Goal: Task Accomplishment & Management: Manage account settings

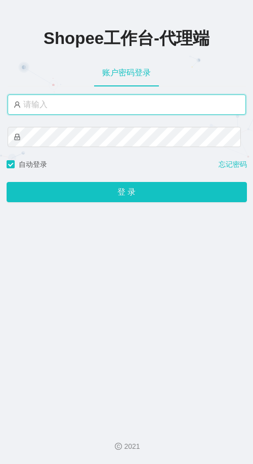
click at [100, 113] on input "text" at bounding box center [127, 105] width 238 height 20
type input "永赚986"
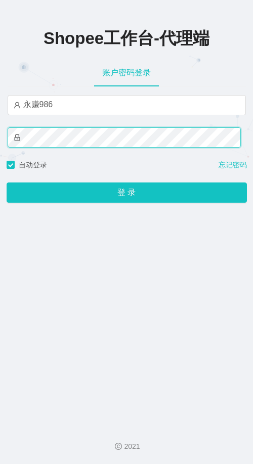
click at [7, 153] on button "登 录" at bounding box center [127, 193] width 240 height 20
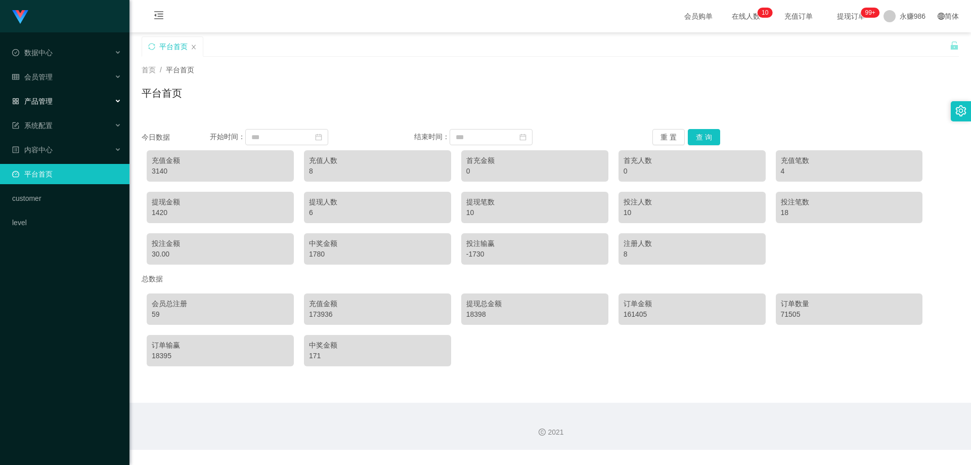
click at [58, 95] on div "产品管理" at bounding box center [65, 101] width 130 height 20
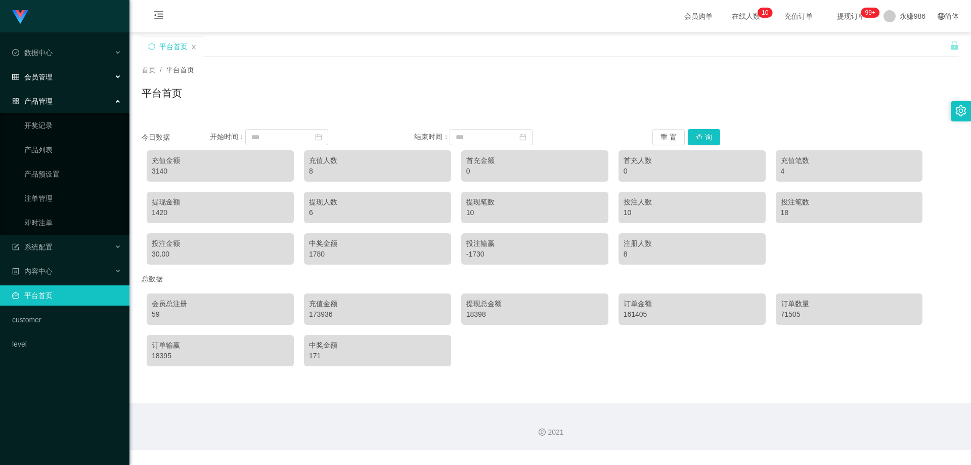
click at [63, 74] on div "会员管理" at bounding box center [65, 77] width 130 height 20
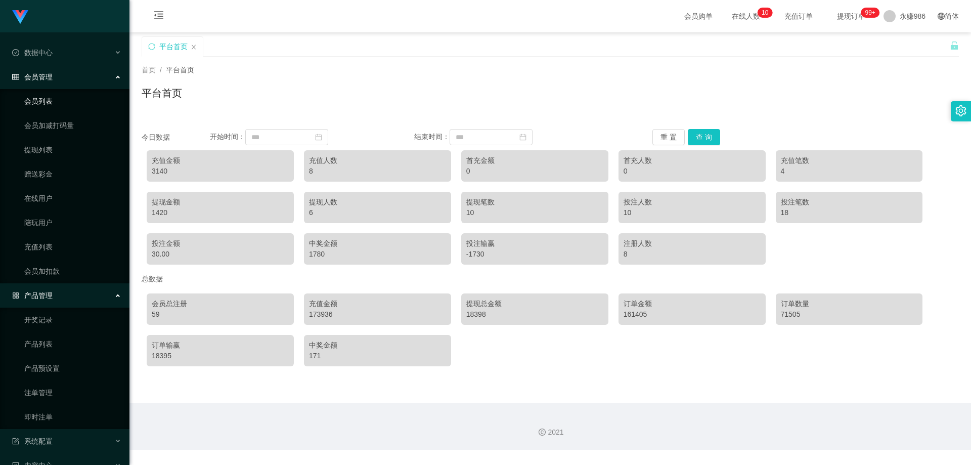
click at [46, 105] on link "会员列表" at bounding box center [72, 101] width 97 height 20
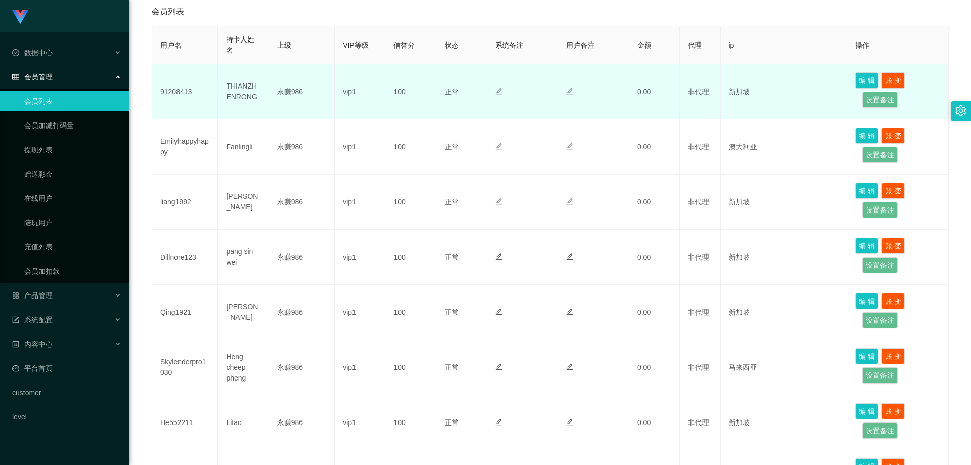
scroll to position [51, 0]
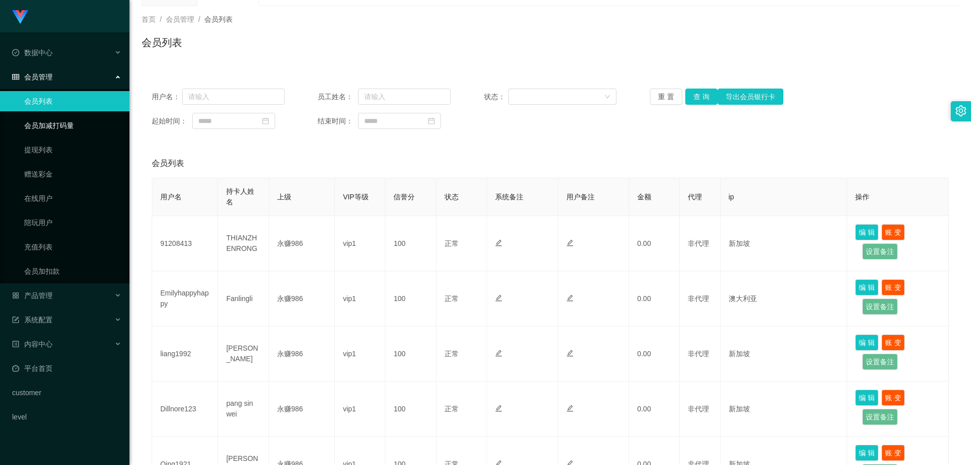
click at [57, 131] on link "会员加减打码量" at bounding box center [72, 125] width 97 height 20
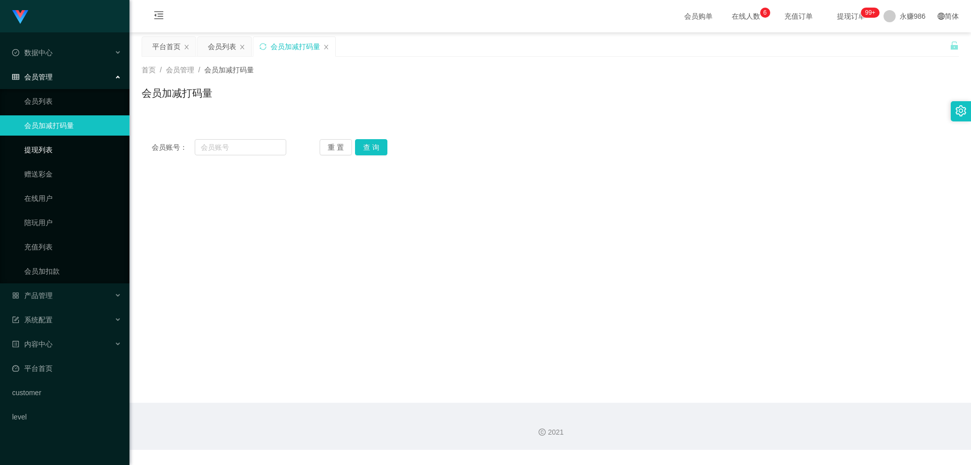
click at [55, 146] on link "提现列表" at bounding box center [72, 150] width 97 height 20
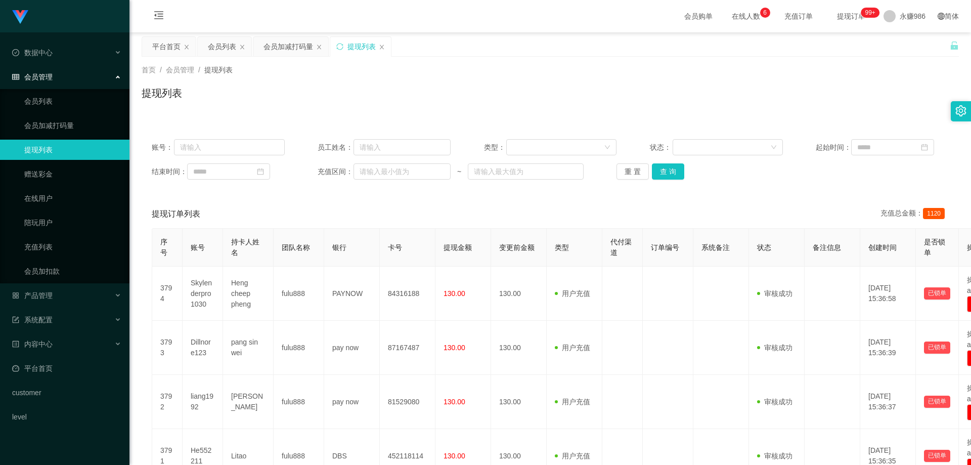
click at [252, 153] on div "账号： 员工姓名： 类型： 状态： 起始时间： 结束时间： 充值区间： ~ 重 置 查 询" at bounding box center [551, 159] width 818 height 61
click at [252, 153] on button "查 询" at bounding box center [668, 171] width 32 height 16
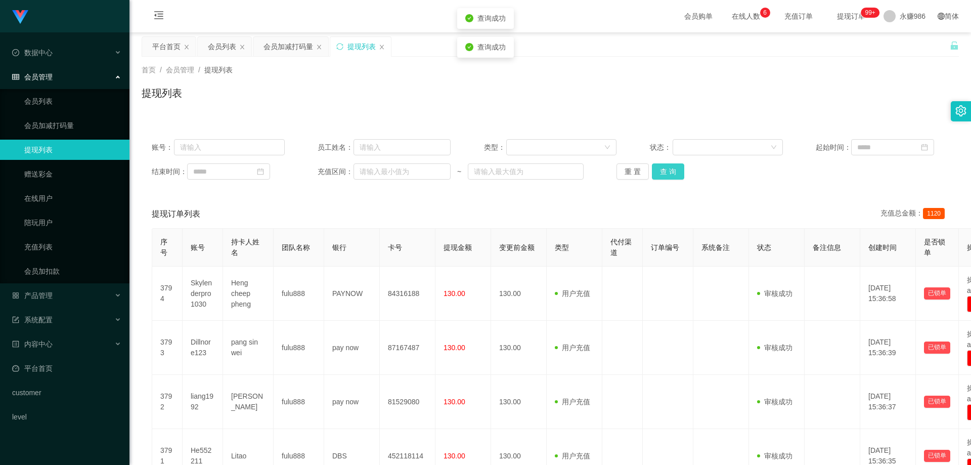
click at [252, 153] on button "查 询" at bounding box center [668, 171] width 32 height 16
drag, startPoint x: 32, startPoint y: 99, endPoint x: 37, endPoint y: 100, distance: 5.2
click at [32, 99] on link "会员列表" at bounding box center [72, 101] width 97 height 20
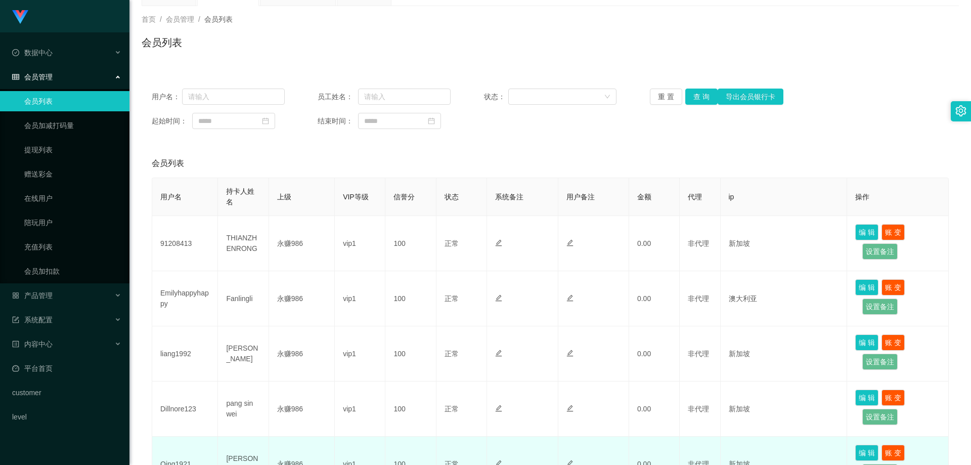
scroll to position [152, 0]
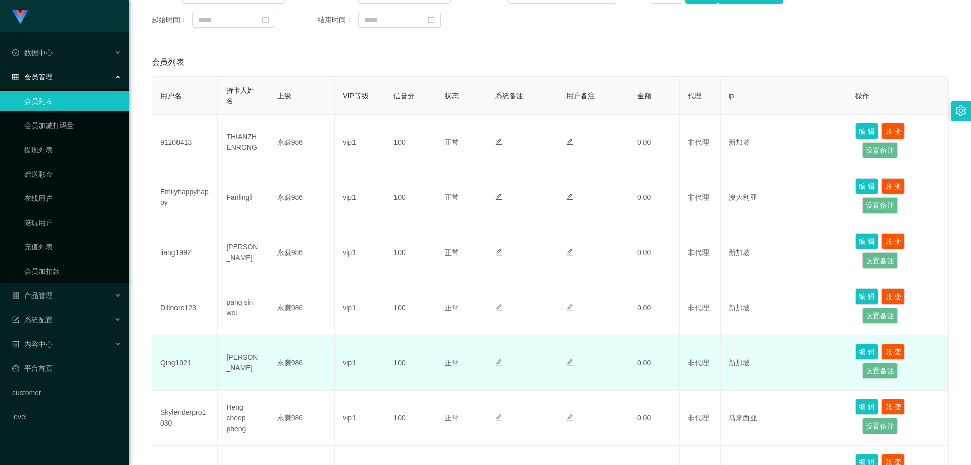
click at [170, 153] on td "Qing1921" at bounding box center [185, 362] width 66 height 55
copy td "Qing1921"
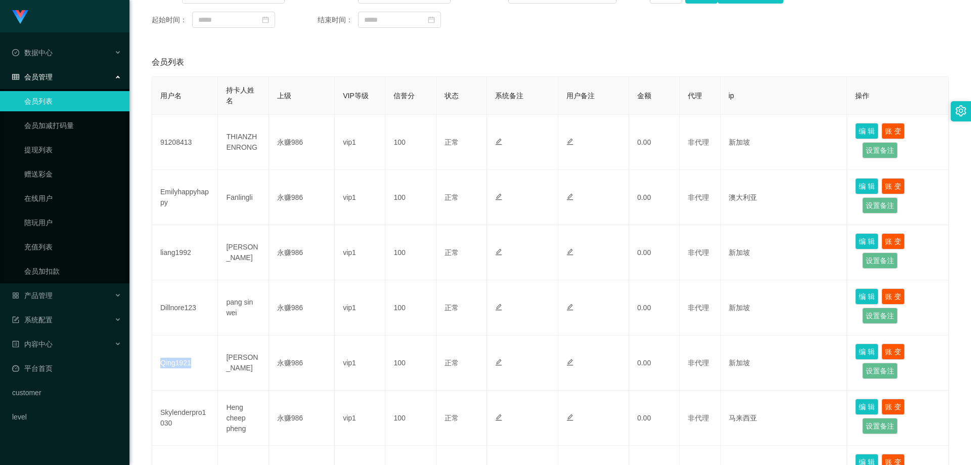
scroll to position [51, 0]
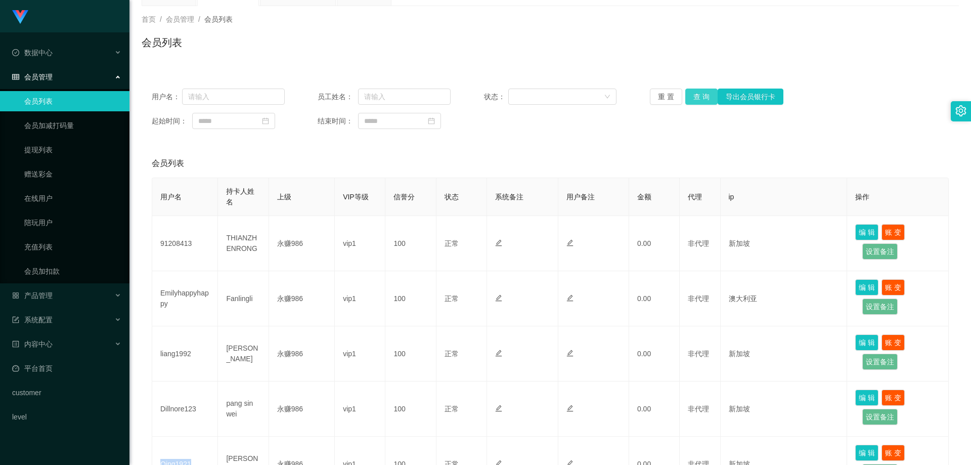
click at [252, 98] on button "查 询" at bounding box center [702, 97] width 32 height 16
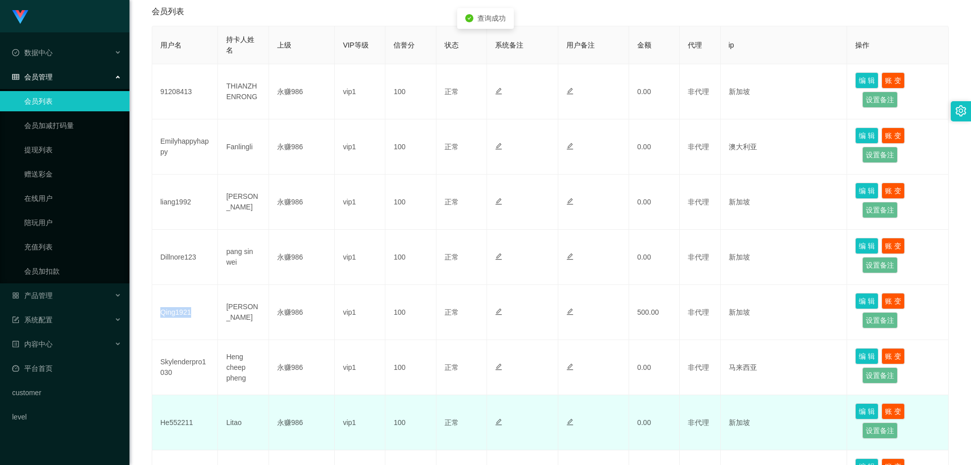
scroll to position [304, 0]
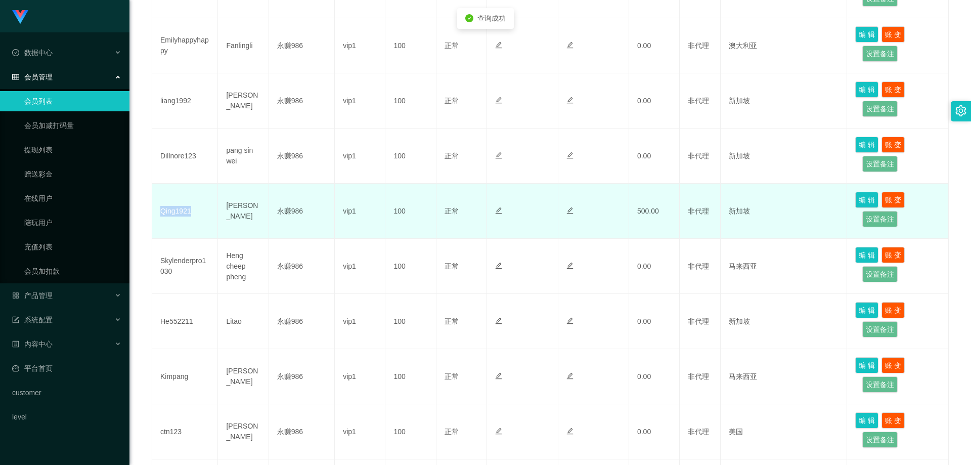
click at [171, 153] on td "Qing1921" at bounding box center [185, 211] width 66 height 55
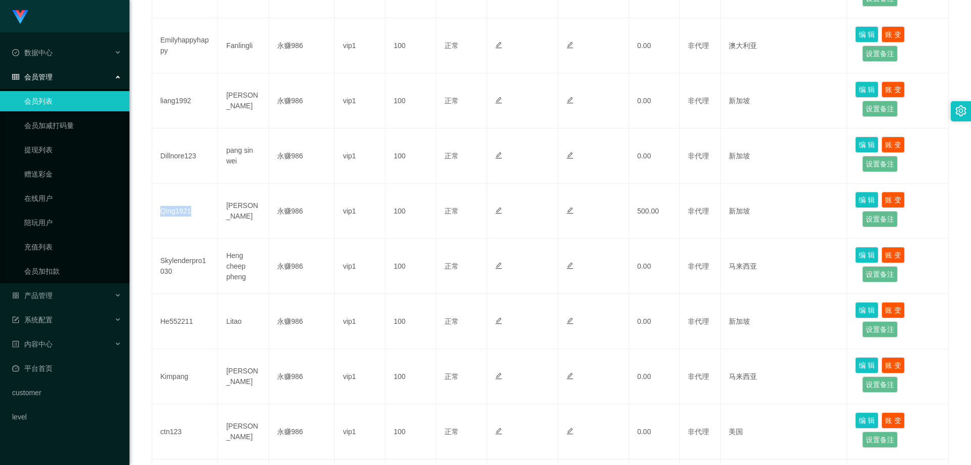
click at [68, 102] on link "会员列表" at bounding box center [72, 101] width 97 height 20
click at [61, 153] on div "产品管理" at bounding box center [65, 295] width 130 height 20
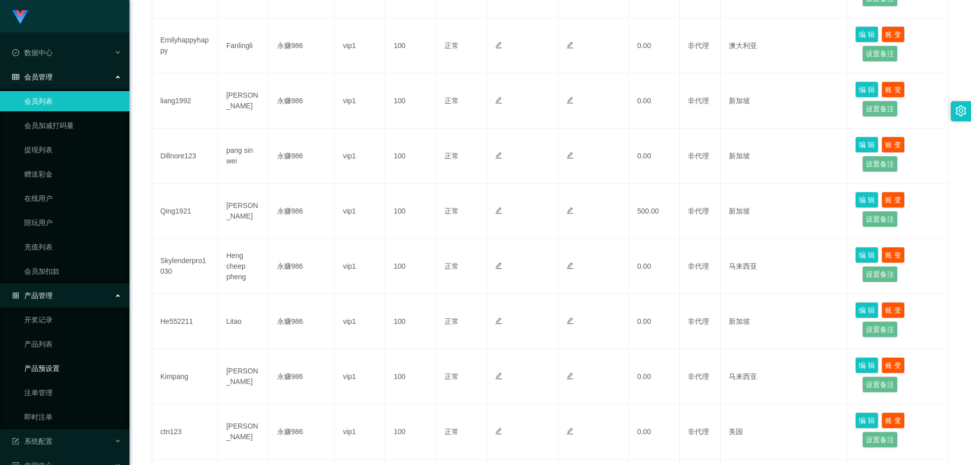
click at [64, 153] on link "产品预设置" at bounding box center [72, 368] width 97 height 20
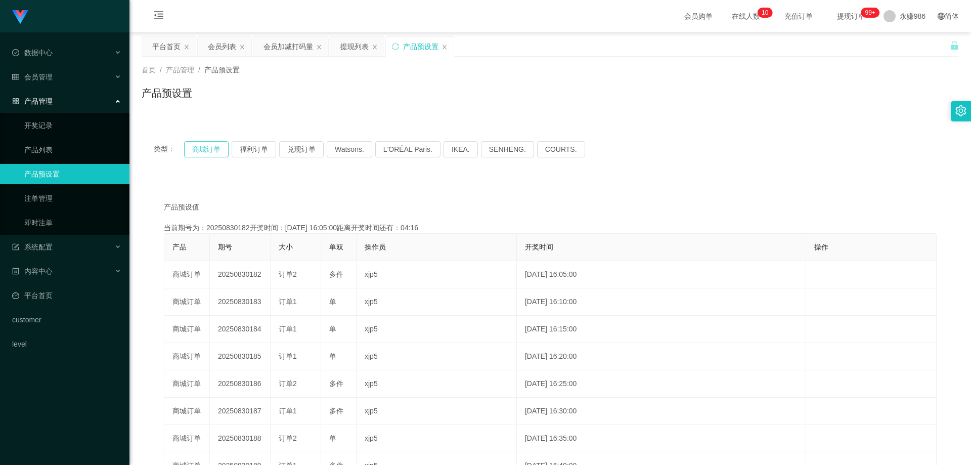
click at [220, 147] on button "商城订单" at bounding box center [206, 149] width 45 height 16
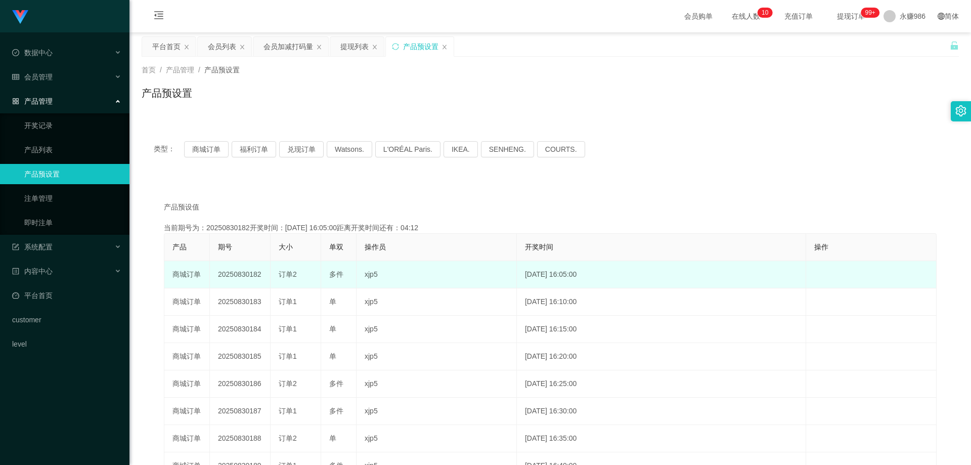
drag, startPoint x: 261, startPoint y: 274, endPoint x: 252, endPoint y: 277, distance: 9.1
click at [252, 153] on td "20250830182" at bounding box center [240, 274] width 61 height 27
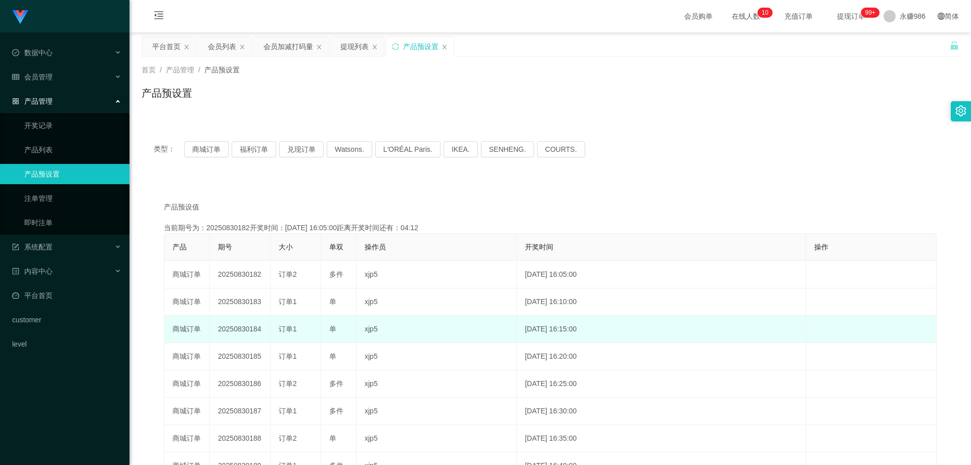
copy td "82"
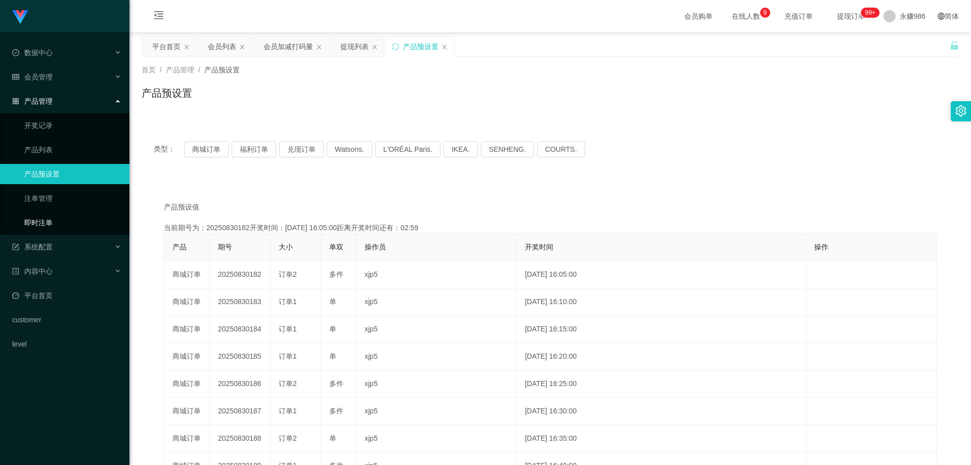
click at [46, 153] on link "即时注单" at bounding box center [72, 222] width 97 height 20
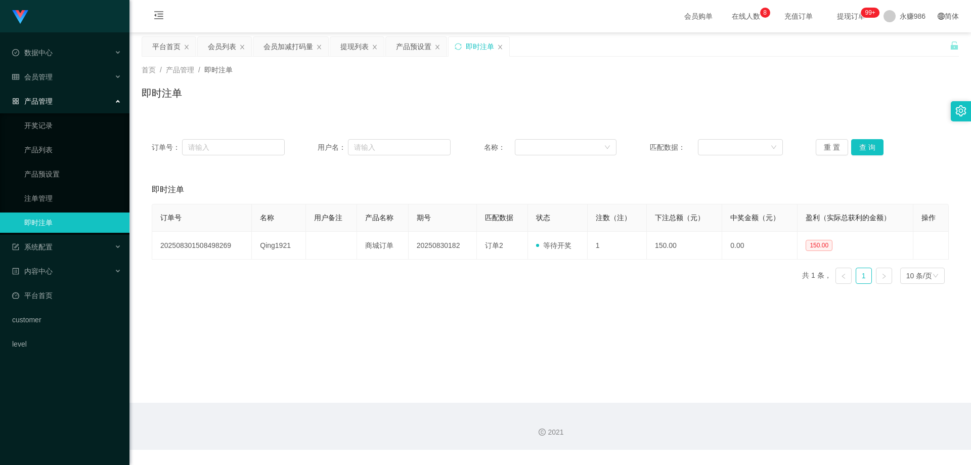
click at [252, 144] on div "重 置 查 询" at bounding box center [882, 147] width 133 height 16
click at [252, 144] on button "查 询" at bounding box center [867, 147] width 32 height 16
click at [48, 153] on link "产品预设置" at bounding box center [72, 174] width 97 height 20
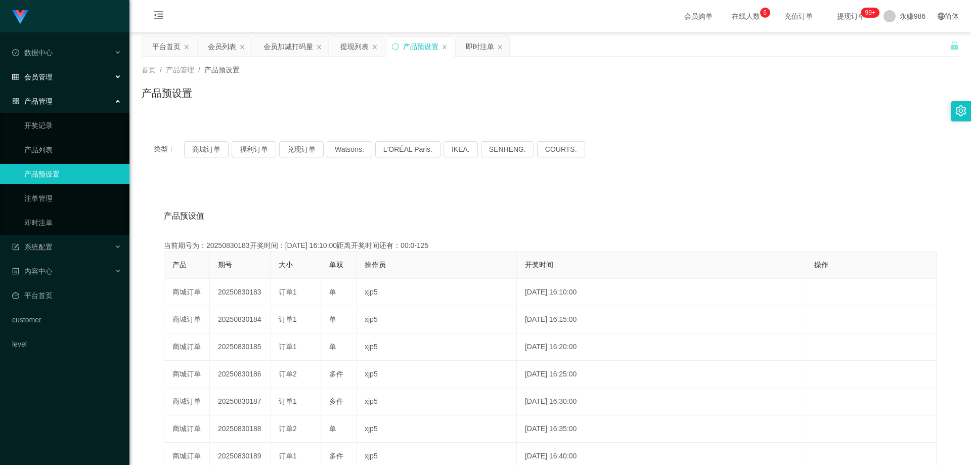
click at [60, 76] on div "会员管理" at bounding box center [65, 77] width 130 height 20
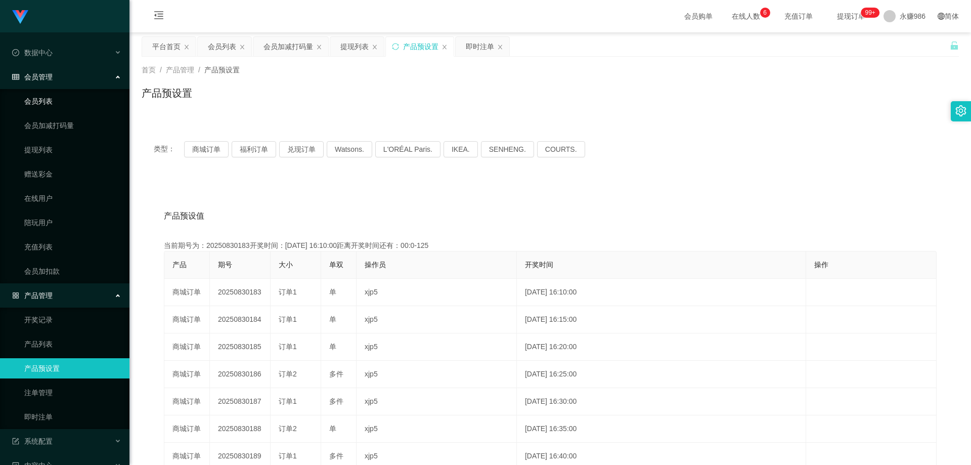
click at [59, 104] on link "会员列表" at bounding box center [72, 101] width 97 height 20
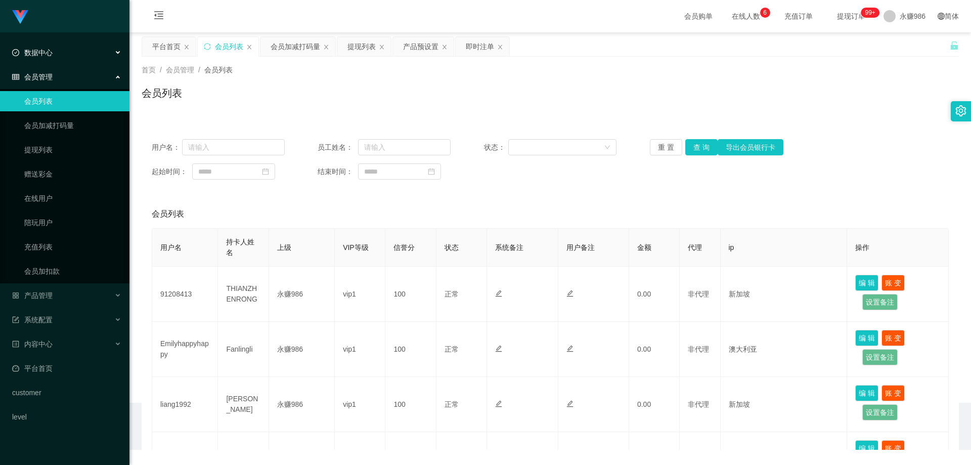
click at [52, 58] on div "数据中心" at bounding box center [65, 52] width 130 height 20
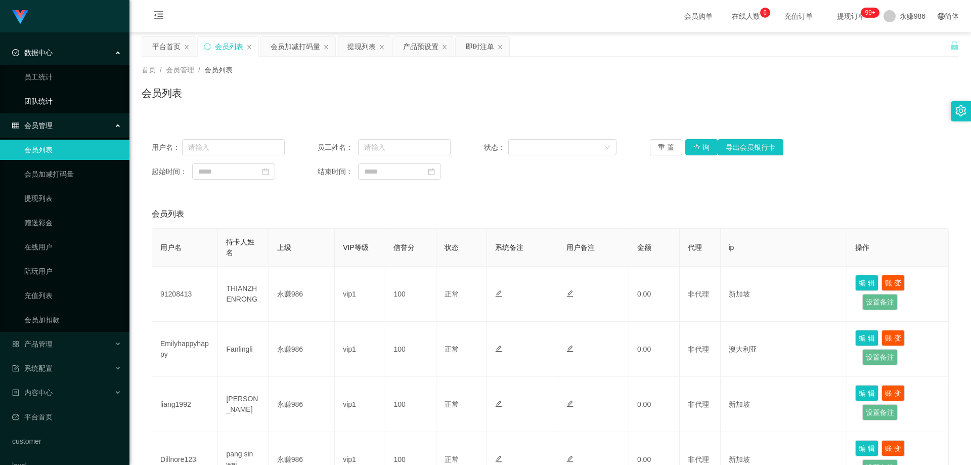
click at [51, 103] on link "团队统计" at bounding box center [72, 101] width 97 height 20
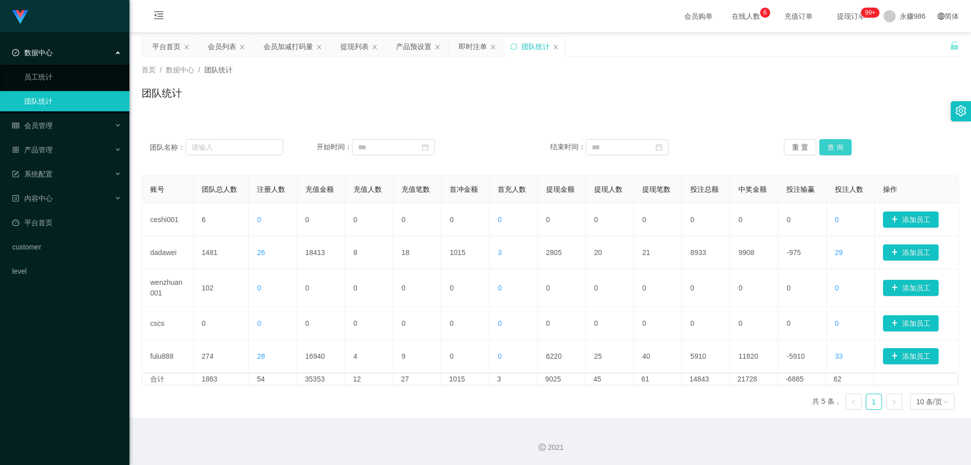
click at [252, 150] on button "查 询" at bounding box center [836, 147] width 32 height 16
click at [252, 153] on button "查 询" at bounding box center [836, 147] width 32 height 16
click at [252, 151] on button "查 询" at bounding box center [836, 147] width 32 height 16
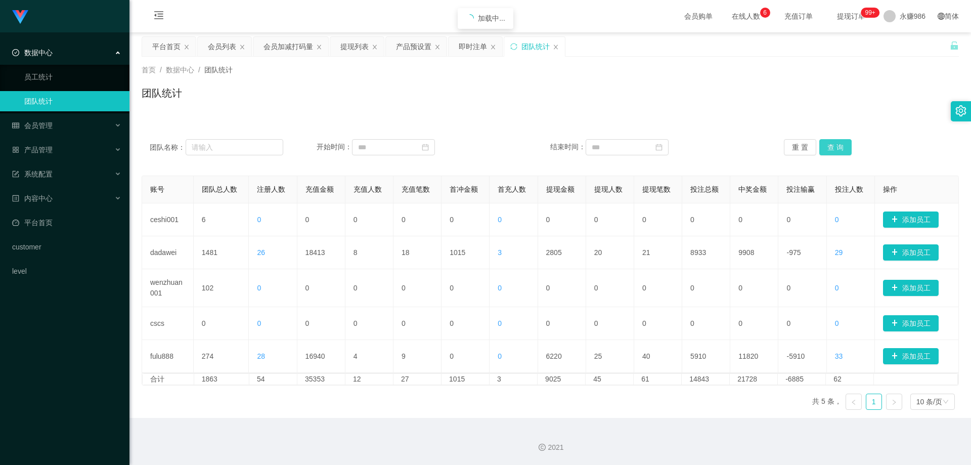
click at [252, 151] on button "查 询" at bounding box center [836, 147] width 32 height 16
click at [57, 123] on div "会员管理" at bounding box center [65, 125] width 130 height 20
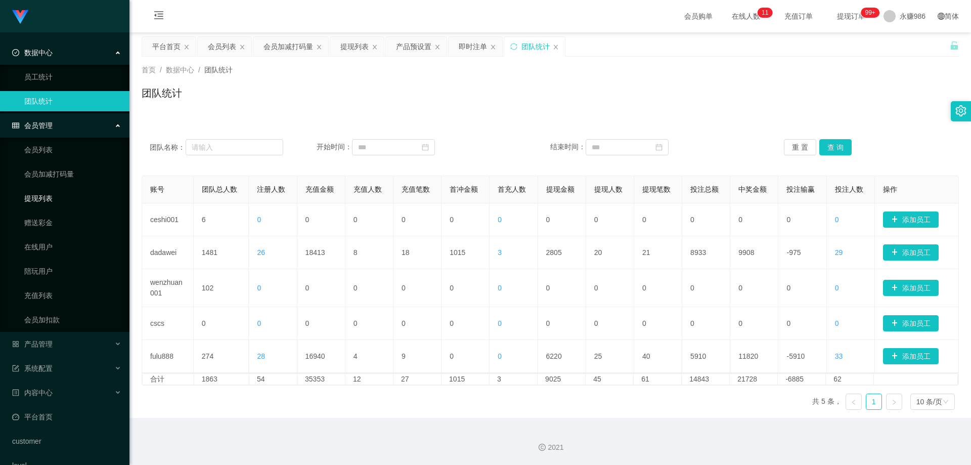
click at [60, 153] on link "提现列表" at bounding box center [72, 198] width 97 height 20
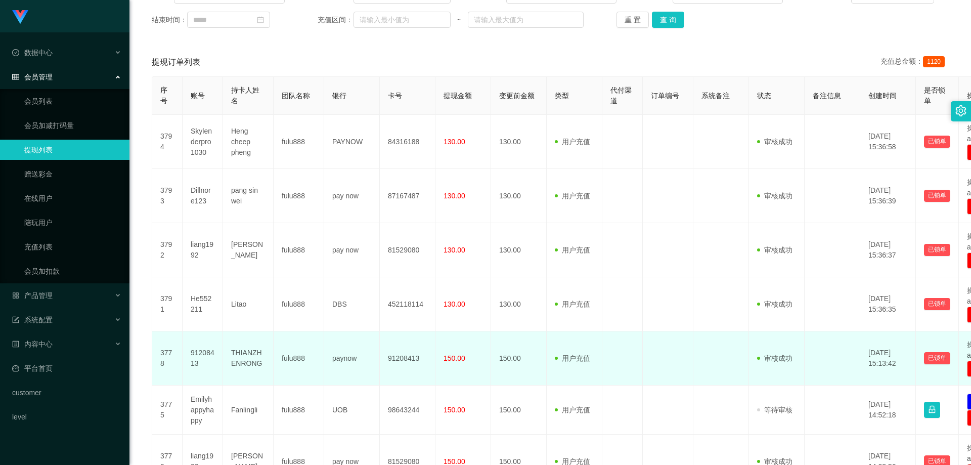
scroll to position [253, 0]
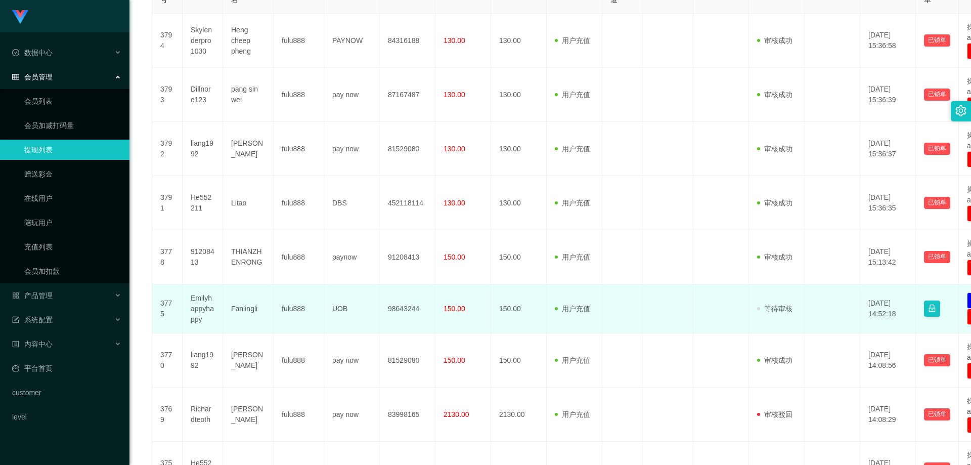
click at [194, 153] on td "Emilyhappyhappy" at bounding box center [203, 308] width 40 height 49
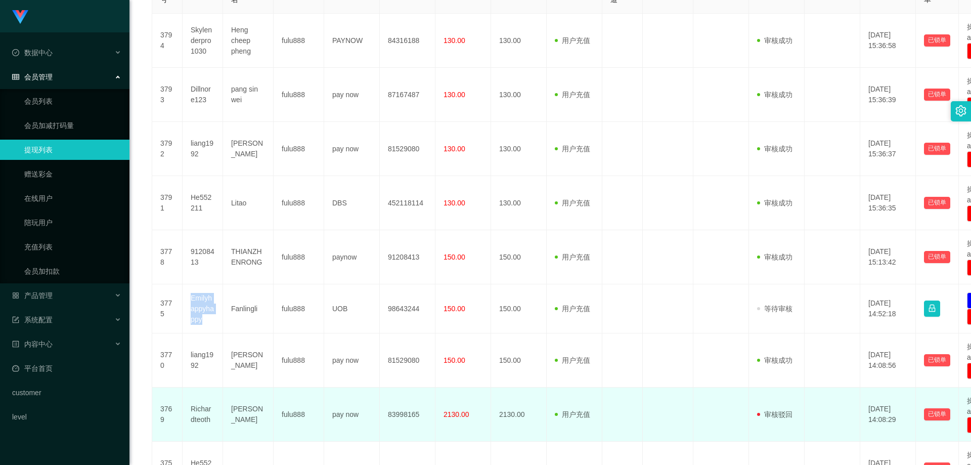
copy td "Emilyhappyhappy"
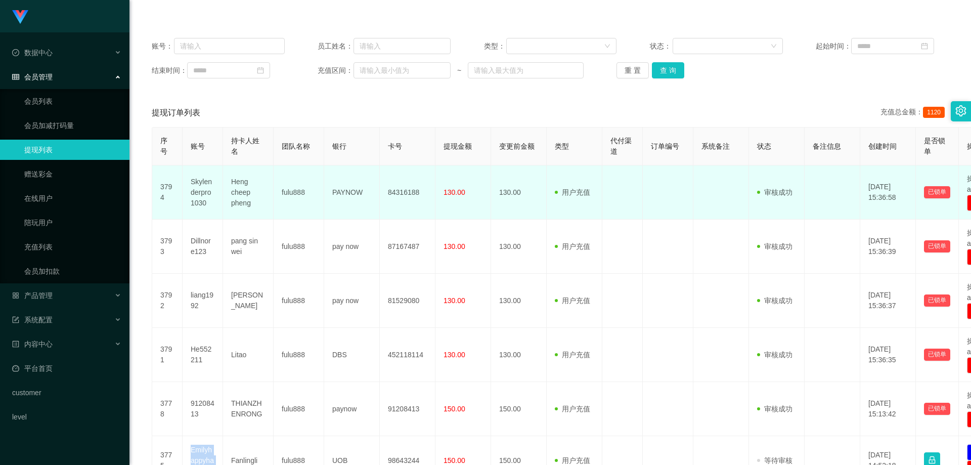
scroll to position [0, 0]
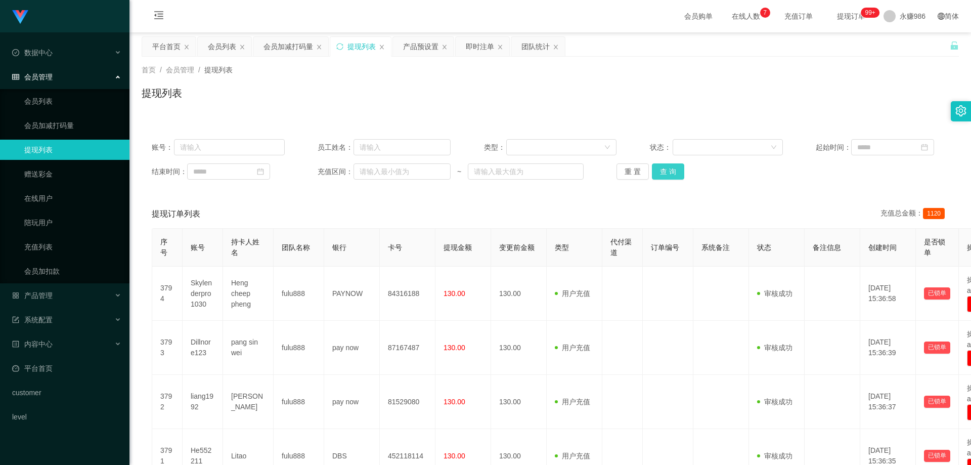
click at [252, 153] on button "查 询" at bounding box center [668, 171] width 32 height 16
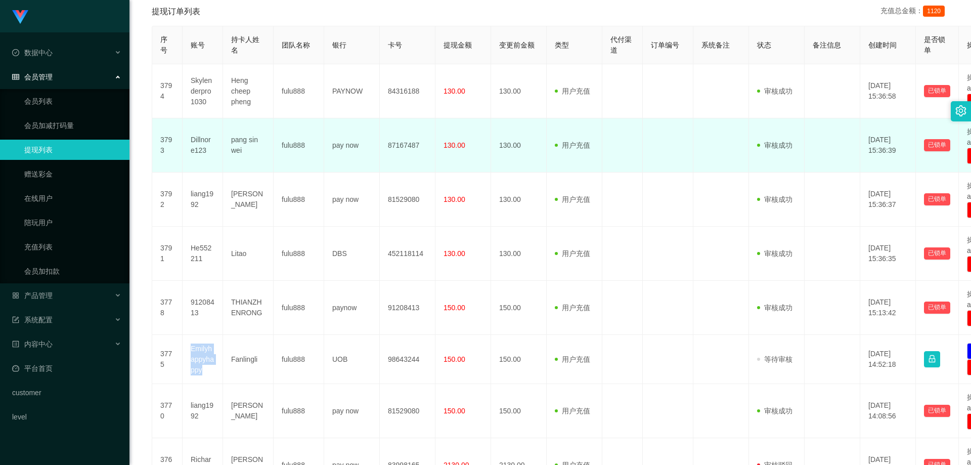
scroll to position [51, 0]
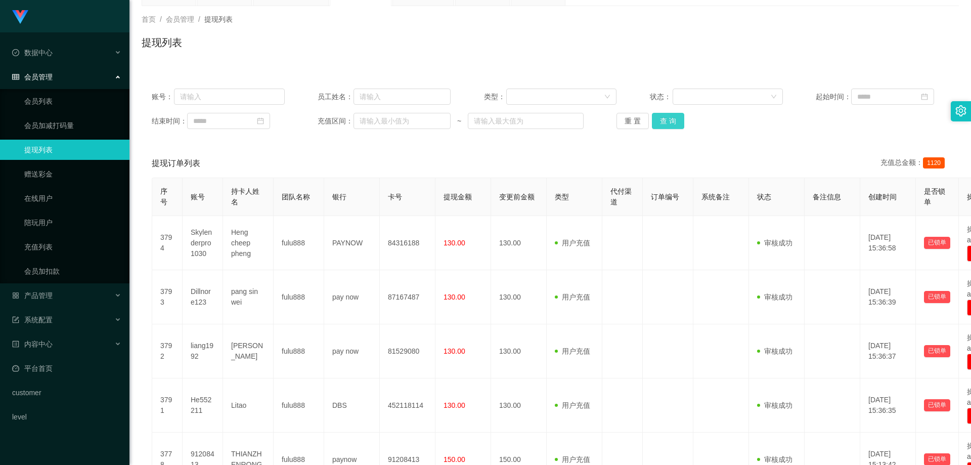
click at [252, 127] on button "查 询" at bounding box center [668, 121] width 32 height 16
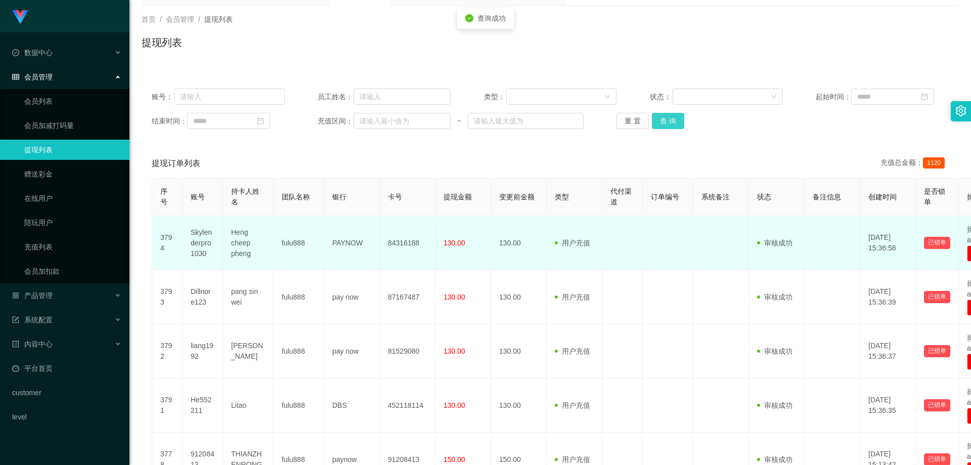
scroll to position [152, 0]
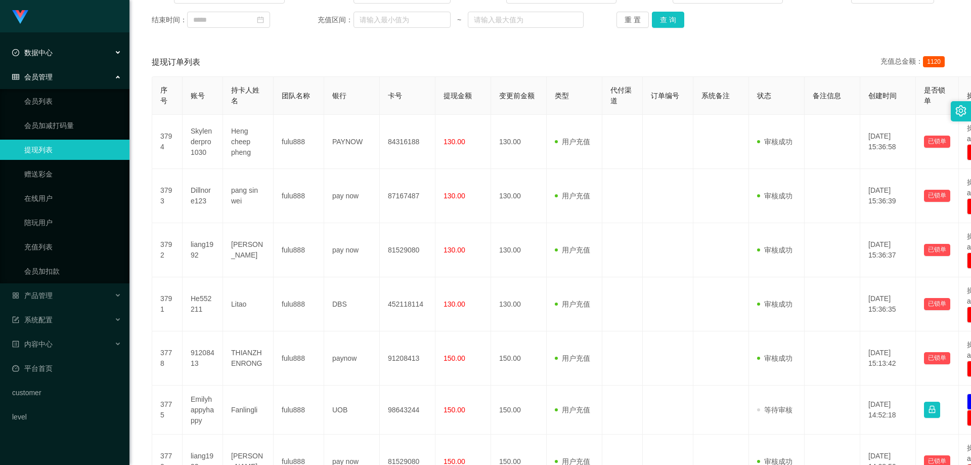
click at [81, 55] on div "数据中心" at bounding box center [65, 52] width 130 height 20
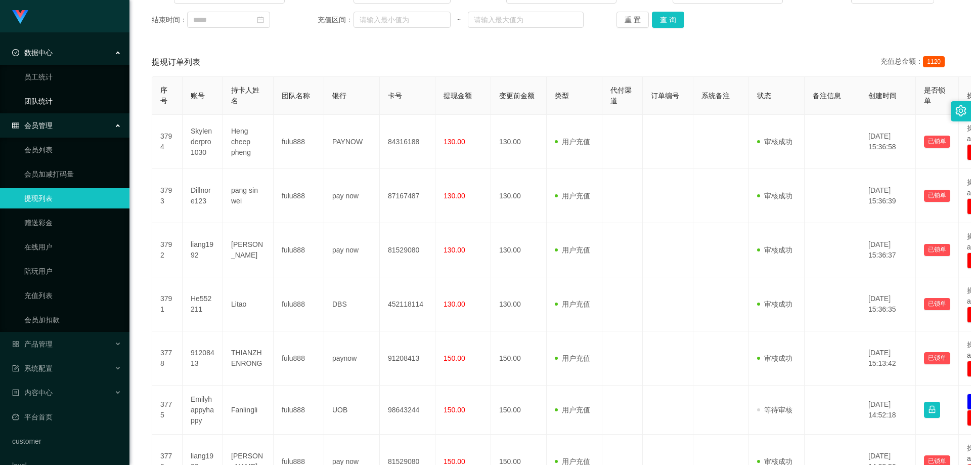
click at [68, 98] on link "团队统计" at bounding box center [72, 101] width 97 height 20
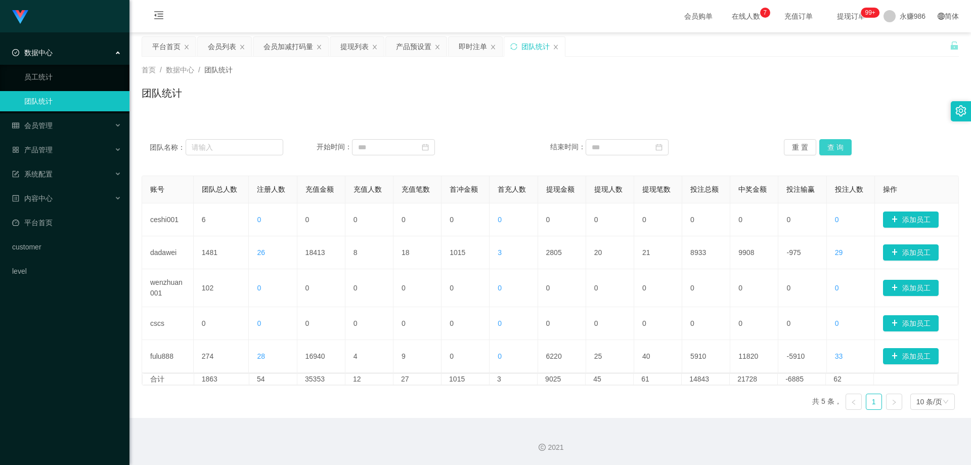
click at [252, 142] on button "查 询" at bounding box center [836, 147] width 32 height 16
click at [252, 148] on div "重 置 查 询" at bounding box center [851, 147] width 134 height 16
click at [252, 148] on button "查 询" at bounding box center [836, 147] width 32 height 16
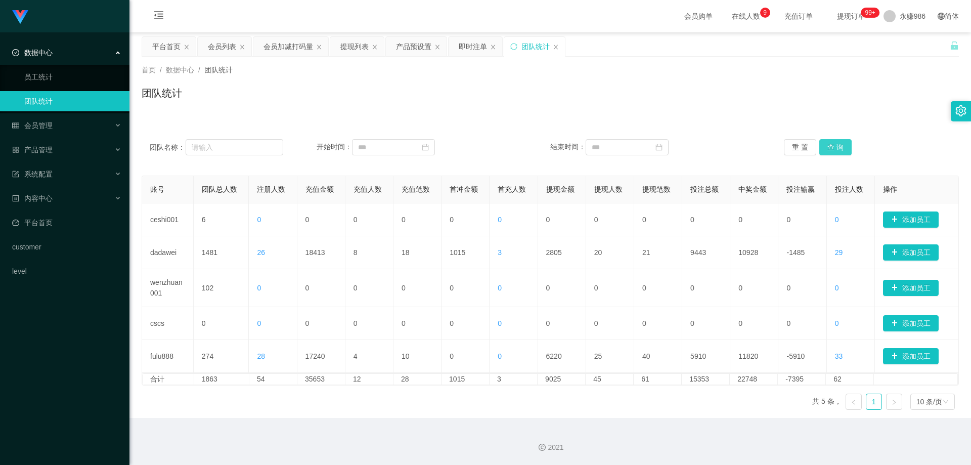
click at [252, 148] on button "查 询" at bounding box center [836, 147] width 32 height 16
click at [252, 146] on button "查 询" at bounding box center [836, 147] width 32 height 16
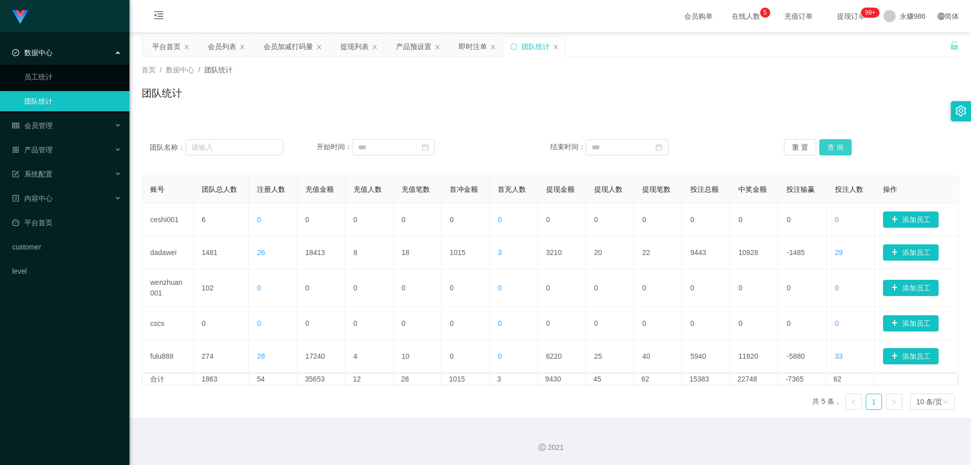
click at [252, 146] on button "查 询" at bounding box center [836, 147] width 32 height 16
click at [252, 147] on button "查 询" at bounding box center [836, 147] width 32 height 16
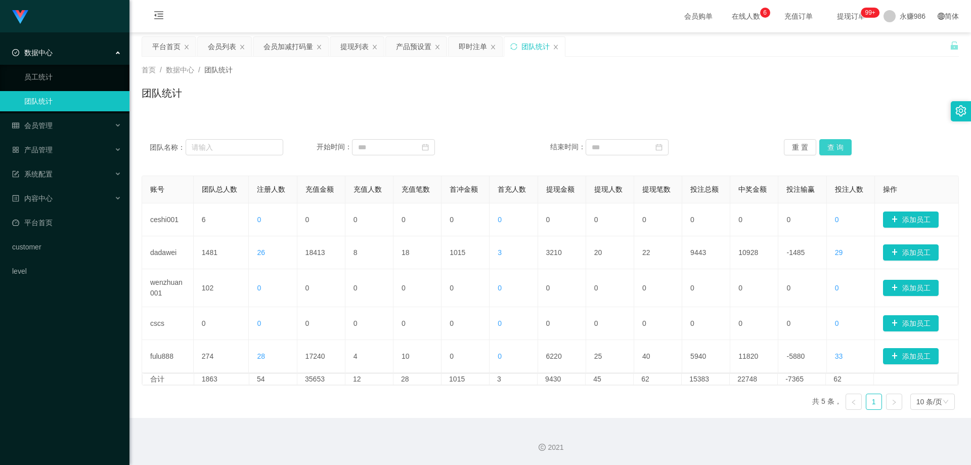
click at [252, 147] on button "查 询" at bounding box center [836, 147] width 32 height 16
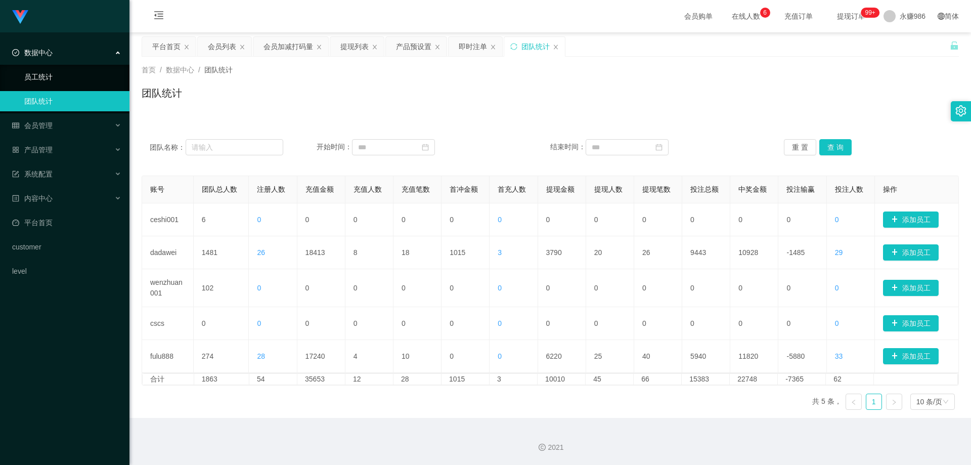
click at [55, 70] on link "员工统计" at bounding box center [72, 77] width 97 height 20
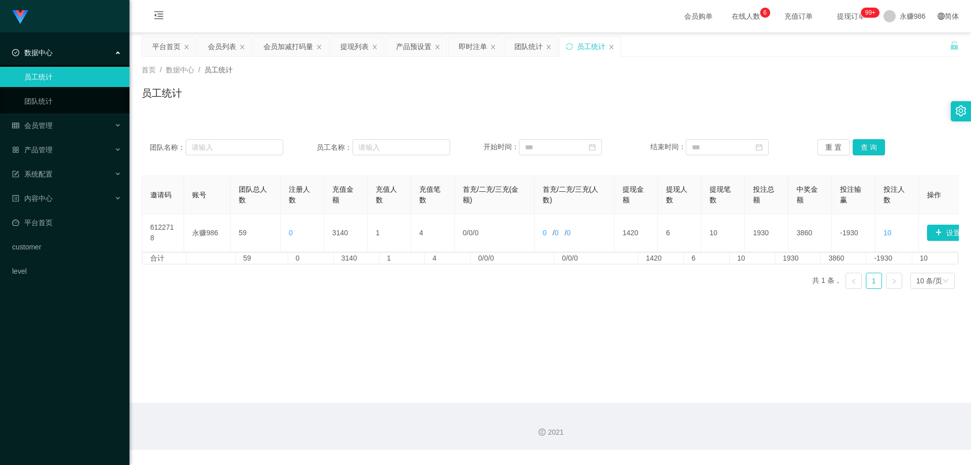
click at [45, 47] on div "数据中心" at bounding box center [65, 52] width 130 height 20
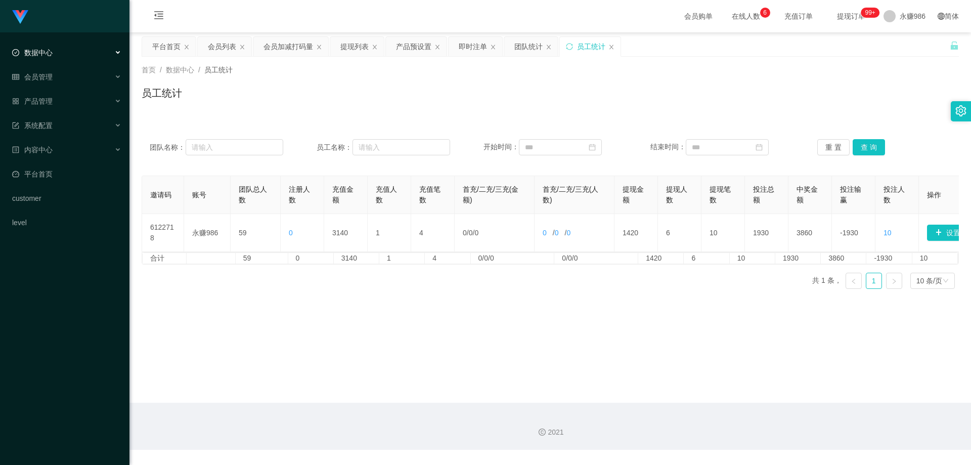
click at [46, 33] on h1 "Shopee工作台代理端" at bounding box center [66, 49] width 96 height 32
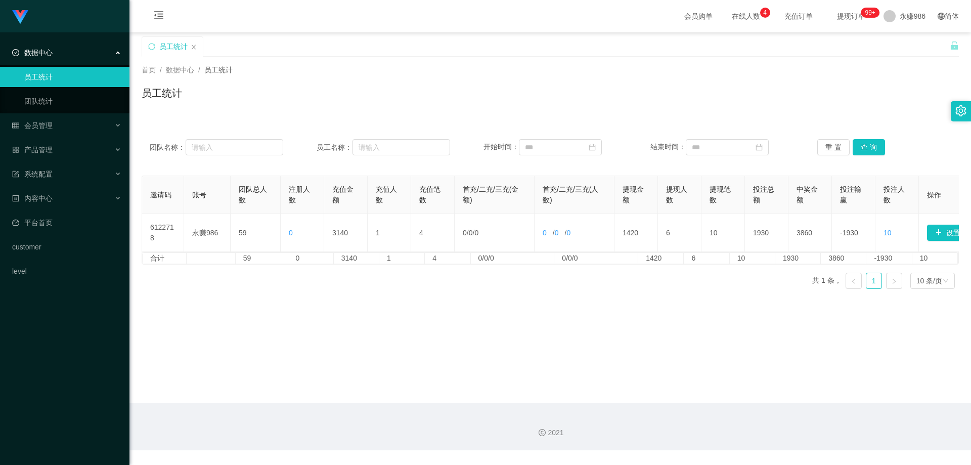
click at [252, 17] on span "会员购单" at bounding box center [698, 16] width 42 height 32
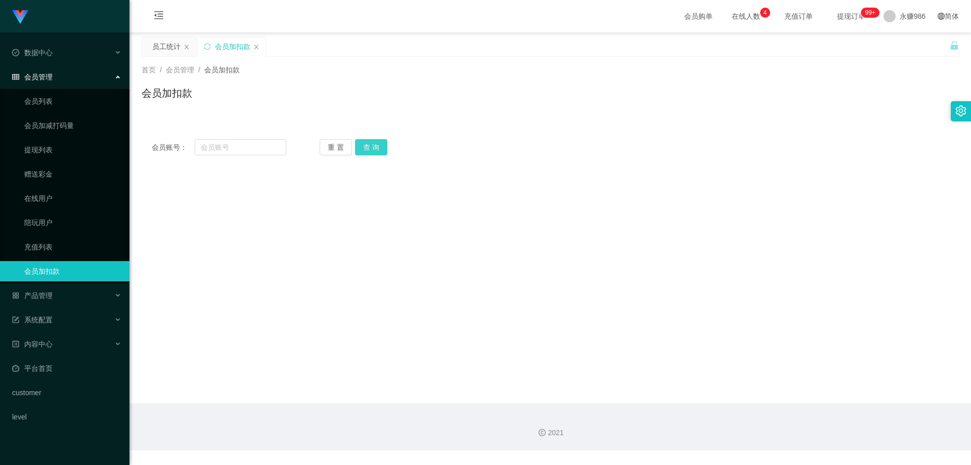
click at [252, 152] on button "查 询" at bounding box center [371, 147] width 32 height 16
click at [252, 148] on button "查 询" at bounding box center [371, 147] width 32 height 16
click at [252, 16] on span "永赚986" at bounding box center [913, 16] width 26 height 32
click at [252, 21] on span "充值订单" at bounding box center [799, 16] width 53 height 32
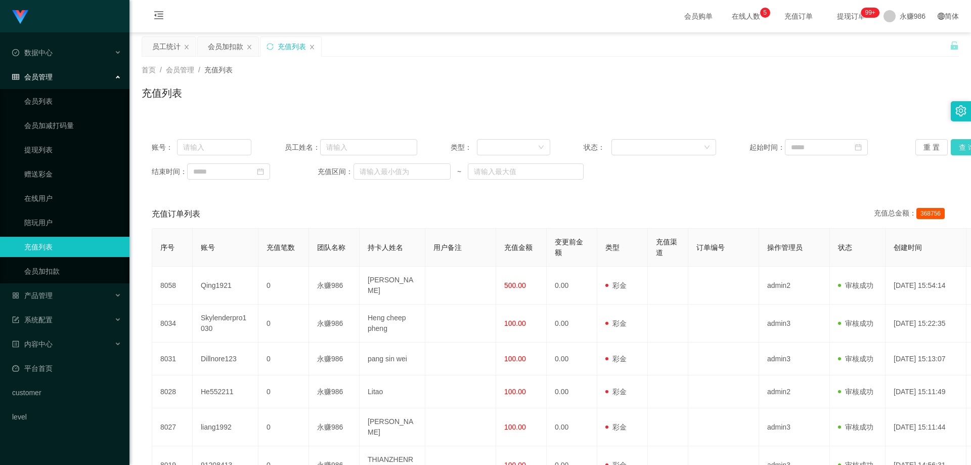
click at [252, 145] on button "查 询" at bounding box center [967, 147] width 32 height 16
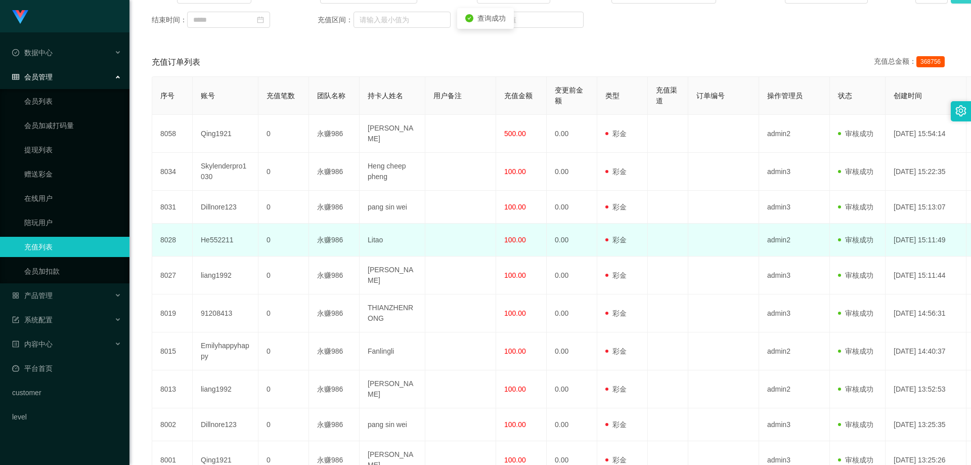
scroll to position [235, 0]
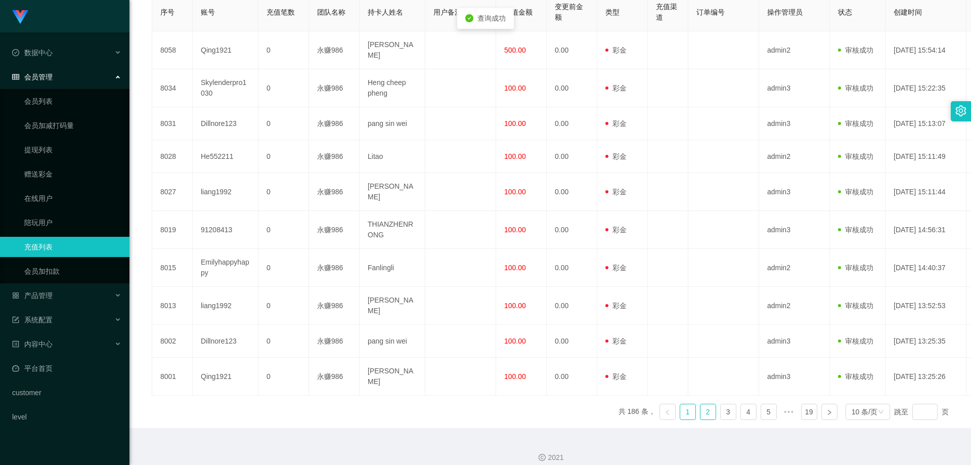
click at [252, 153] on link "2" at bounding box center [708, 411] width 15 height 15
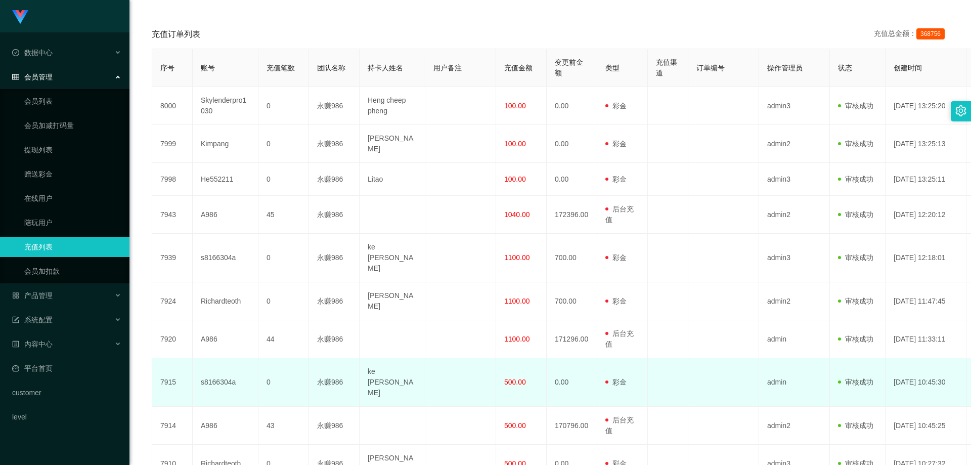
scroll to position [230, 0]
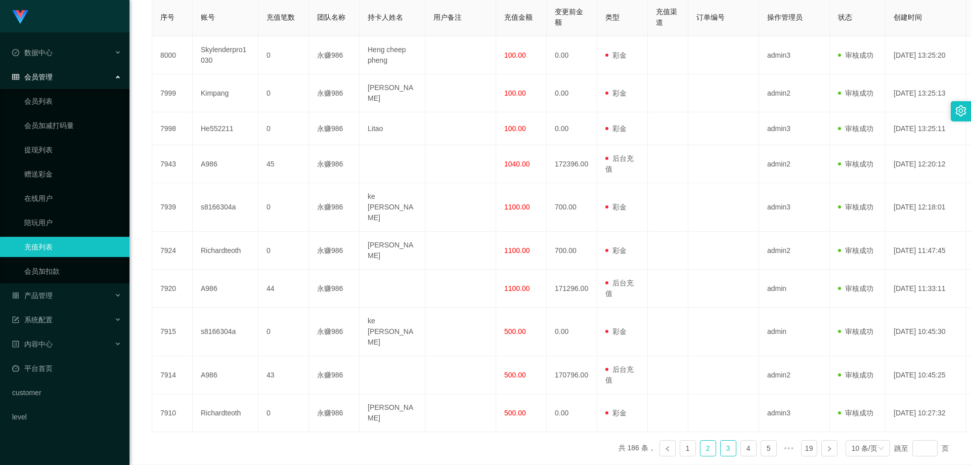
click at [252, 153] on link "3" at bounding box center [728, 448] width 15 height 15
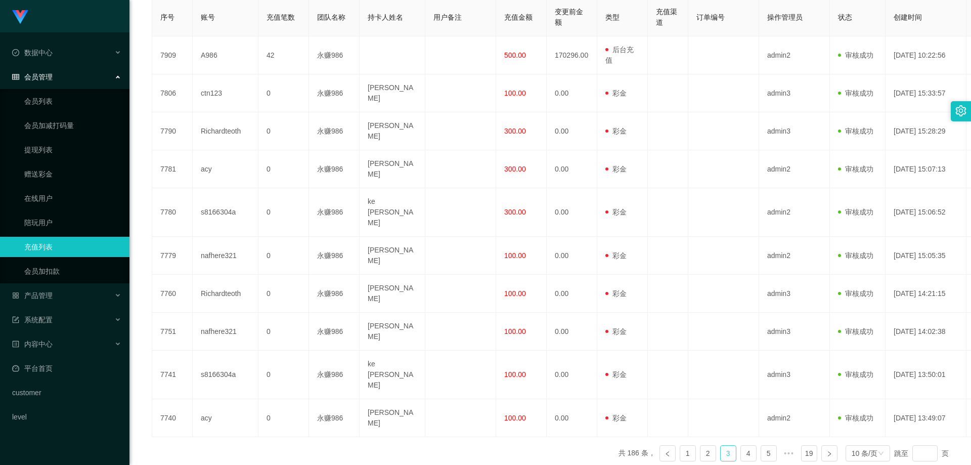
scroll to position [215, 0]
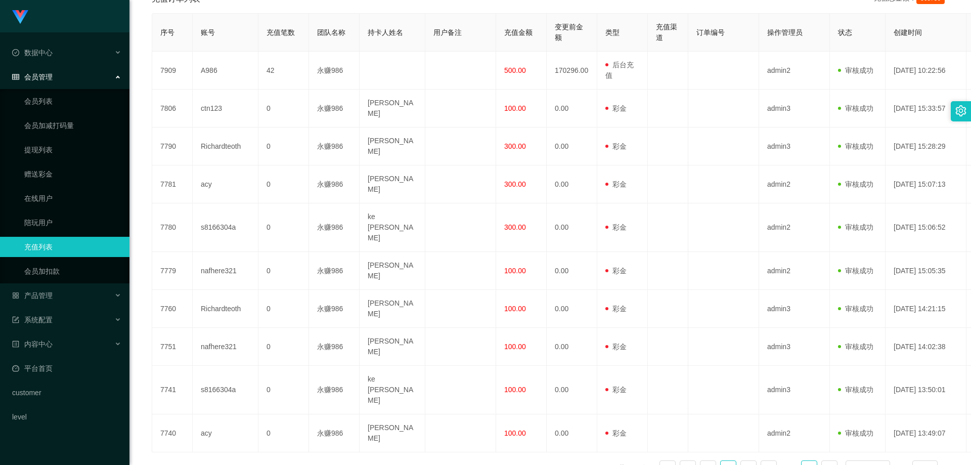
click at [252, 153] on link "19" at bounding box center [809, 468] width 15 height 15
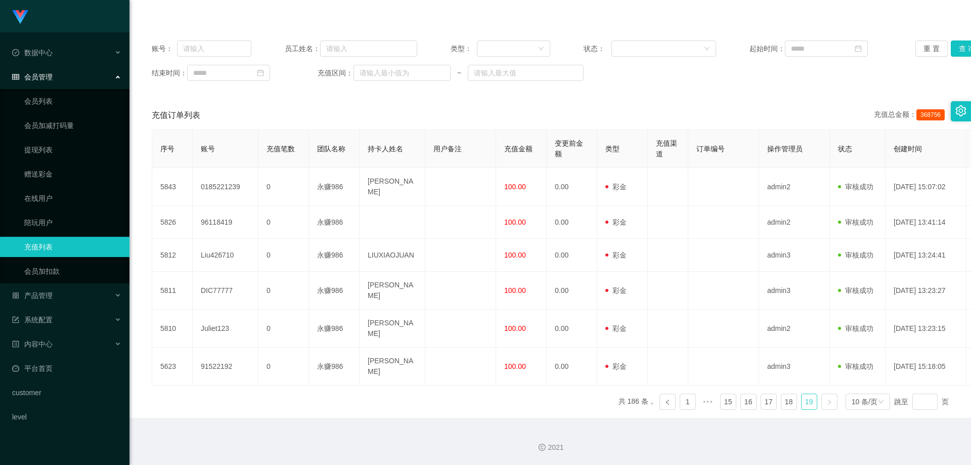
scroll to position [83, 0]
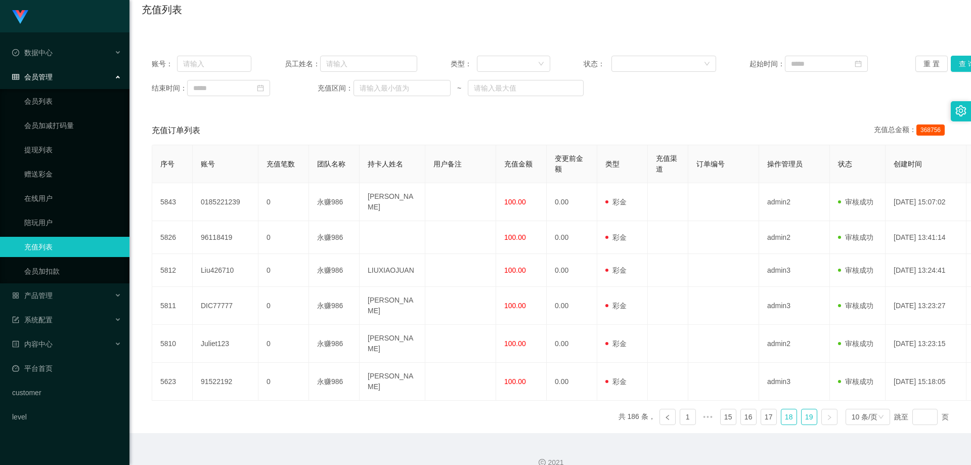
click at [252, 153] on link "18" at bounding box center [789, 416] width 15 height 15
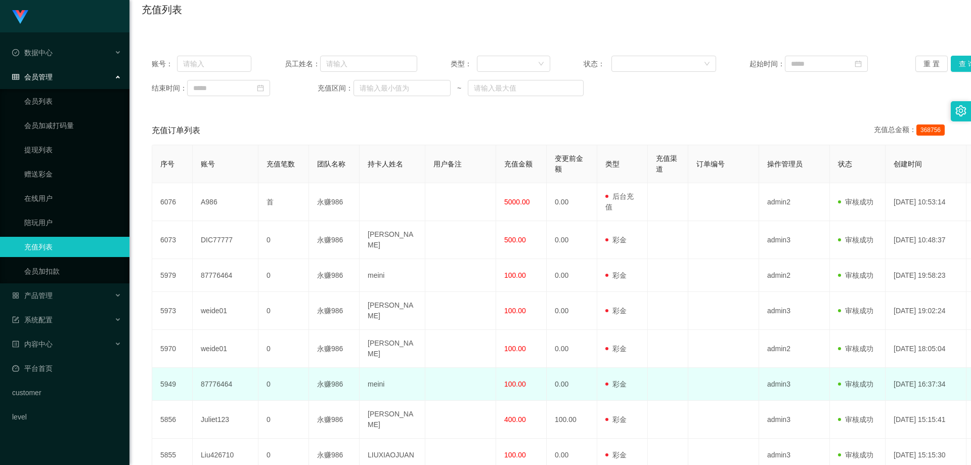
scroll to position [225, 0]
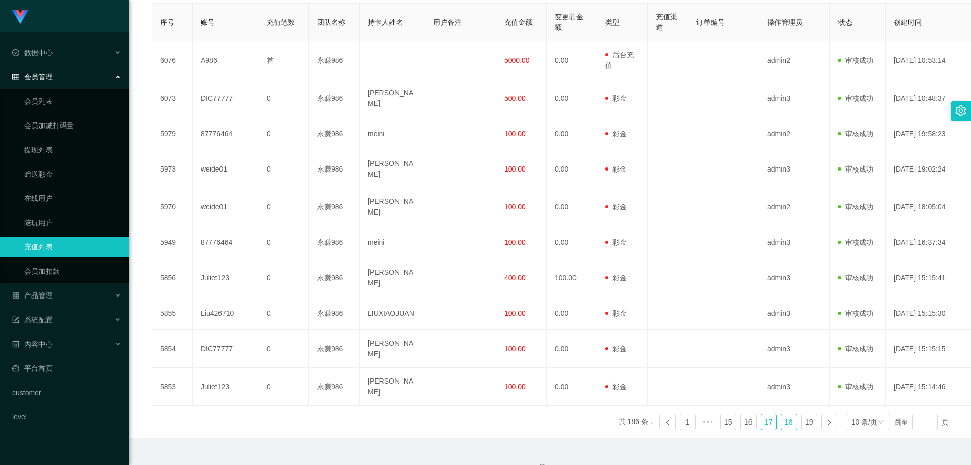
click at [252, 153] on link "17" at bounding box center [768, 421] width 15 height 15
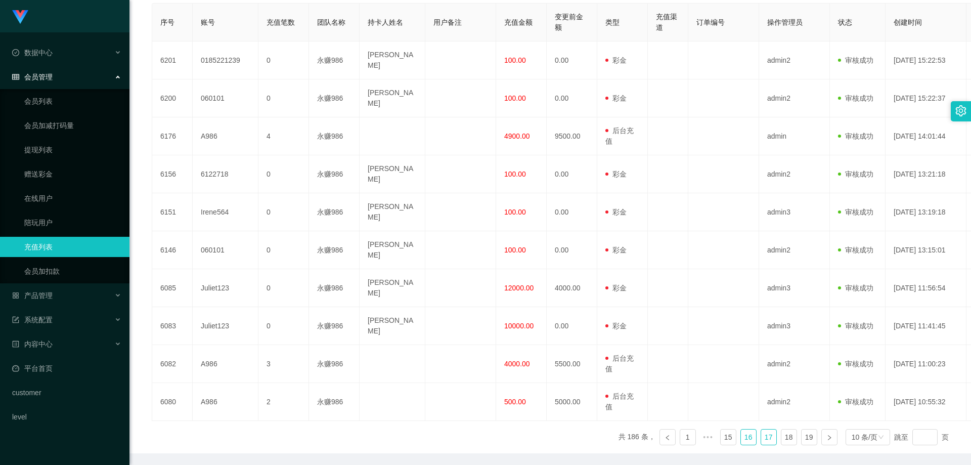
click at [252, 153] on link "16" at bounding box center [748, 437] width 15 height 15
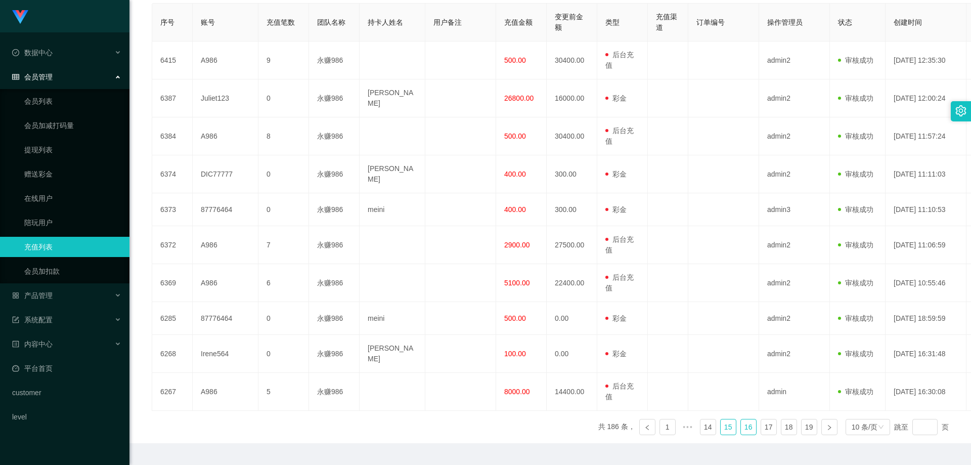
click at [252, 153] on link "15" at bounding box center [728, 426] width 15 height 15
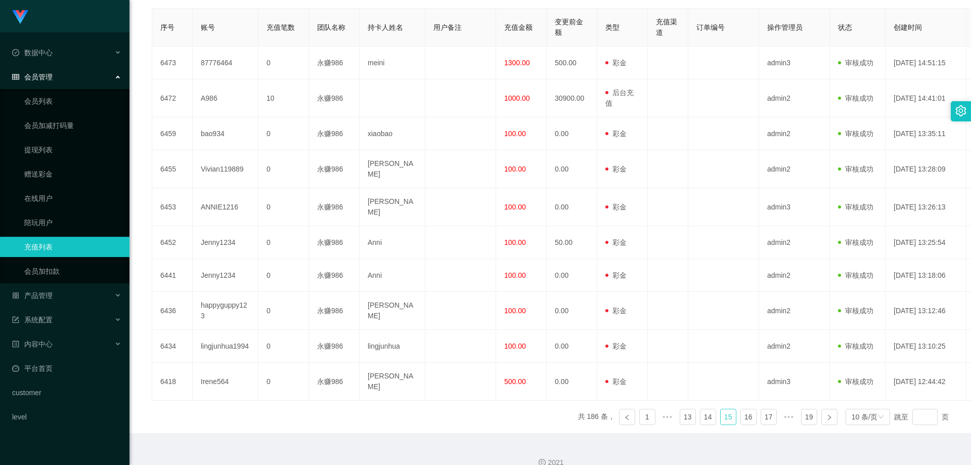
click at [252, 153] on link "15" at bounding box center [728, 416] width 15 height 15
click at [252, 153] on link "14" at bounding box center [708, 416] width 15 height 15
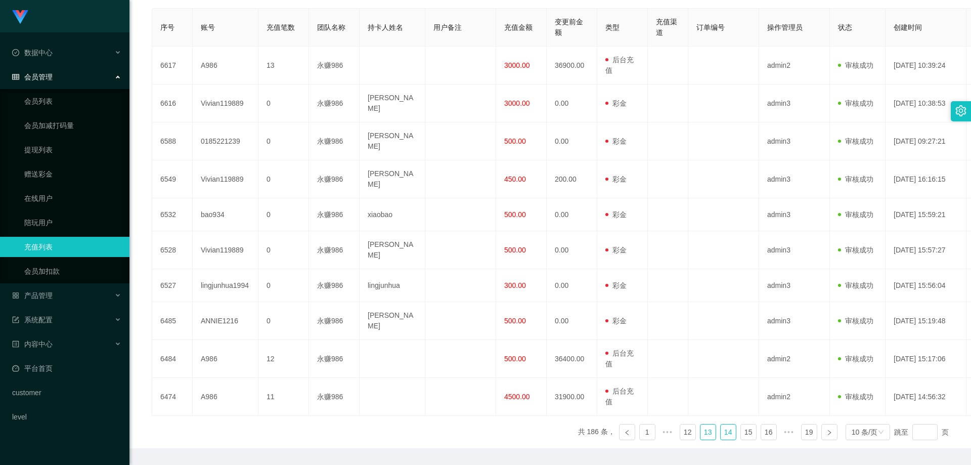
click at [252, 153] on link "13" at bounding box center [708, 431] width 15 height 15
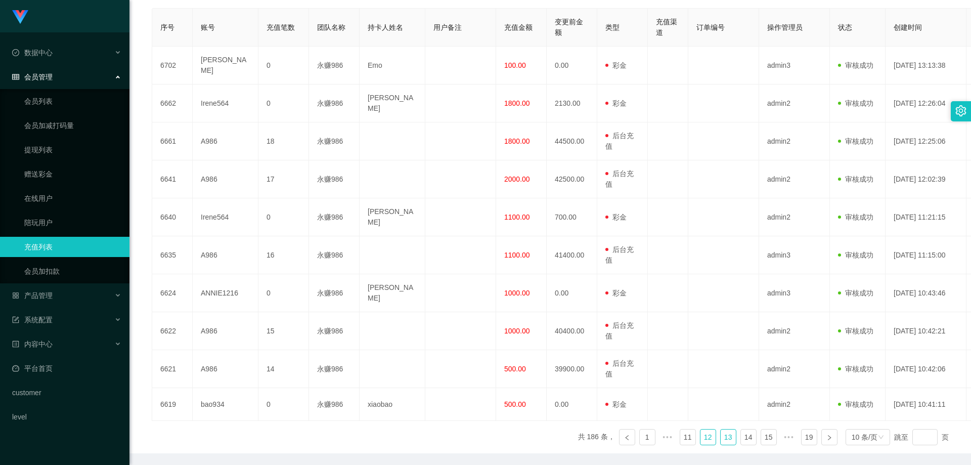
click at [252, 153] on link "12" at bounding box center [708, 437] width 15 height 15
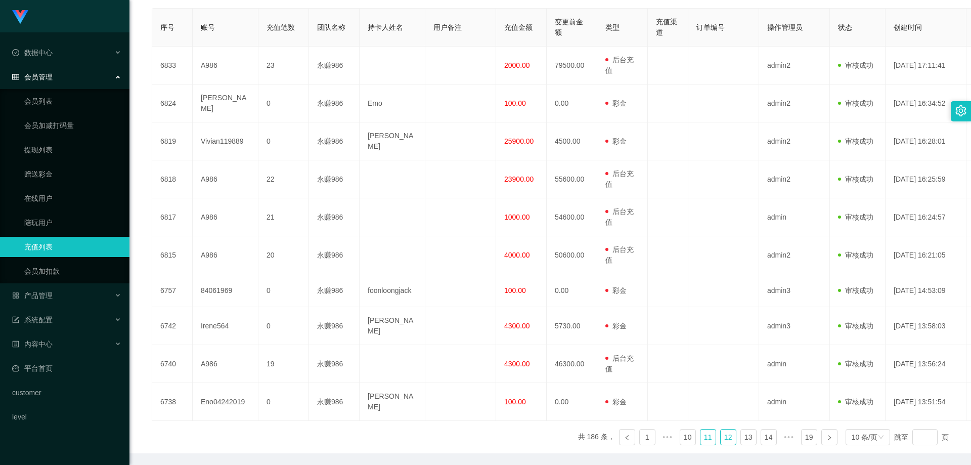
click at [252, 153] on link "11" at bounding box center [708, 437] width 15 height 15
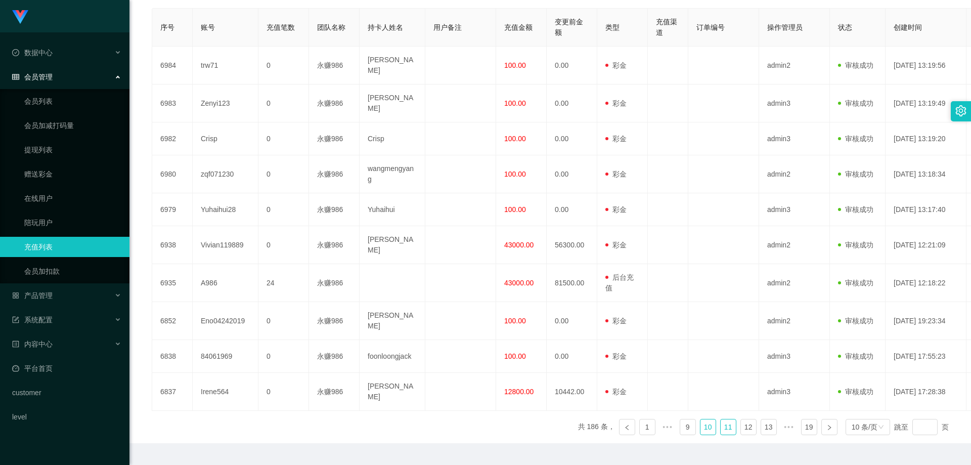
click at [252, 153] on link "10" at bounding box center [708, 426] width 15 height 15
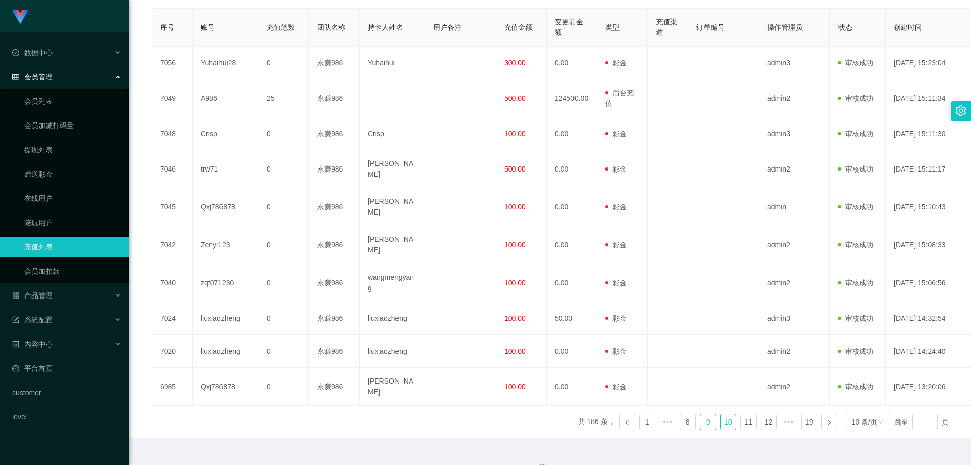
click at [252, 153] on link "9" at bounding box center [708, 421] width 15 height 15
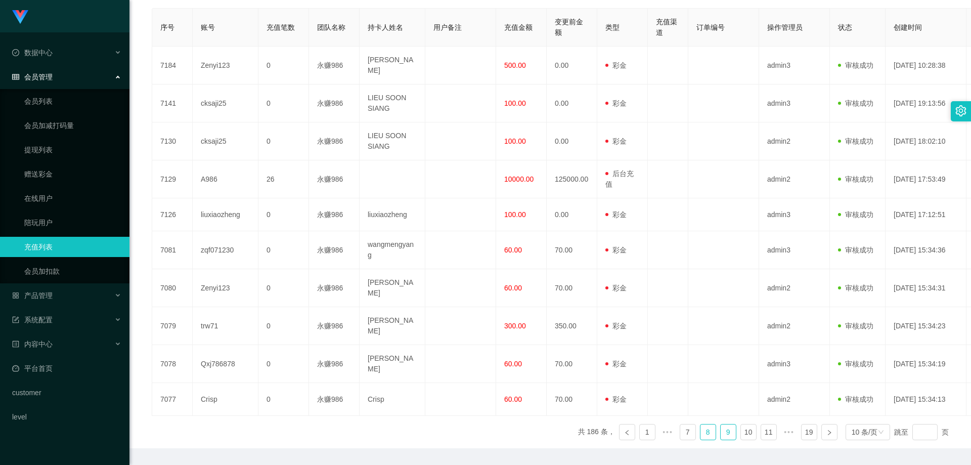
click at [252, 153] on link "8" at bounding box center [708, 431] width 15 height 15
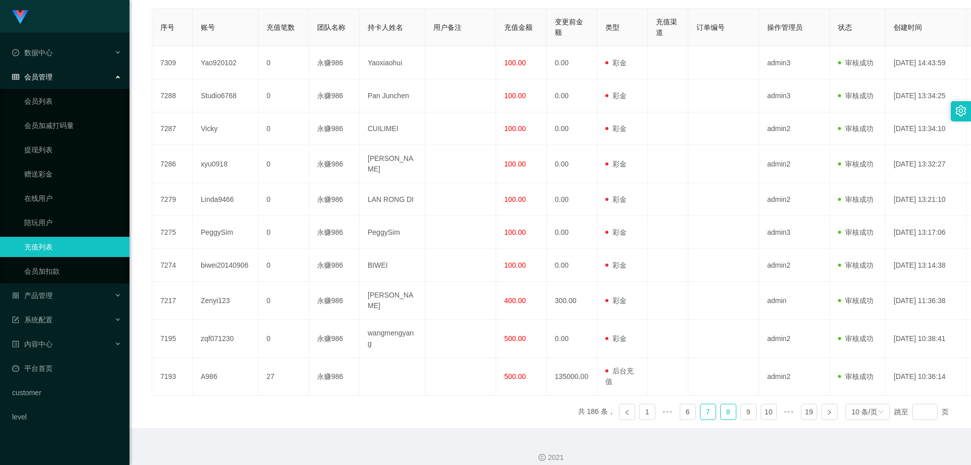
click at [252, 153] on link "7" at bounding box center [708, 411] width 15 height 15
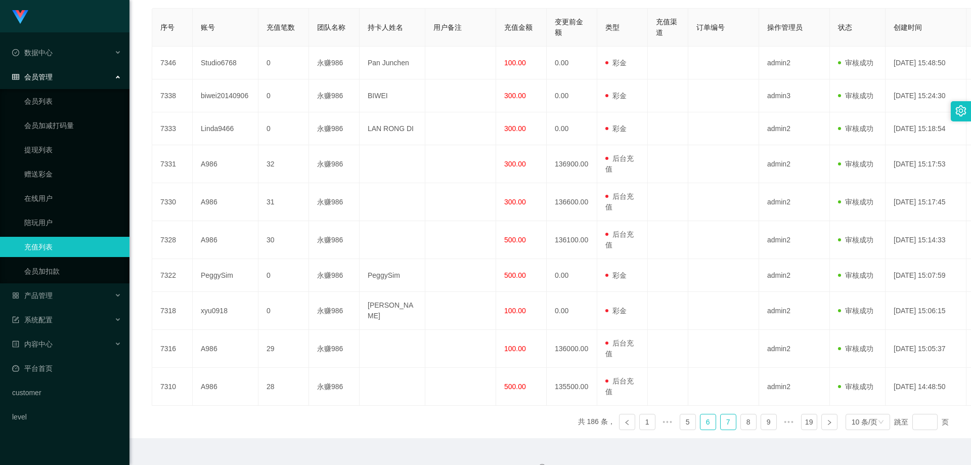
click at [252, 153] on link "6" at bounding box center [708, 421] width 15 height 15
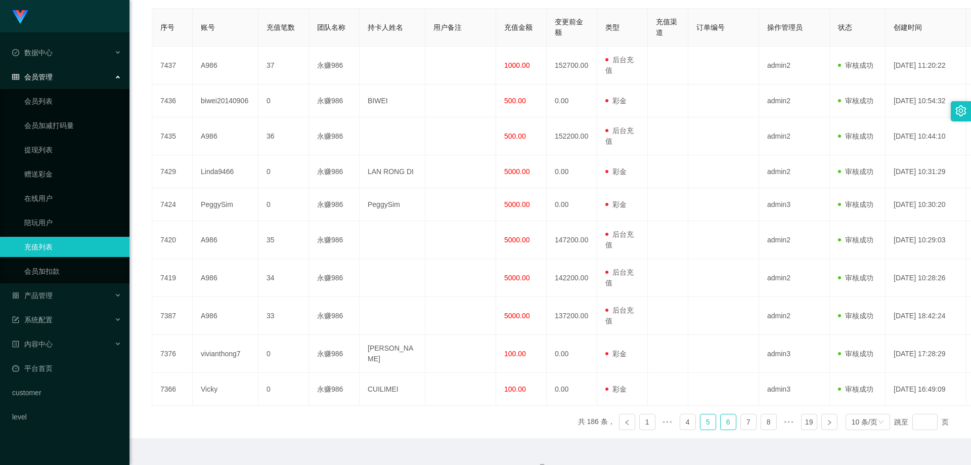
click at [252, 153] on link "5" at bounding box center [708, 421] width 15 height 15
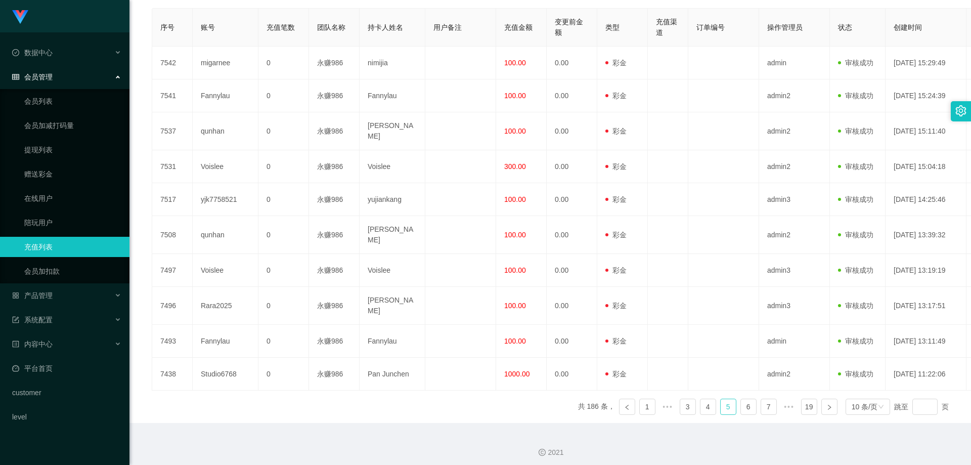
scroll to position [210, 0]
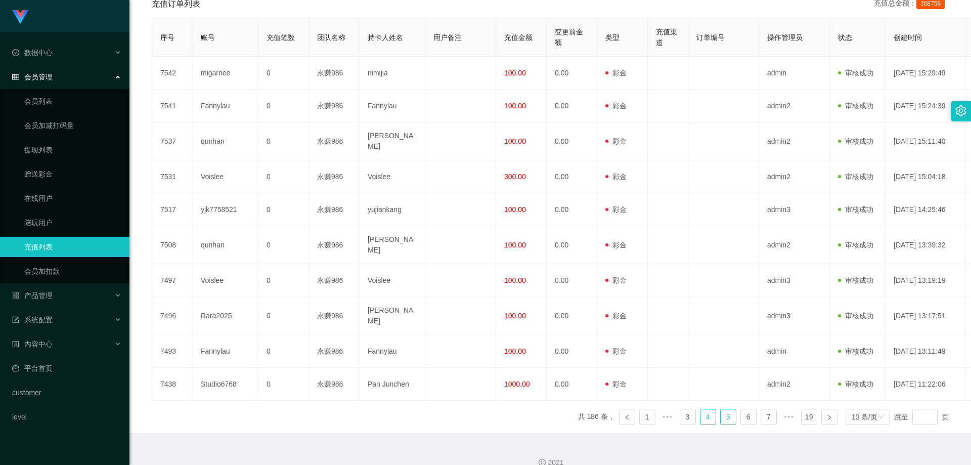
click at [252, 153] on link "4" at bounding box center [708, 416] width 15 height 15
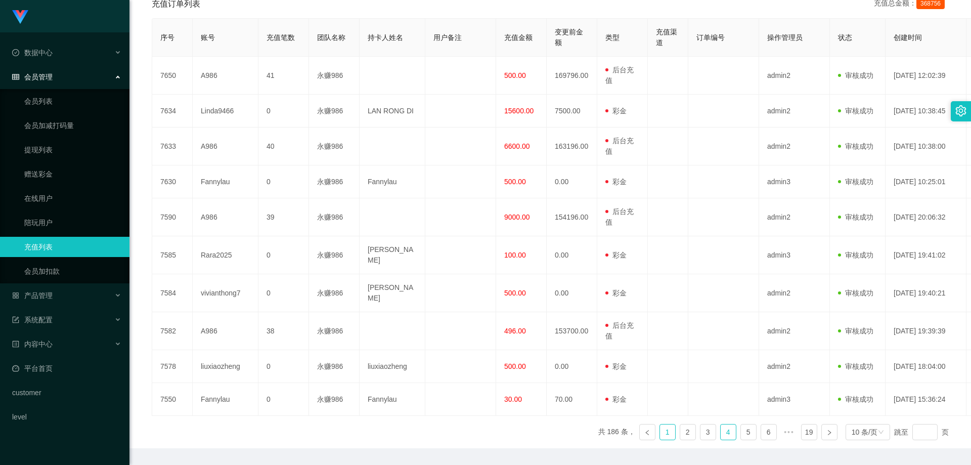
click at [252, 153] on link "1" at bounding box center [667, 431] width 15 height 15
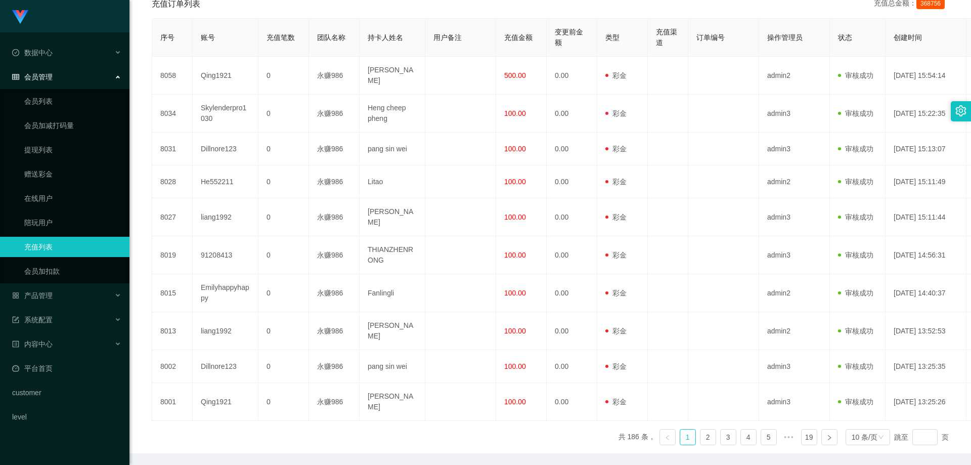
drag, startPoint x: 262, startPoint y: 176, endPoint x: 653, endPoint y: 22, distance: 420.7
click at [252, 153] on td "0" at bounding box center [284, 181] width 51 height 33
click at [48, 107] on link "会员列表" at bounding box center [72, 101] width 97 height 20
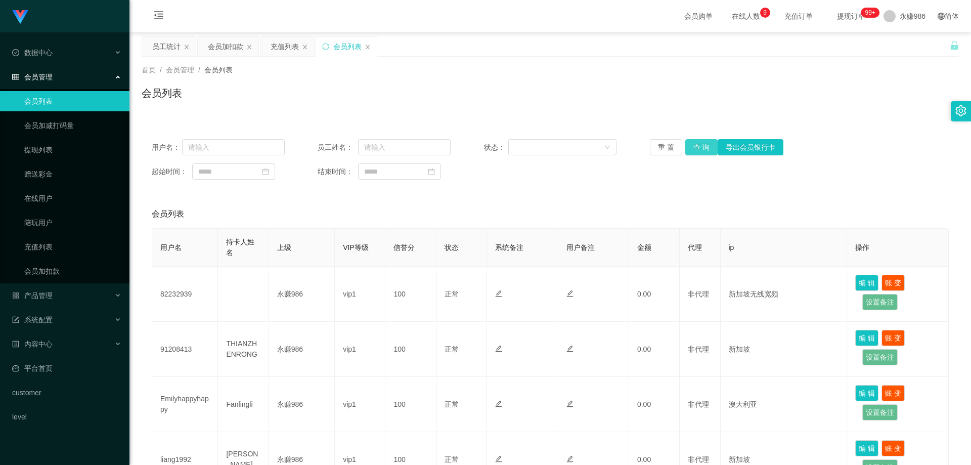
click at [252, 150] on button "查 询" at bounding box center [702, 147] width 32 height 16
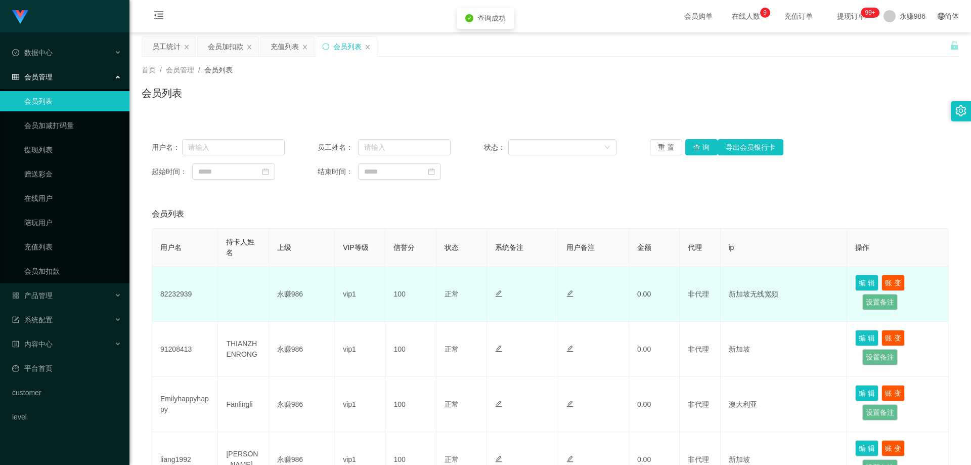
click at [173, 153] on td "82232939" at bounding box center [185, 294] width 66 height 55
copy td "82232939"
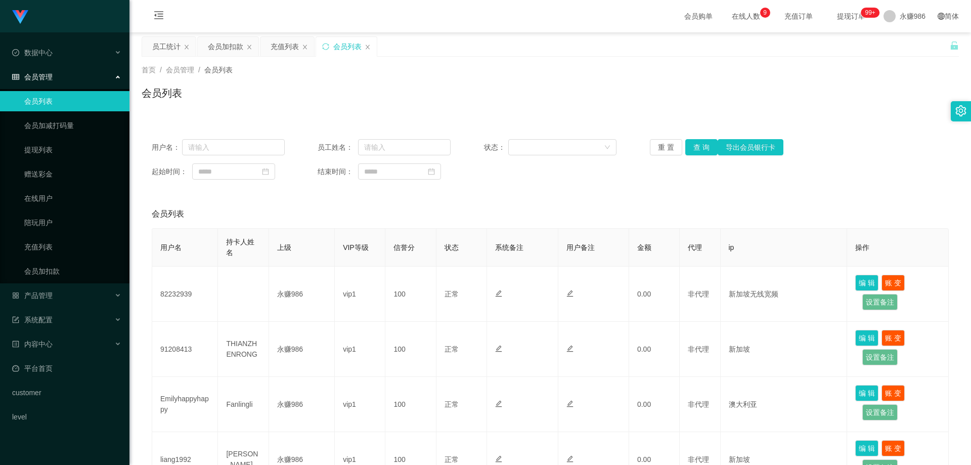
click at [74, 153] on li "产品管理" at bounding box center [65, 296] width 130 height 22
click at [66, 153] on div "系统配置" at bounding box center [65, 320] width 130 height 20
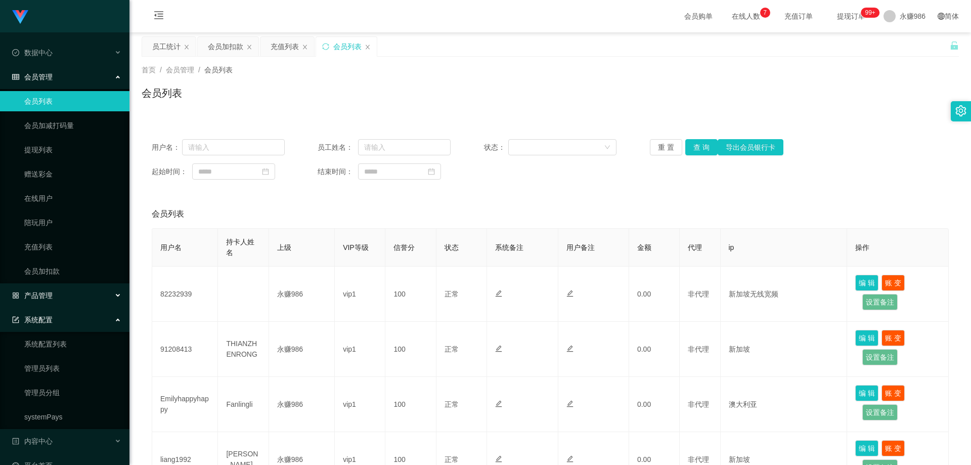
click at [73, 153] on div "产品管理" at bounding box center [65, 295] width 130 height 20
click at [58, 153] on link "产品列表" at bounding box center [72, 344] width 97 height 20
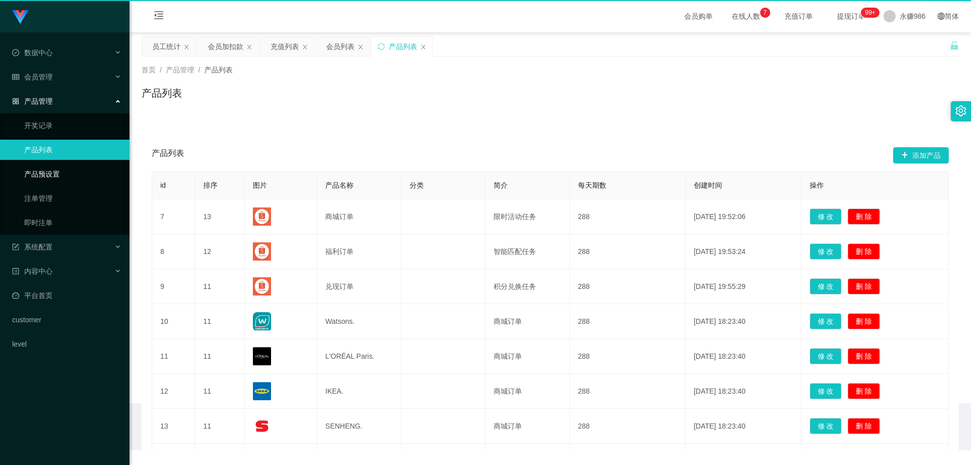
click at [57, 153] on div "Shopee工作台代理端 数据中心 会员管理 会员列表 会员加减打码量 提现列表 赠送彩金 在线用户 陪玩用户 充值列表 会员加扣款 产品管理 开奖记录 产品…" at bounding box center [65, 232] width 130 height 465
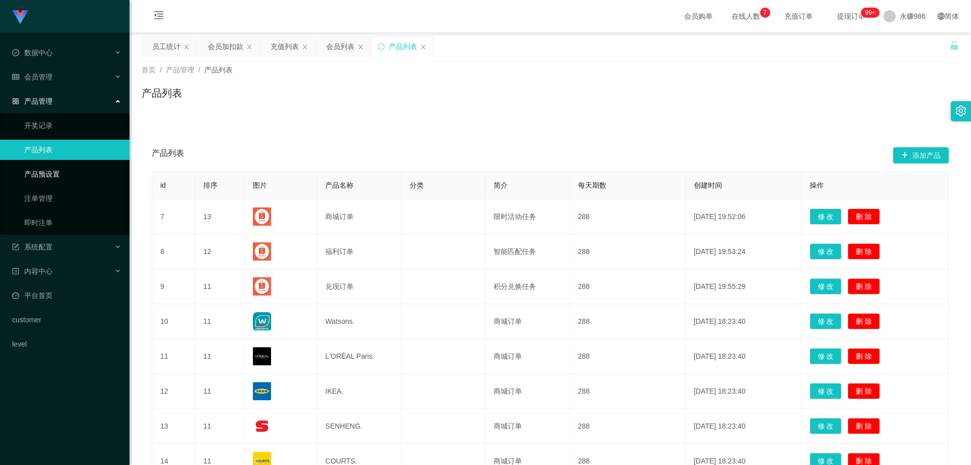
click at [56, 153] on link "产品预设置" at bounding box center [72, 174] width 97 height 20
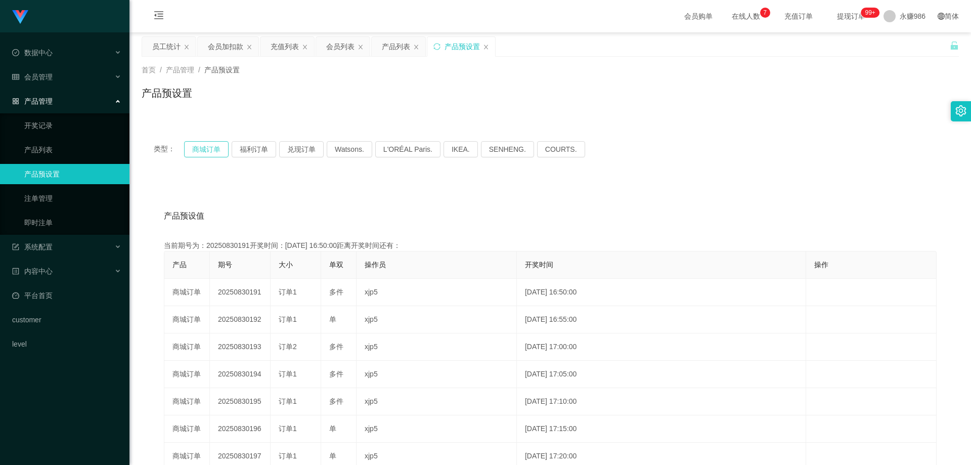
click at [216, 148] on button "商城订单" at bounding box center [206, 149] width 45 height 16
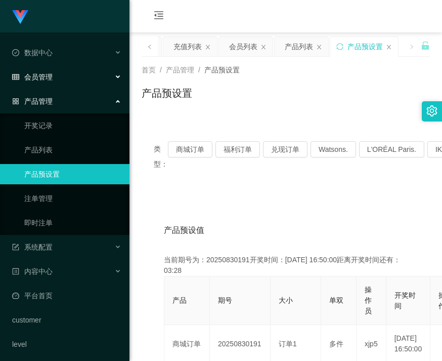
click at [59, 84] on div "会员管理" at bounding box center [65, 77] width 130 height 20
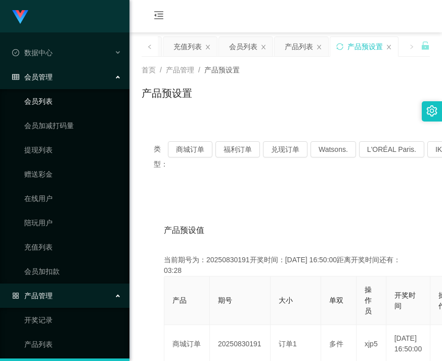
click at [55, 102] on link "会员列表" at bounding box center [72, 101] width 97 height 20
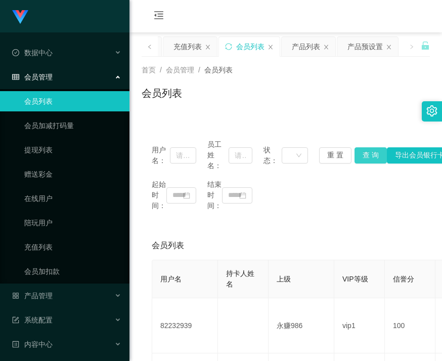
click at [252, 152] on button "查 询" at bounding box center [371, 155] width 32 height 16
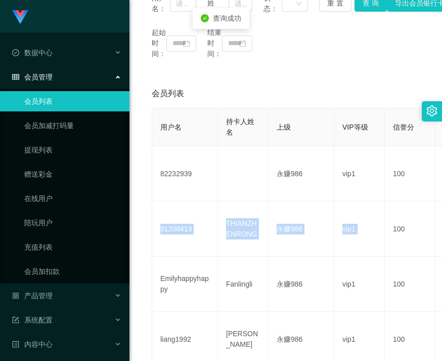
drag, startPoint x: 375, startPoint y: 232, endPoint x: 152, endPoint y: 236, distance: 223.7
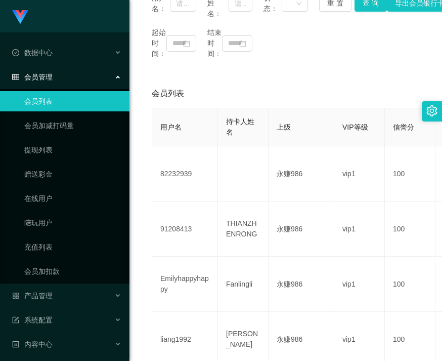
click at [63, 85] on div "会员管理" at bounding box center [65, 77] width 130 height 20
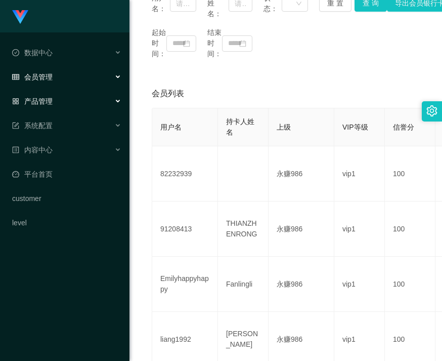
click at [61, 106] on div "产品管理" at bounding box center [65, 101] width 130 height 20
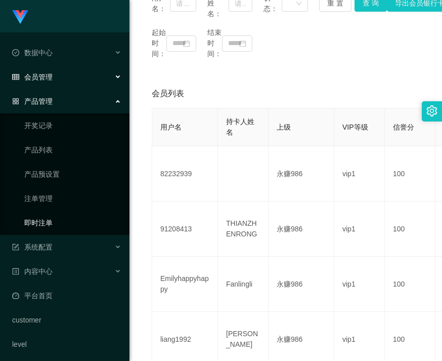
click at [47, 153] on link "即时注单" at bounding box center [72, 222] width 97 height 20
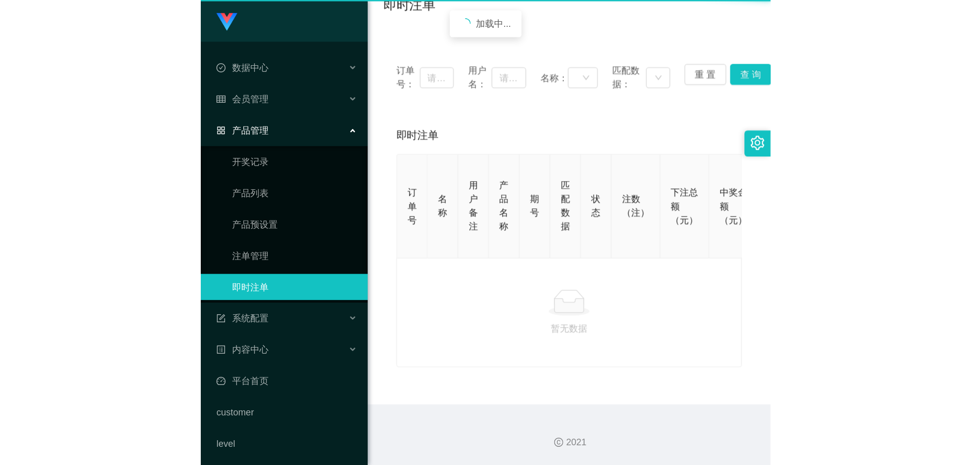
scroll to position [90, 0]
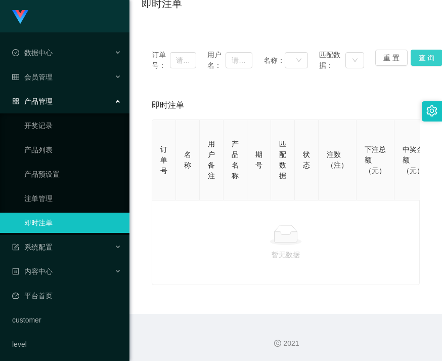
click at [252, 57] on button "查 询" at bounding box center [427, 58] width 32 height 16
drag, startPoint x: 412, startPoint y: 59, endPoint x: 405, endPoint y: 64, distance: 8.7
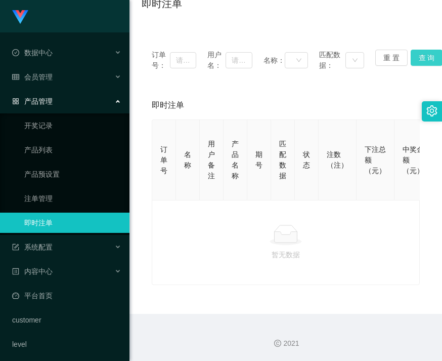
click at [252, 58] on button "查 询" at bounding box center [427, 58] width 32 height 16
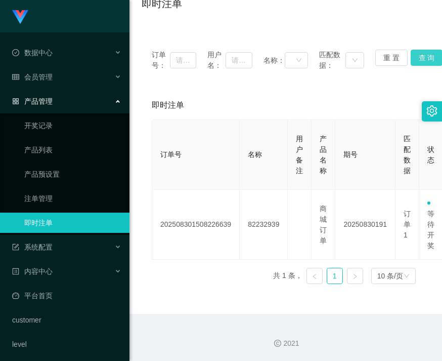
click at [252, 55] on button "查 询" at bounding box center [427, 58] width 32 height 16
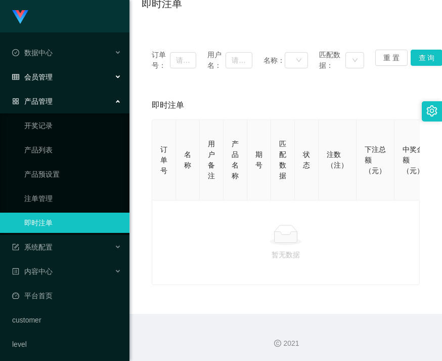
click at [57, 76] on div "会员管理" at bounding box center [65, 77] width 130 height 20
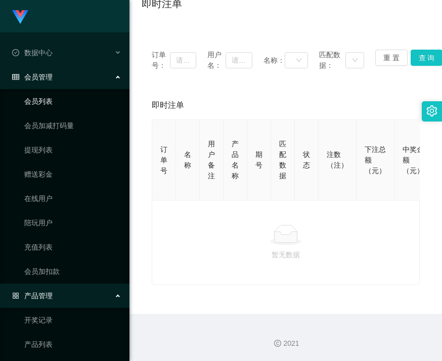
click at [44, 106] on link "会员列表" at bounding box center [72, 101] width 97 height 20
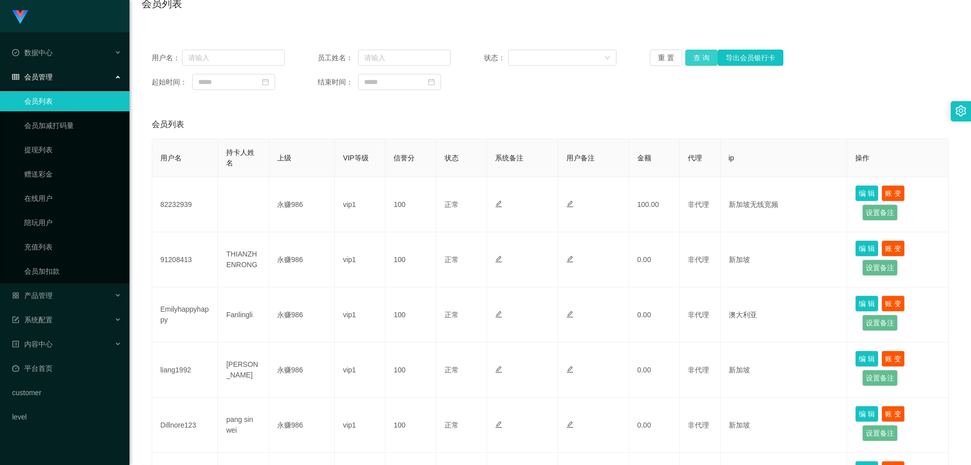
click at [252, 50] on button "查 询" at bounding box center [702, 58] width 32 height 16
click at [56, 153] on link "提现列表" at bounding box center [72, 150] width 97 height 20
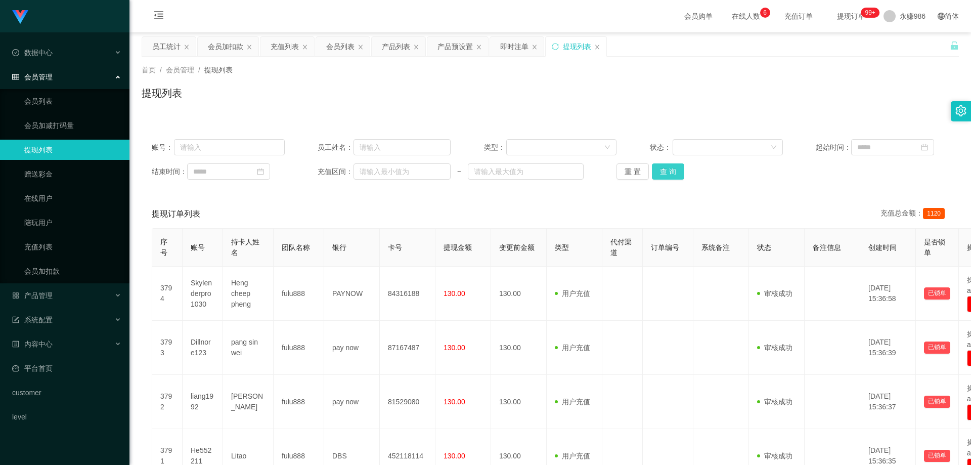
click at [252, 153] on button "查 询" at bounding box center [668, 171] width 32 height 16
click at [252, 153] on div "重 置 查 询" at bounding box center [683, 171] width 133 height 16
click at [252, 153] on button "查 询" at bounding box center [668, 171] width 32 height 16
click at [252, 153] on div "重 置 查 询" at bounding box center [683, 171] width 133 height 16
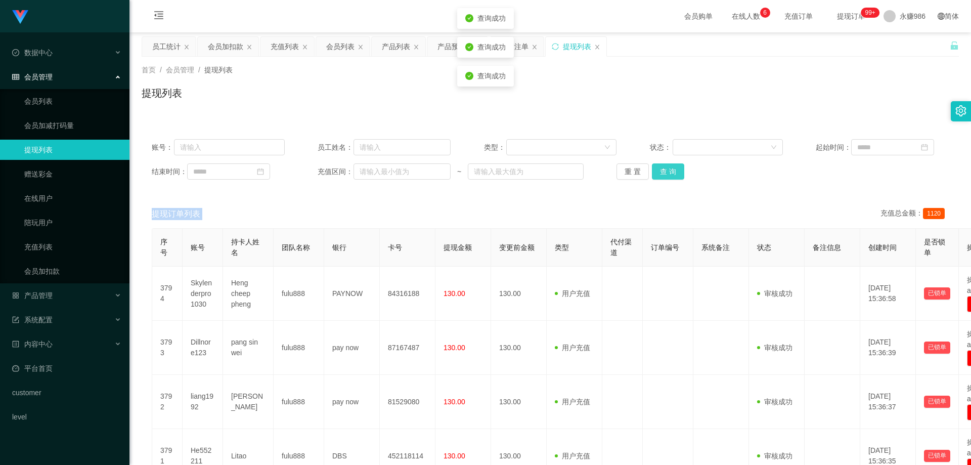
click at [252, 153] on button "查 询" at bounding box center [668, 171] width 32 height 16
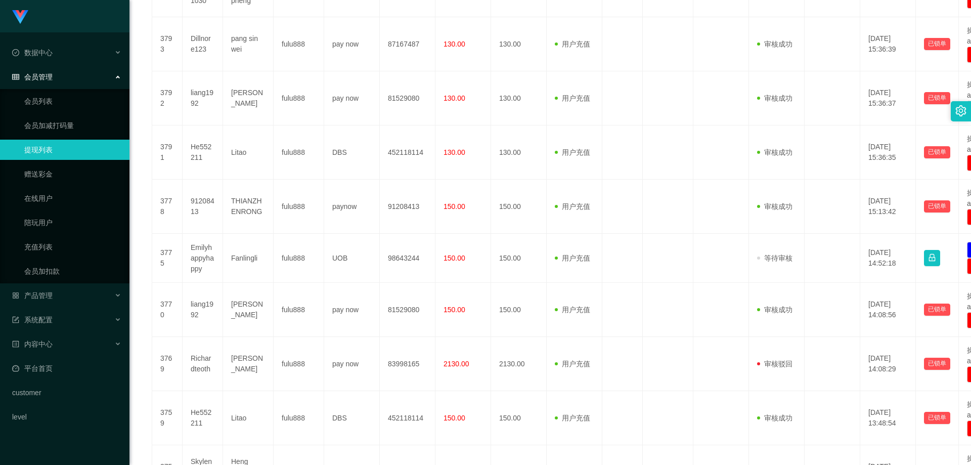
scroll to position [417, 0]
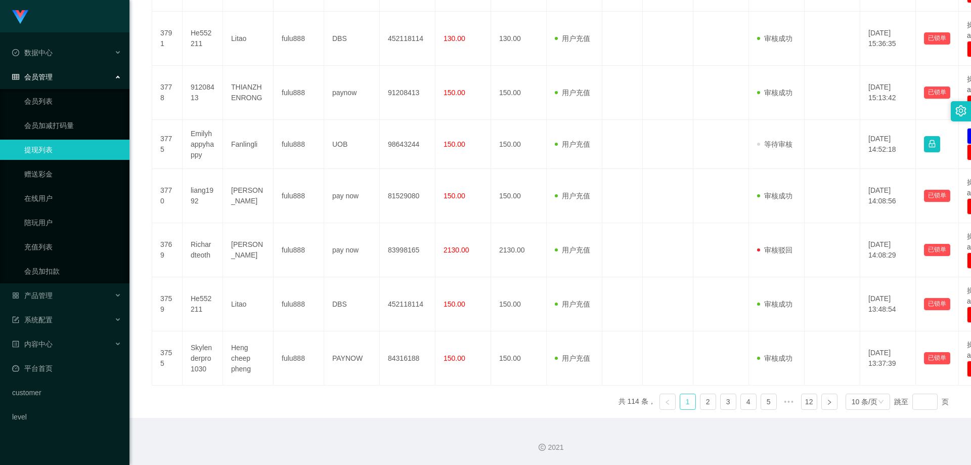
click at [252, 153] on link "1" at bounding box center [687, 401] width 15 height 15
click at [252, 153] on link "2" at bounding box center [708, 401] width 15 height 15
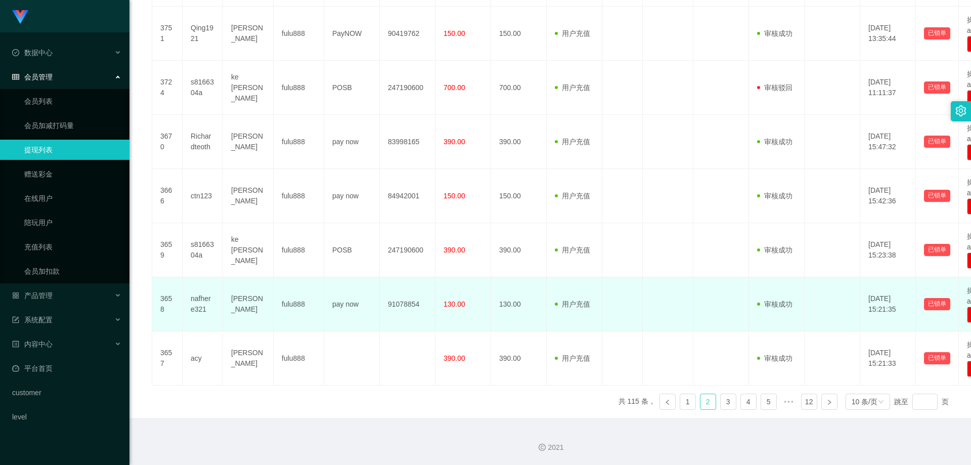
scroll to position [316, 0]
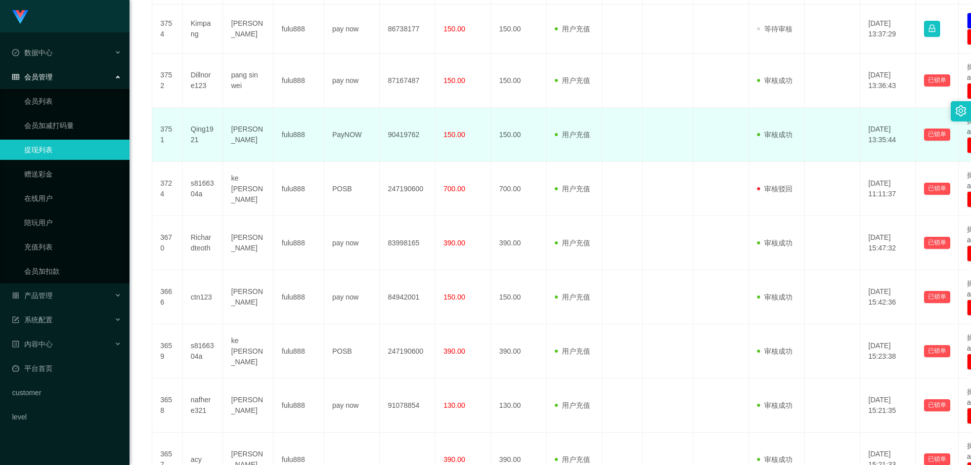
click at [191, 132] on td "Qing1921" at bounding box center [203, 135] width 40 height 54
drag, startPoint x: 193, startPoint y: 132, endPoint x: 212, endPoint y: 117, distance: 24.1
click at [212, 117] on td "Qing1921" at bounding box center [203, 135] width 40 height 54
click at [252, 134] on td "90419762" at bounding box center [408, 135] width 56 height 54
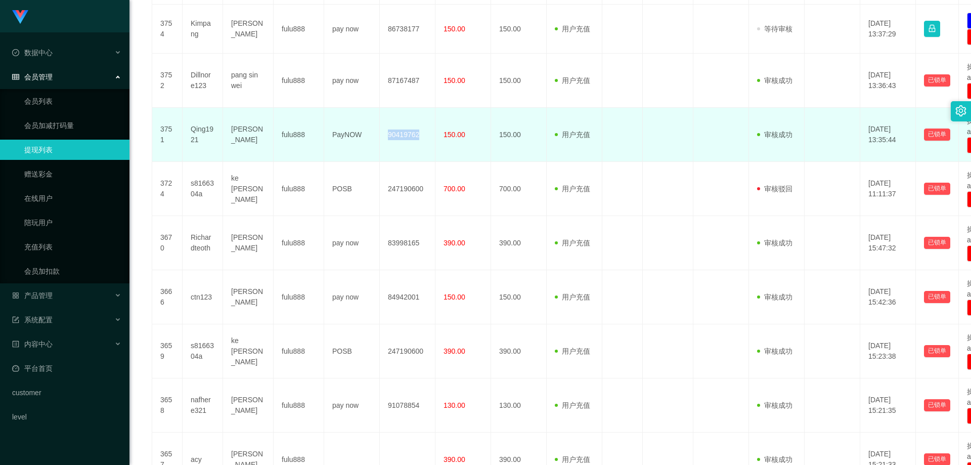
click at [252, 134] on td "90419762" at bounding box center [408, 135] width 56 height 54
drag, startPoint x: 392, startPoint y: 134, endPoint x: 399, endPoint y: 124, distance: 12.2
click at [252, 125] on td "90419762" at bounding box center [408, 135] width 56 height 54
click at [252, 124] on td "90419762" at bounding box center [408, 135] width 56 height 54
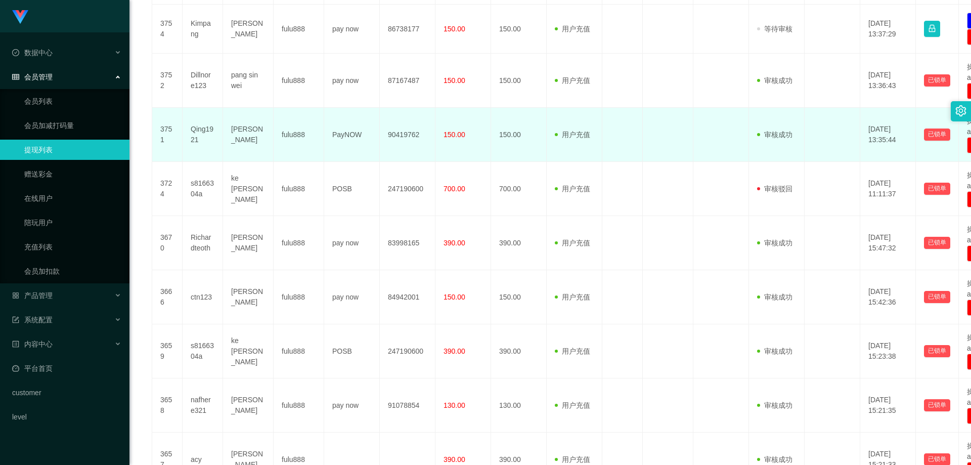
click at [252, 137] on td "90419762" at bounding box center [408, 135] width 56 height 54
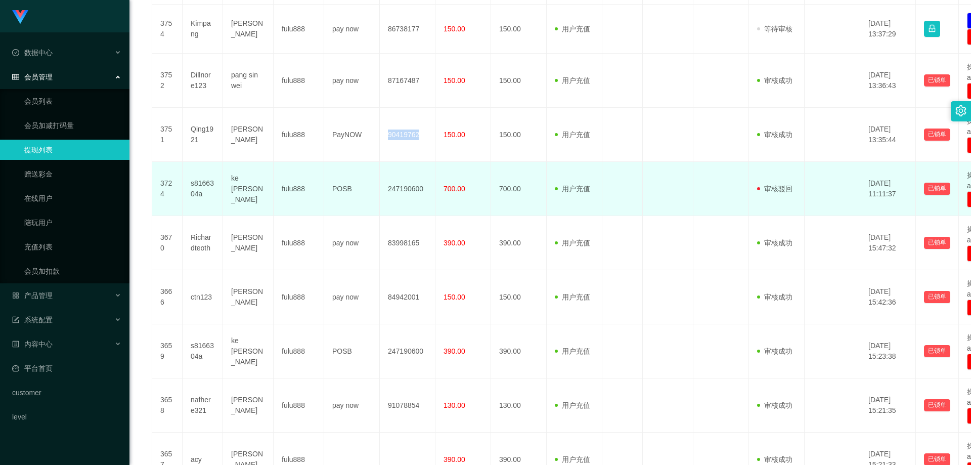
copy td "90419762"
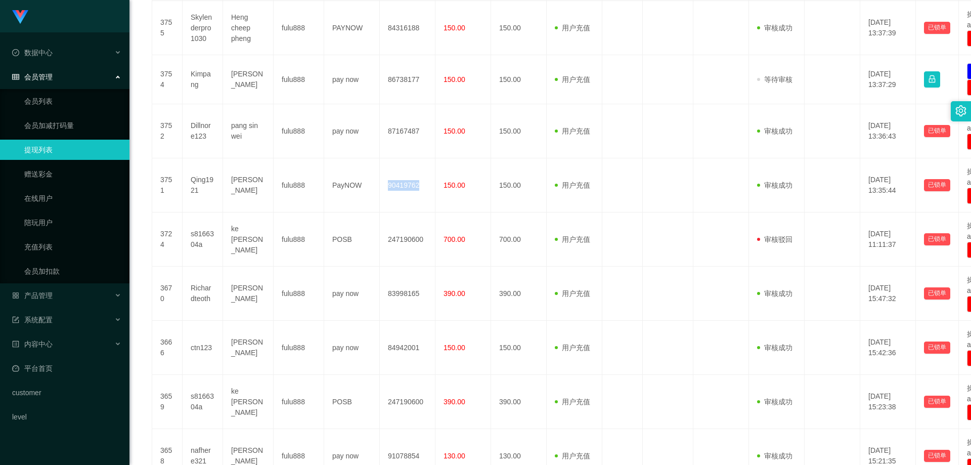
scroll to position [417, 0]
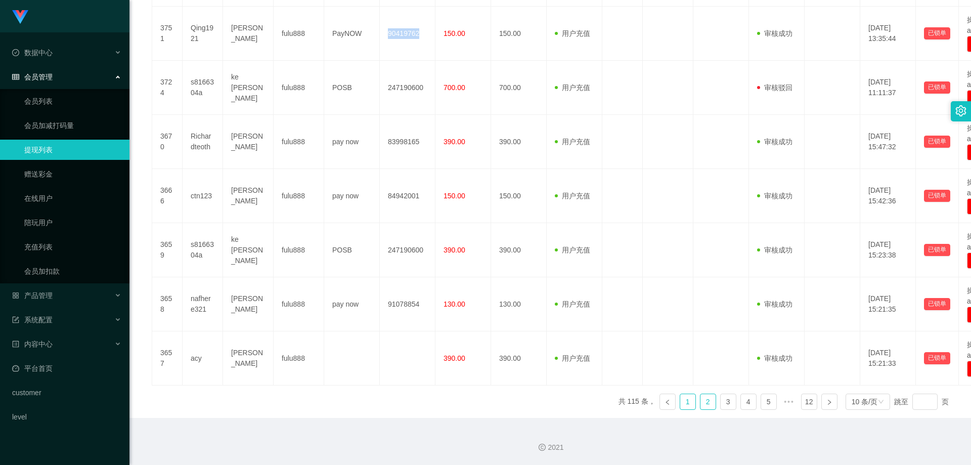
click at [252, 153] on link "1" at bounding box center [687, 401] width 15 height 15
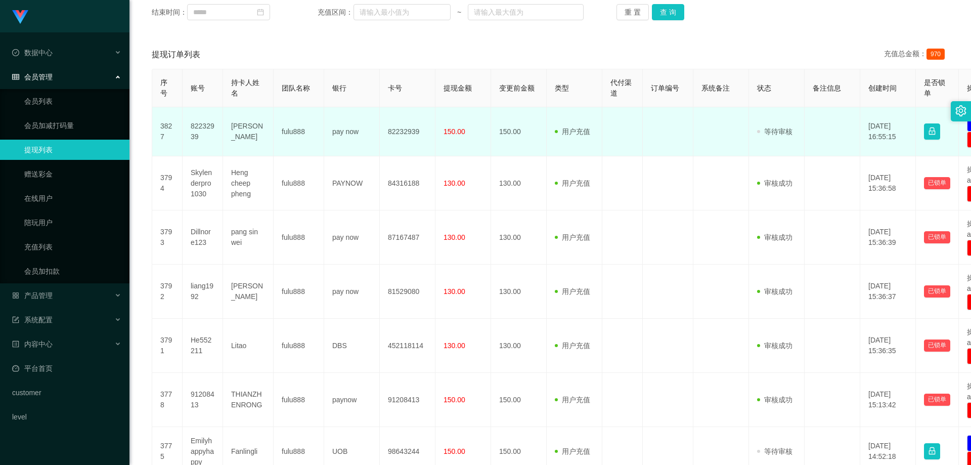
scroll to position [0, 0]
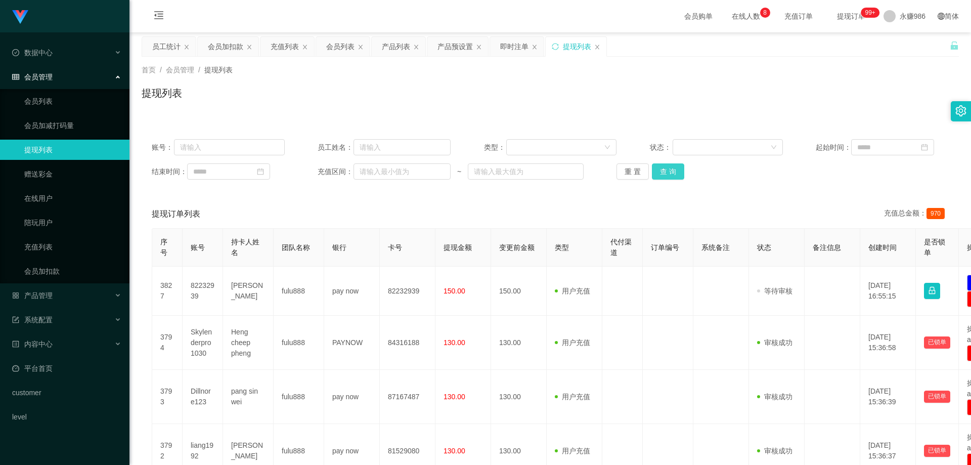
click at [252, 153] on button "查 询" at bounding box center [668, 171] width 32 height 16
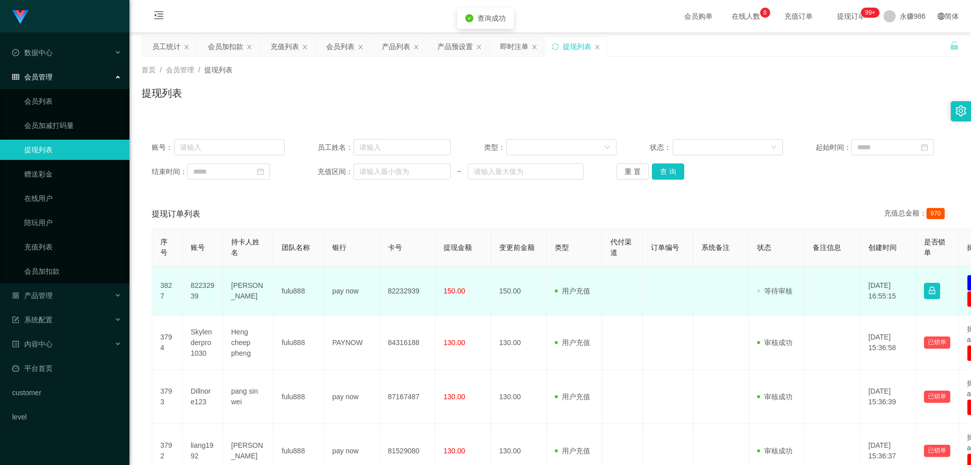
click at [201, 153] on td "82232939" at bounding box center [203, 291] width 40 height 49
click at [252, 153] on td "82232939" at bounding box center [408, 291] width 56 height 49
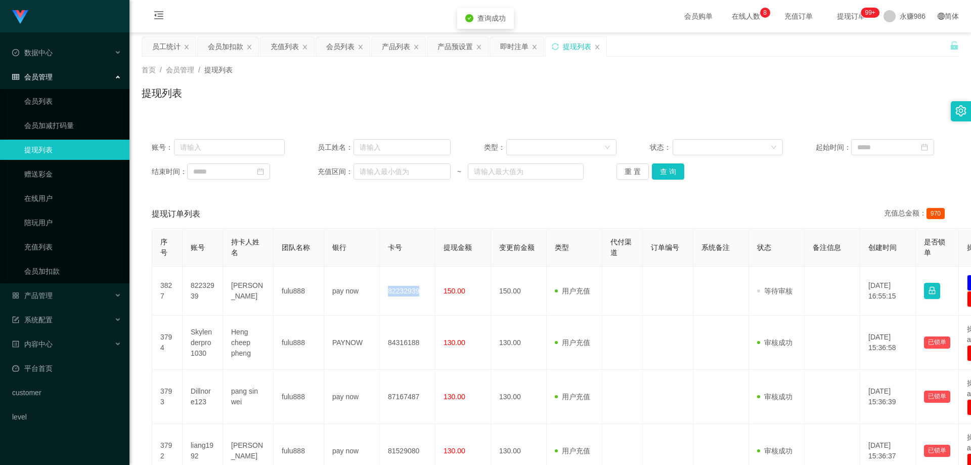
copy td "82232939"
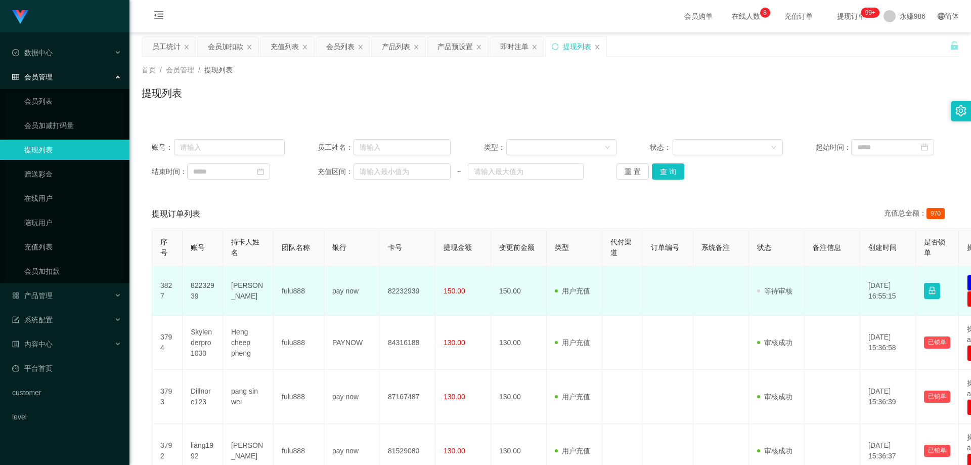
click at [195, 153] on td "82232939" at bounding box center [203, 291] width 40 height 49
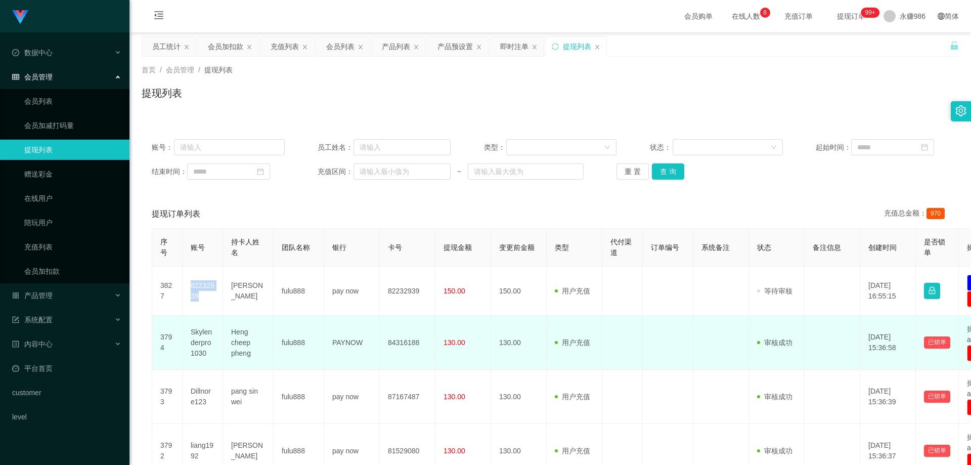
copy td "82232939"
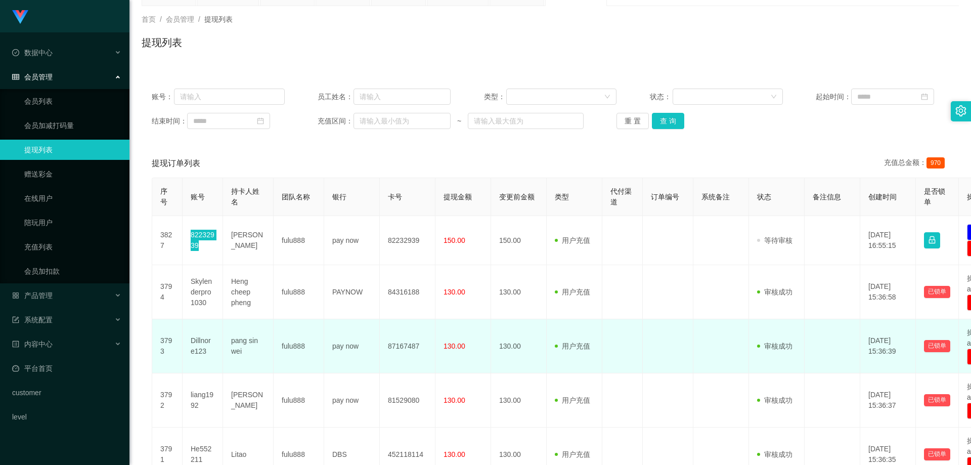
scroll to position [101, 0]
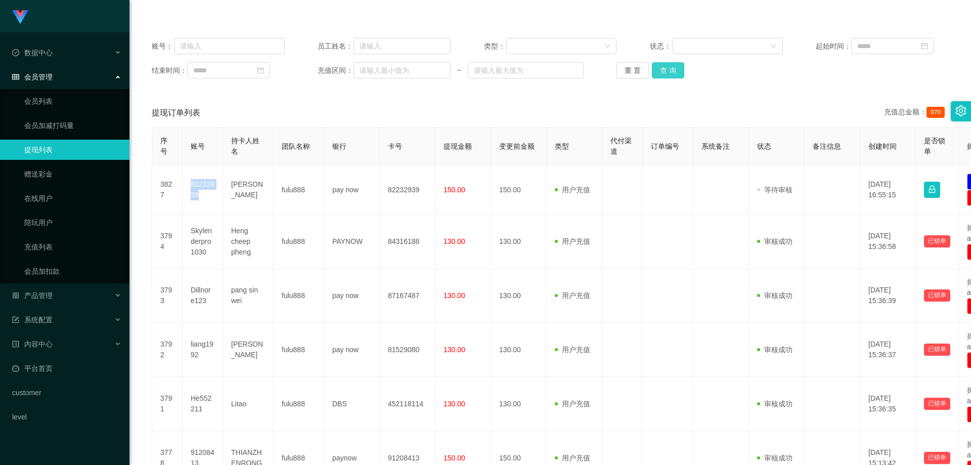
click at [252, 63] on button "查 询" at bounding box center [668, 70] width 32 height 16
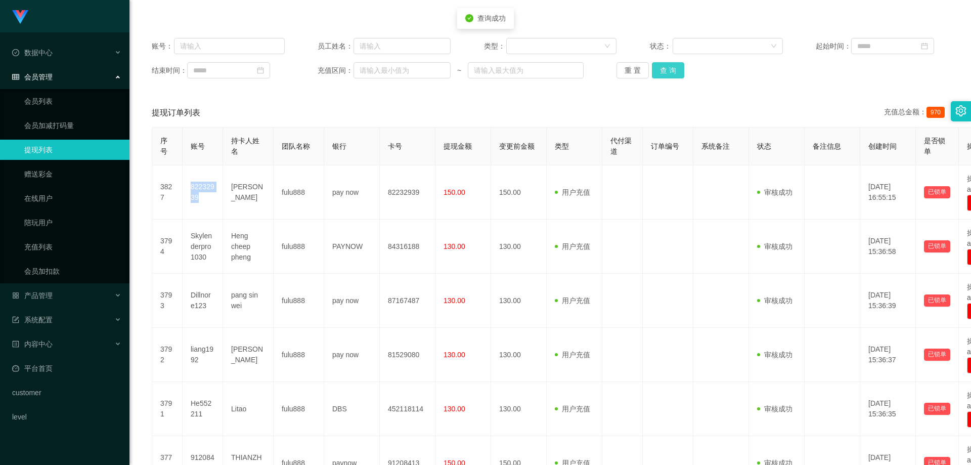
click at [252, 64] on button "查 询" at bounding box center [668, 70] width 32 height 16
click at [252, 70] on button "查 询" at bounding box center [668, 70] width 32 height 16
click at [252, 70] on button "查 询" at bounding box center [674, 70] width 44 height 16
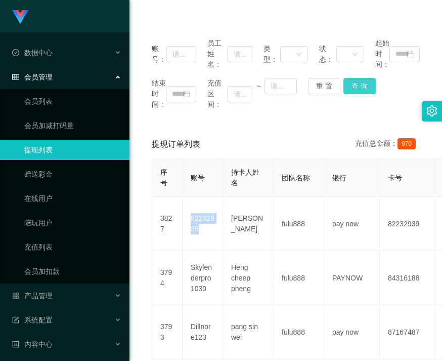
click at [252, 93] on button "查 询" at bounding box center [360, 86] width 32 height 16
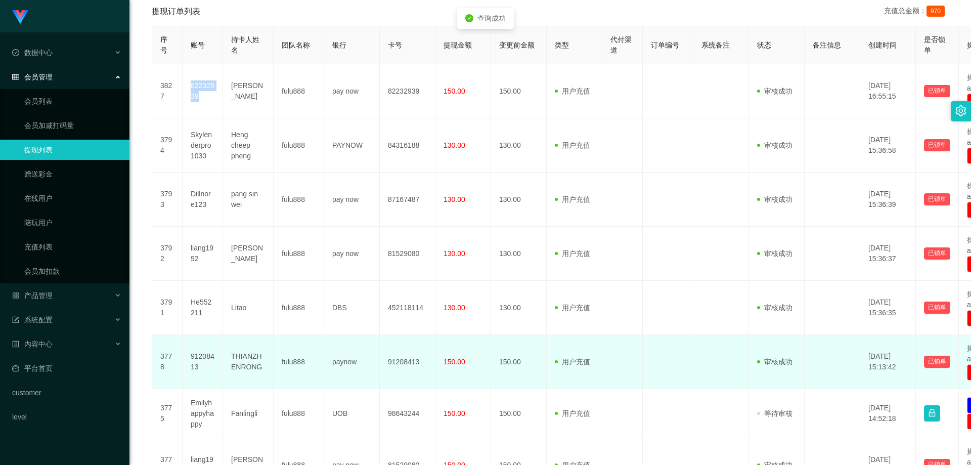
scroll to position [253, 0]
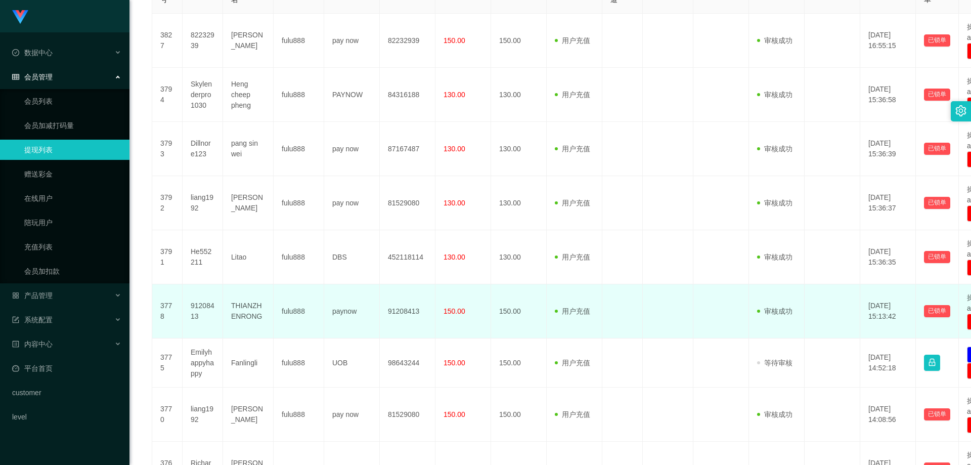
click at [205, 153] on td "91208413" at bounding box center [203, 311] width 40 height 54
copy td "91208413"
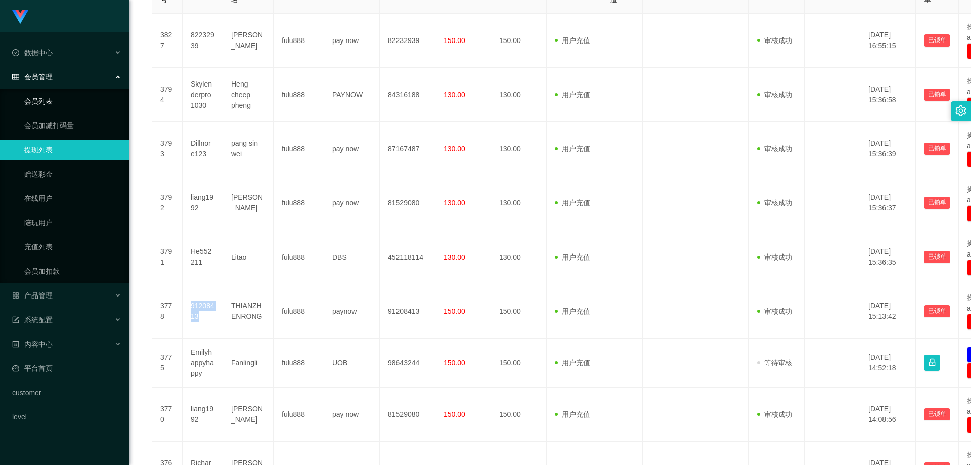
click at [71, 107] on link "会员列表" at bounding box center [72, 101] width 97 height 20
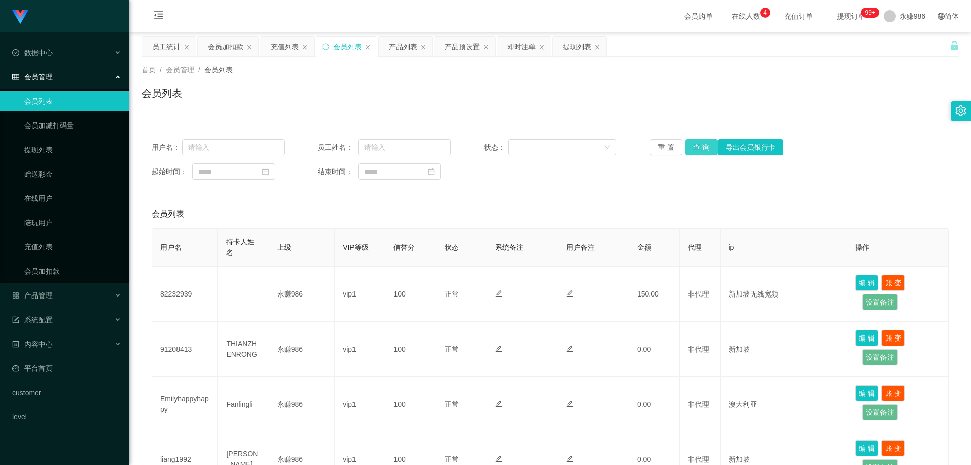
click at [252, 146] on button "查 询" at bounding box center [702, 147] width 32 height 16
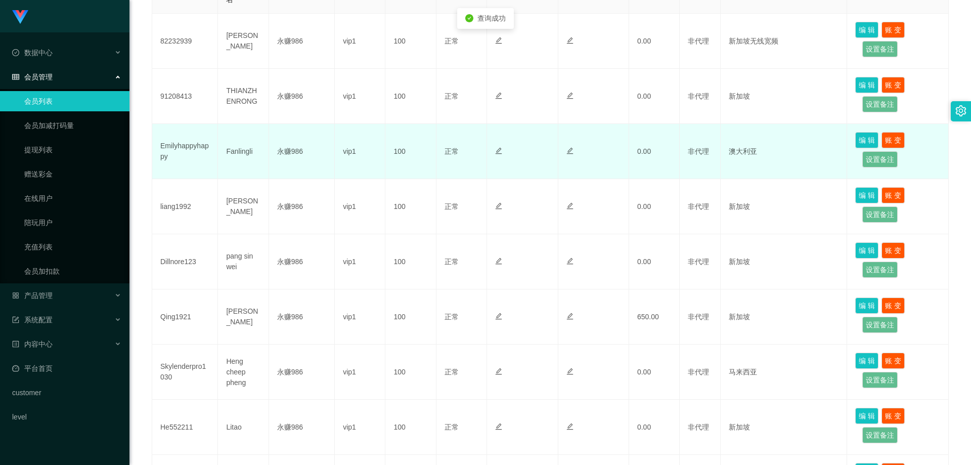
scroll to position [101, 0]
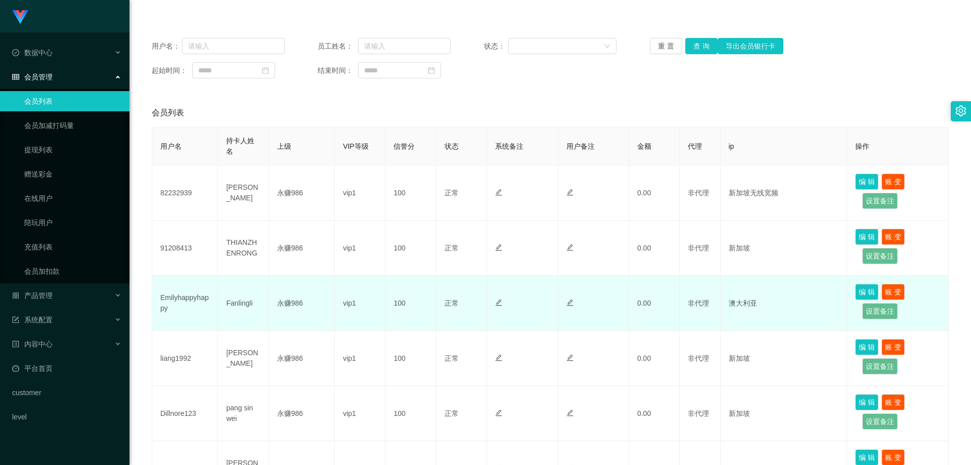
click at [183, 153] on td "Emilyhappyhappy" at bounding box center [185, 303] width 66 height 55
copy td "Emilyhappyhappy"
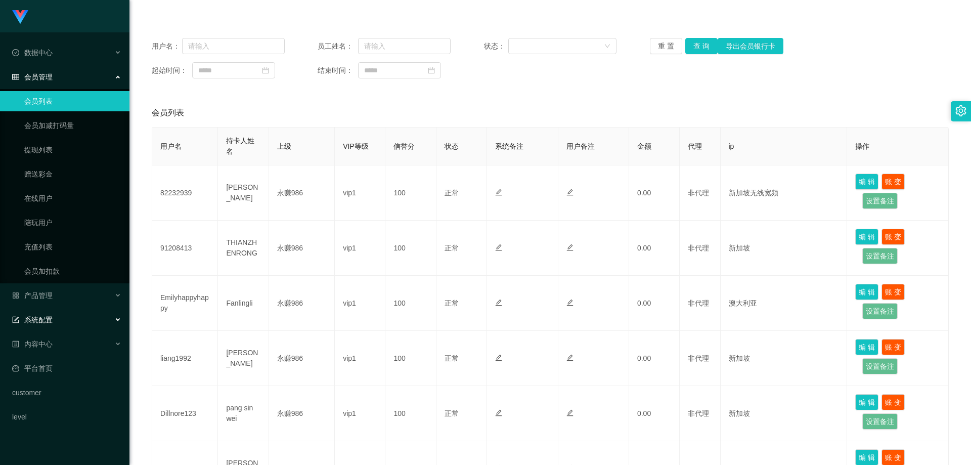
click at [57, 153] on div "系统配置" at bounding box center [65, 320] width 130 height 20
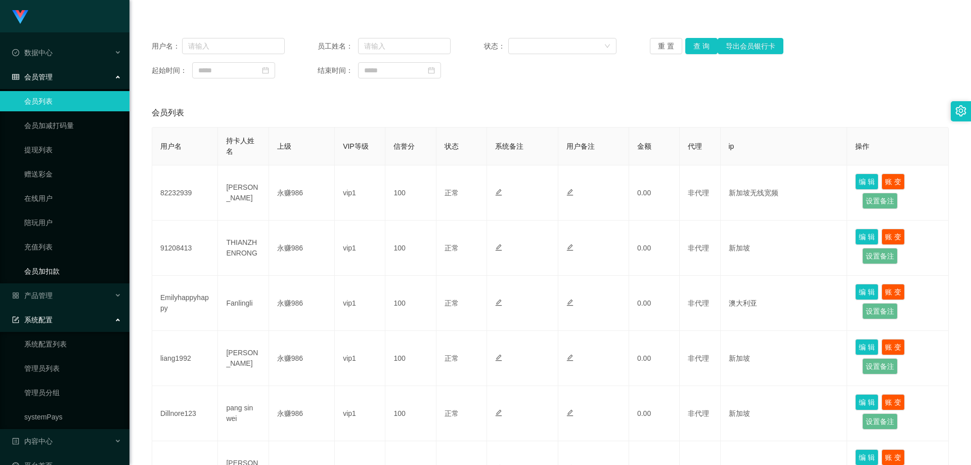
click at [71, 153] on link "会员加扣款" at bounding box center [72, 271] width 97 height 20
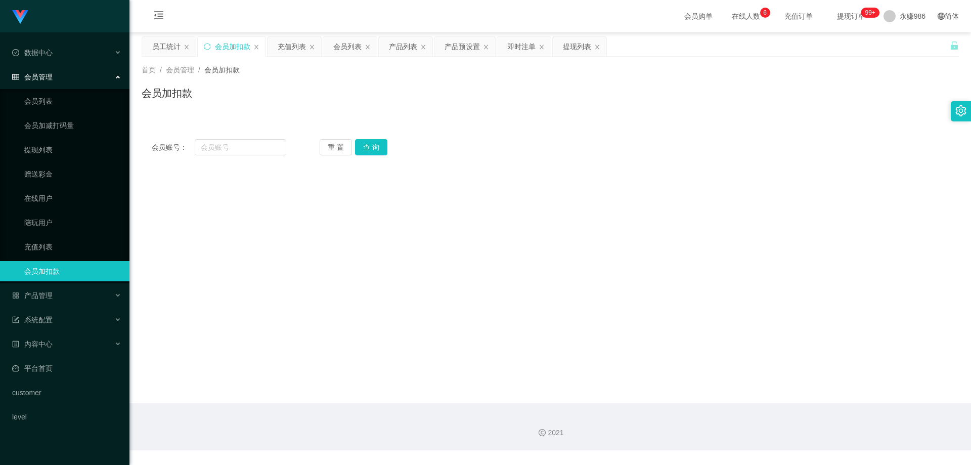
click at [61, 153] on ul "会员列表 会员加减打码量 提现列表 赠送彩金 在线用户 陪玩用户 充值列表 会员加扣款" at bounding box center [65, 186] width 130 height 194
click at [59, 153] on div "产品管理" at bounding box center [65, 295] width 130 height 20
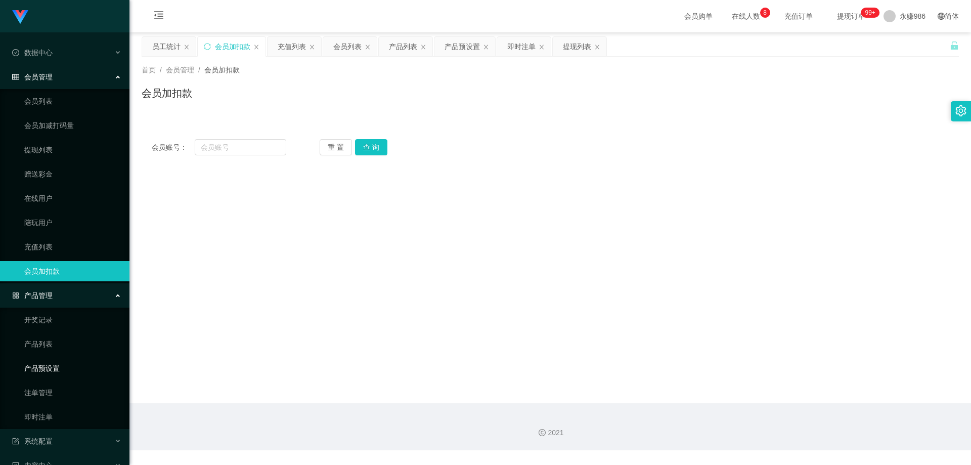
drag, startPoint x: 56, startPoint y: 367, endPoint x: 56, endPoint y: 359, distance: 8.6
click at [56, 153] on link "产品预设置" at bounding box center [72, 368] width 97 height 20
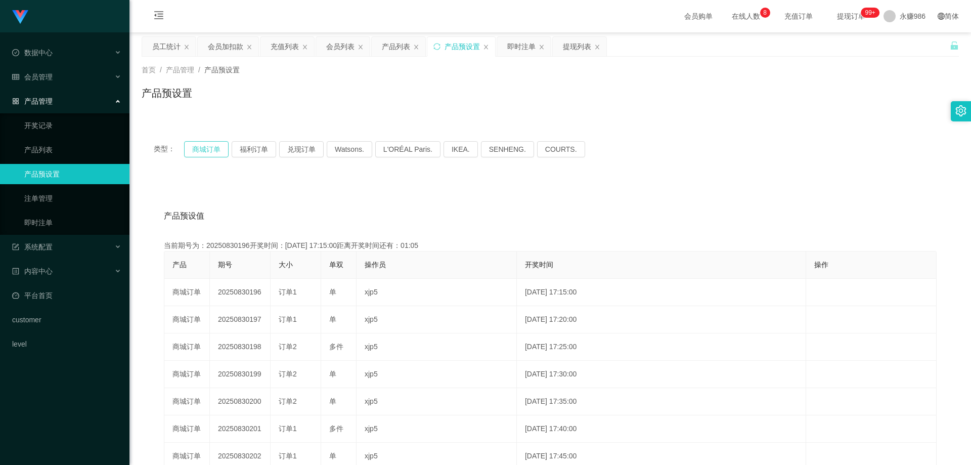
click at [218, 148] on button "商城订单" at bounding box center [206, 149] width 45 height 16
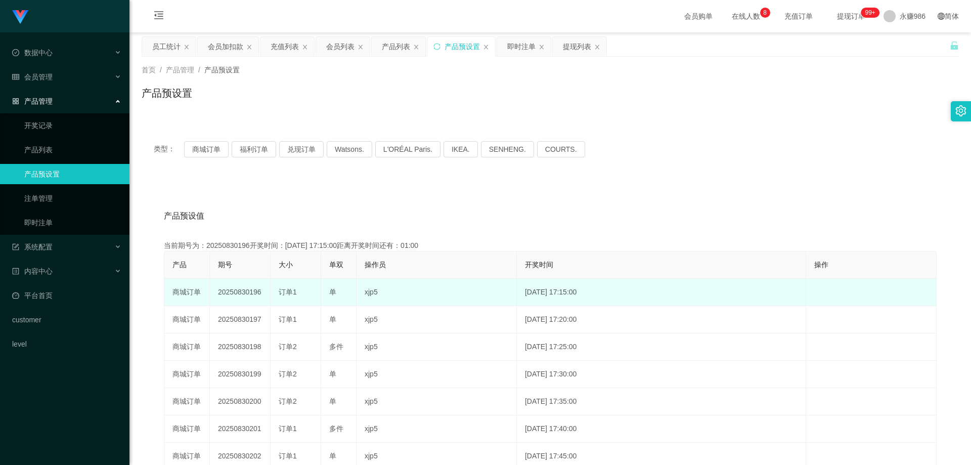
drag, startPoint x: 259, startPoint y: 292, endPoint x: 247, endPoint y: 294, distance: 11.3
click at [247, 153] on td "20250830196" at bounding box center [240, 292] width 61 height 27
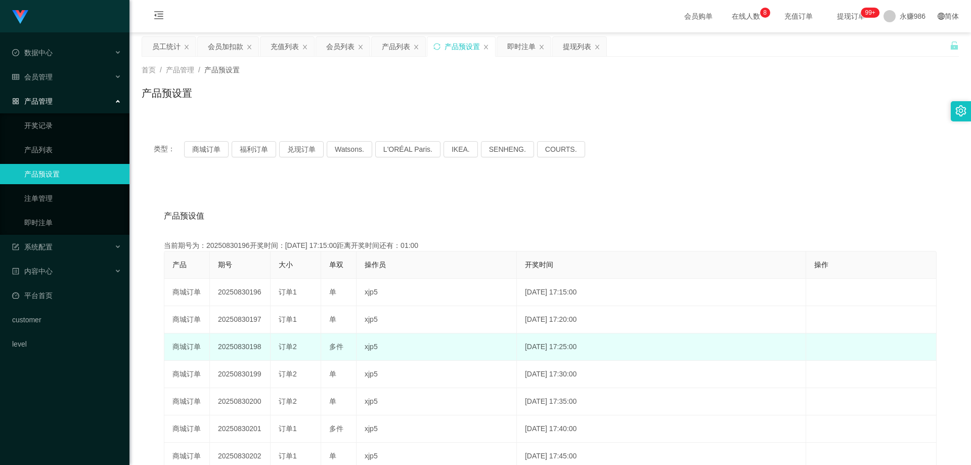
copy td "196"
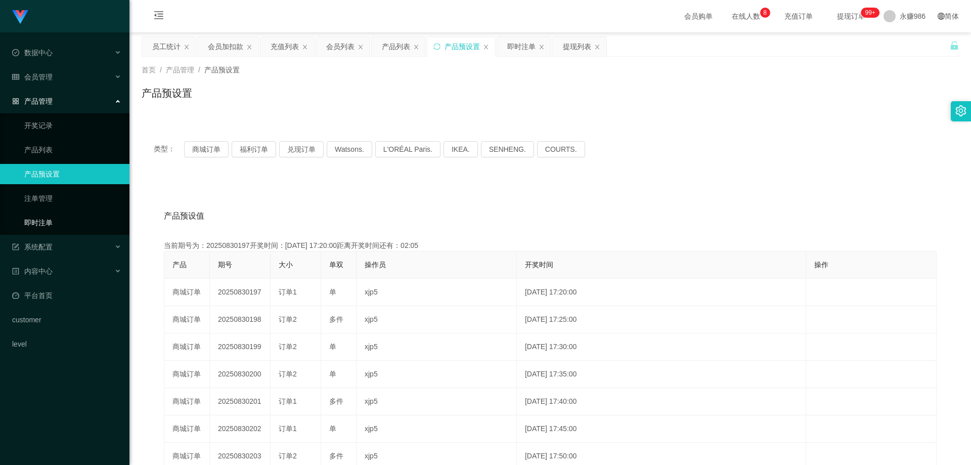
click at [49, 153] on link "即时注单" at bounding box center [72, 222] width 97 height 20
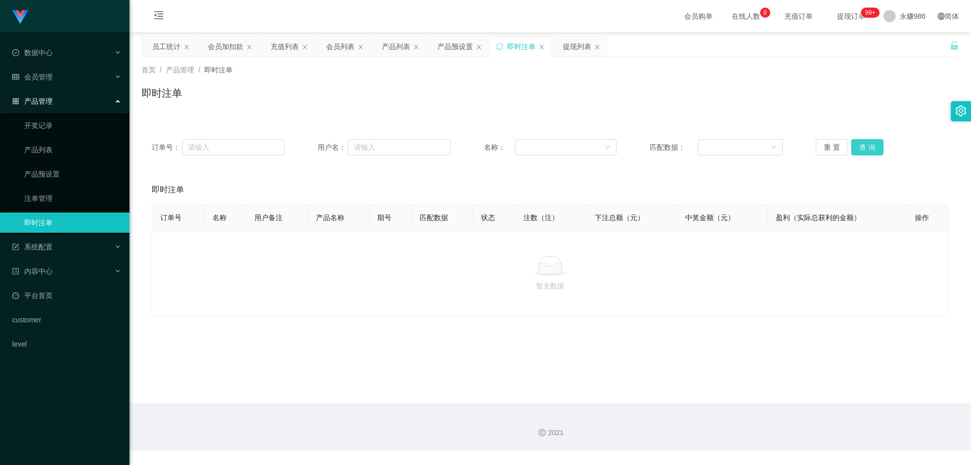
click at [252, 151] on button "查 询" at bounding box center [867, 147] width 32 height 16
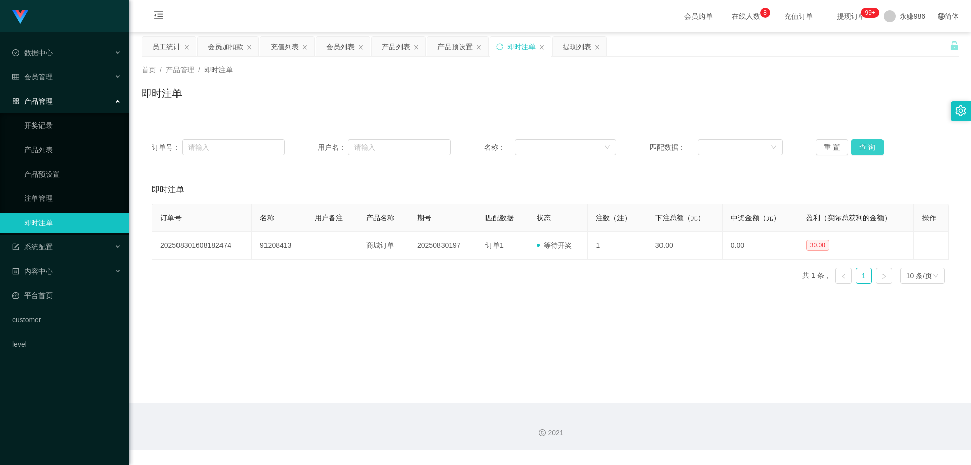
click at [252, 151] on button "查 询" at bounding box center [867, 147] width 32 height 16
click at [252, 150] on button "查 询" at bounding box center [867, 147] width 32 height 16
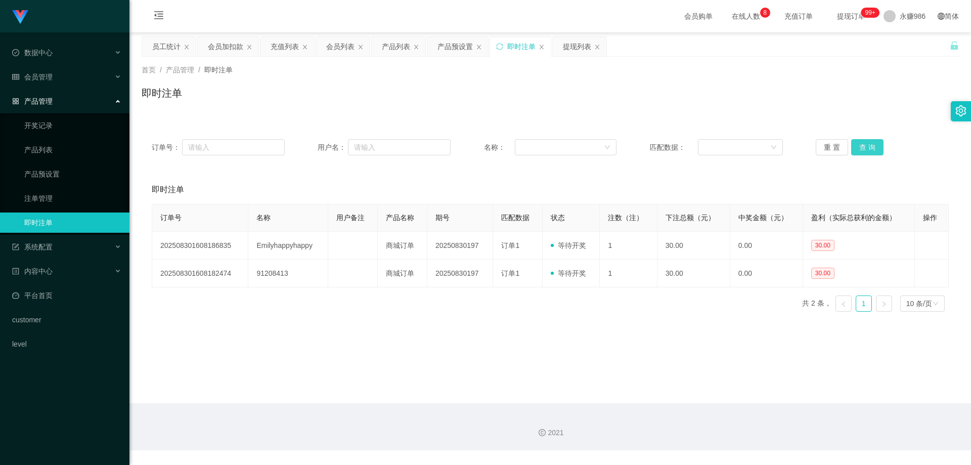
click at [252, 150] on button "查 询" at bounding box center [867, 147] width 32 height 16
click at [62, 73] on div "会员管理" at bounding box center [65, 77] width 130 height 20
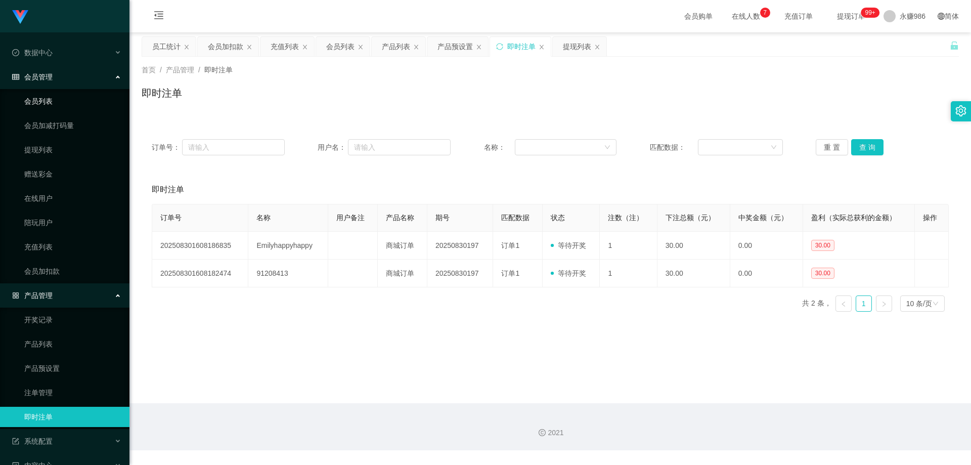
click at [61, 102] on link "会员列表" at bounding box center [72, 101] width 97 height 20
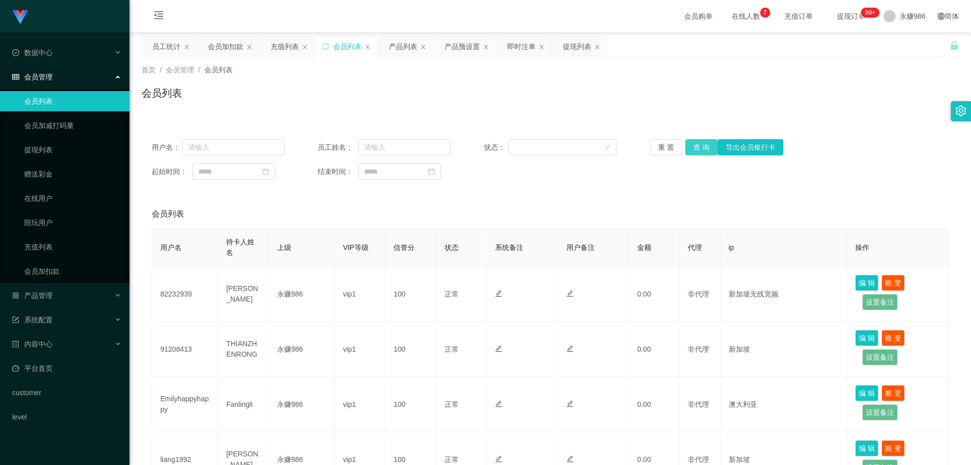
click at [252, 143] on button "查 询" at bounding box center [702, 147] width 32 height 16
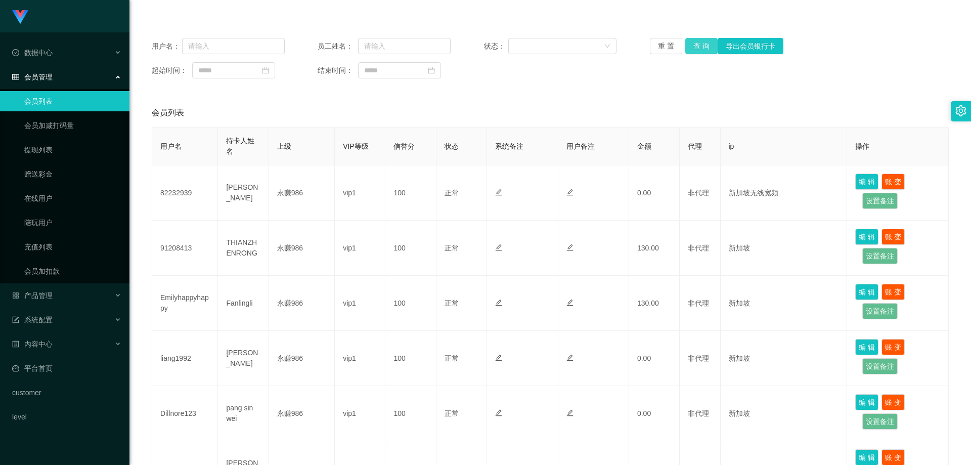
click at [252, 47] on button "查 询" at bounding box center [702, 46] width 32 height 16
drag, startPoint x: 70, startPoint y: 147, endPoint x: 146, endPoint y: 142, distance: 76.5
click at [69, 147] on link "提现列表" at bounding box center [72, 150] width 97 height 20
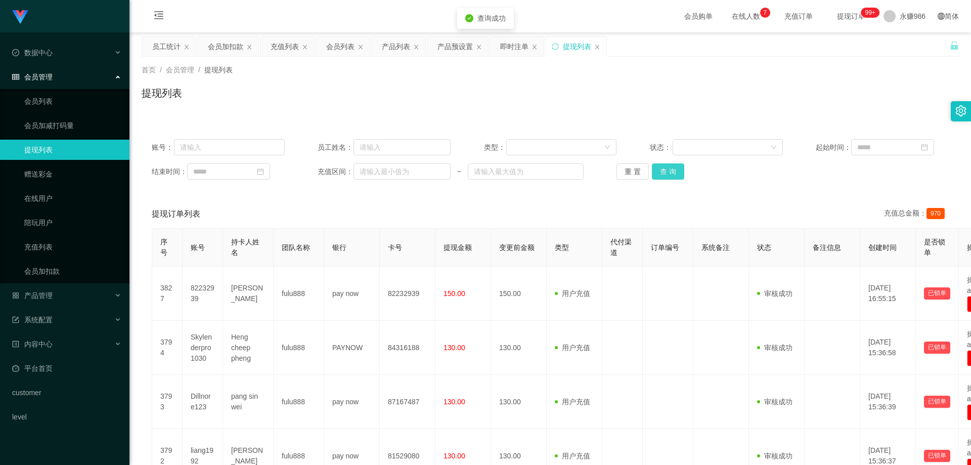
click at [252, 153] on button "查 询" at bounding box center [668, 171] width 32 height 16
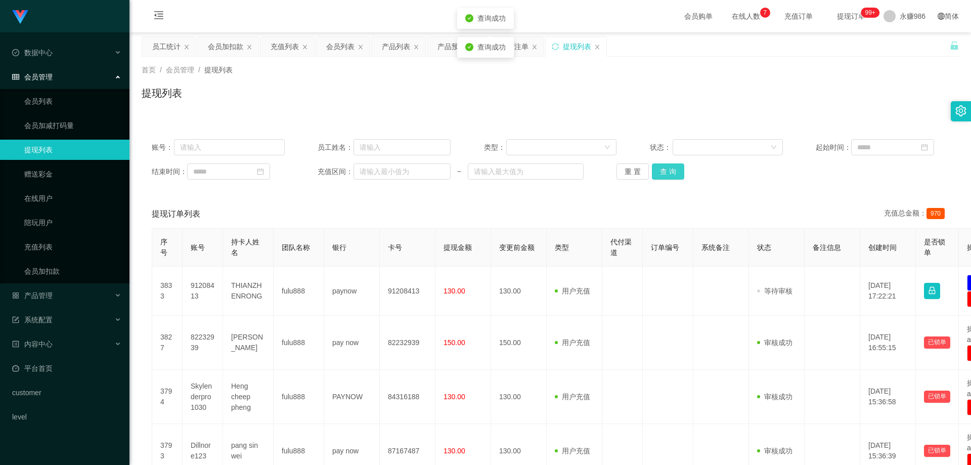
click at [252, 153] on button "查 询" at bounding box center [668, 171] width 32 height 16
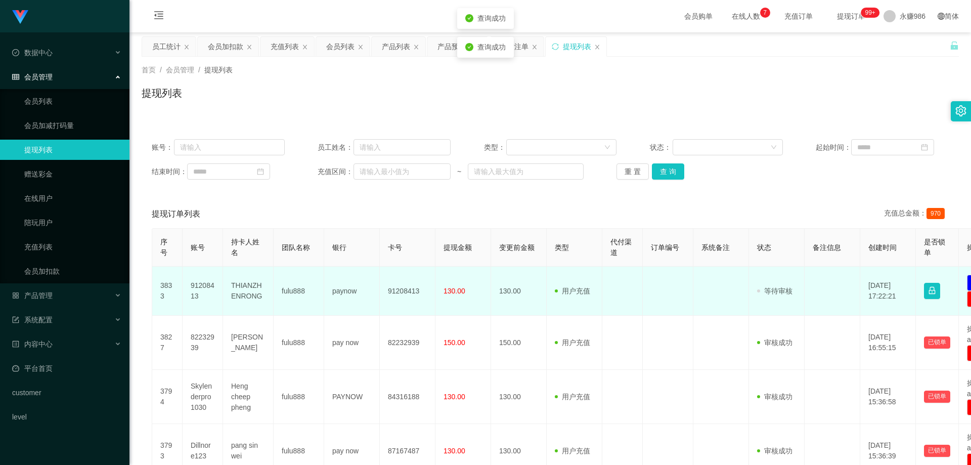
click at [186, 153] on td "91208413" at bounding box center [203, 291] width 40 height 49
click at [211, 153] on td "91208413" at bounding box center [203, 291] width 40 height 49
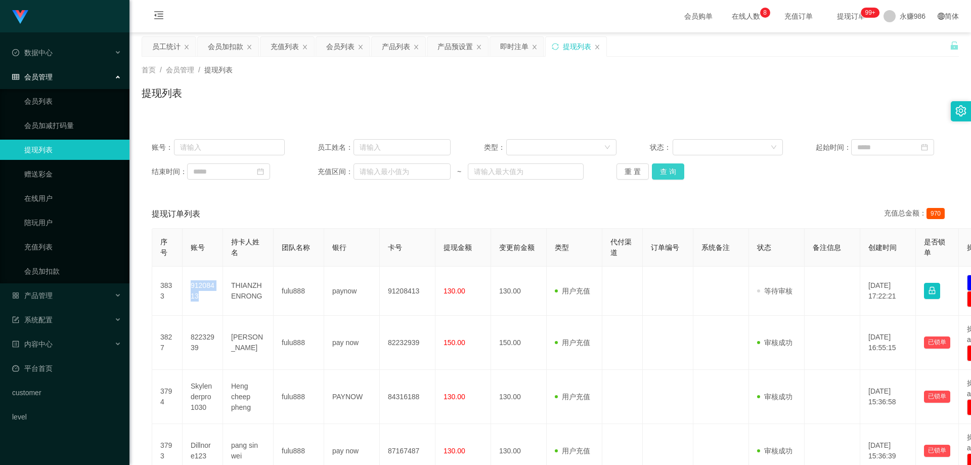
click at [252, 153] on button "查 询" at bounding box center [668, 171] width 32 height 16
click at [252, 153] on div "重 置 查 询" at bounding box center [683, 171] width 133 height 16
click at [252, 153] on button "查 询" at bounding box center [668, 171] width 32 height 16
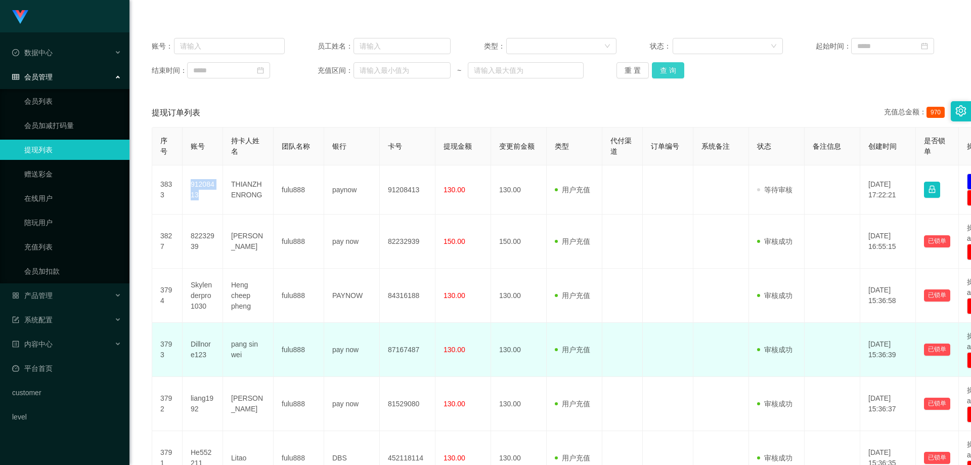
scroll to position [202, 0]
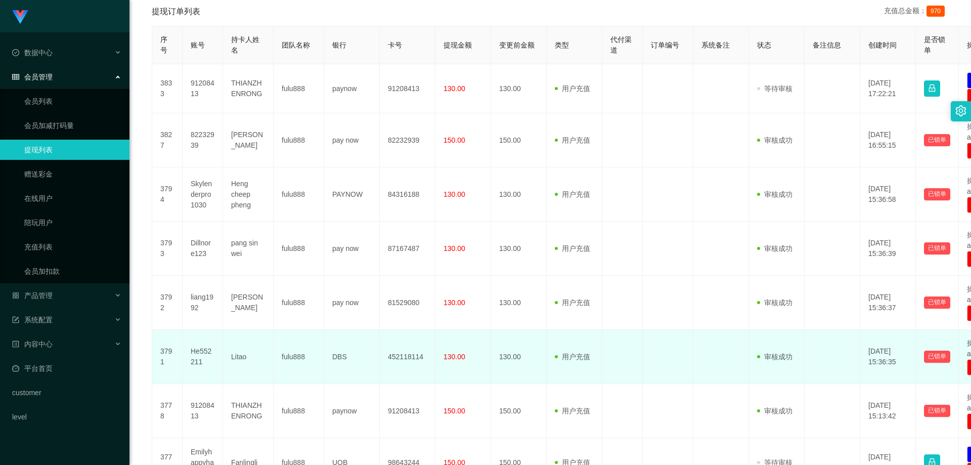
click at [252, 153] on td "130.00" at bounding box center [519, 357] width 56 height 54
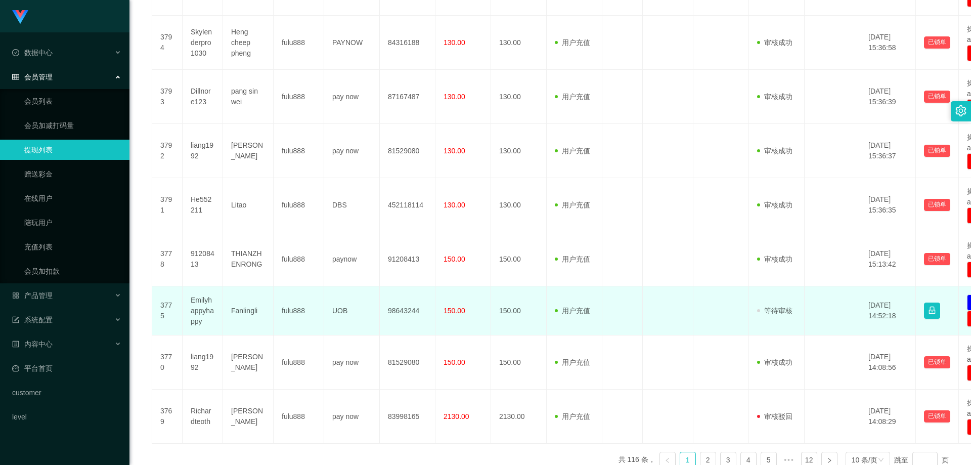
click at [252, 153] on td "用户充值 人工扣款" at bounding box center [575, 310] width 56 height 49
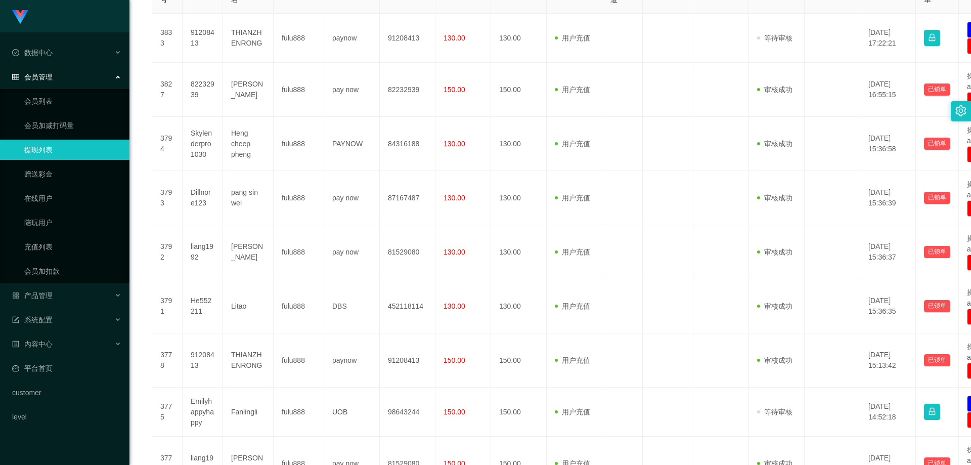
scroll to position [152, 0]
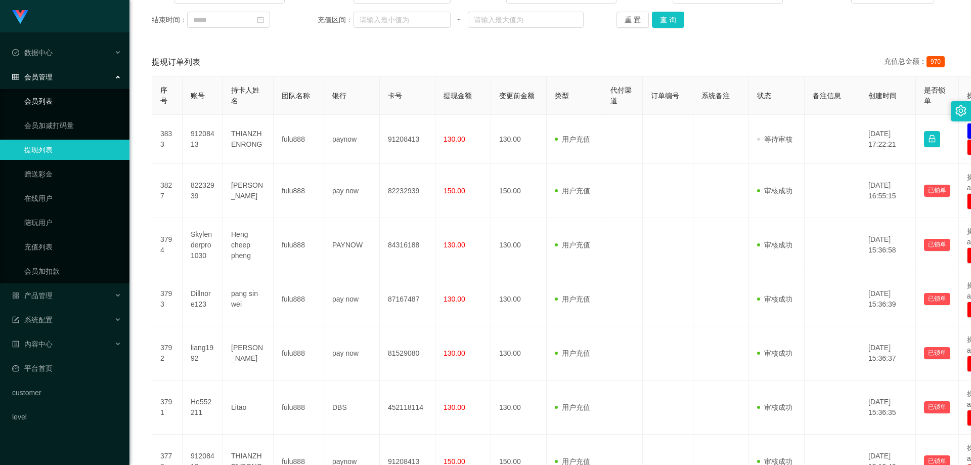
click at [53, 102] on link "会员列表" at bounding box center [72, 101] width 97 height 20
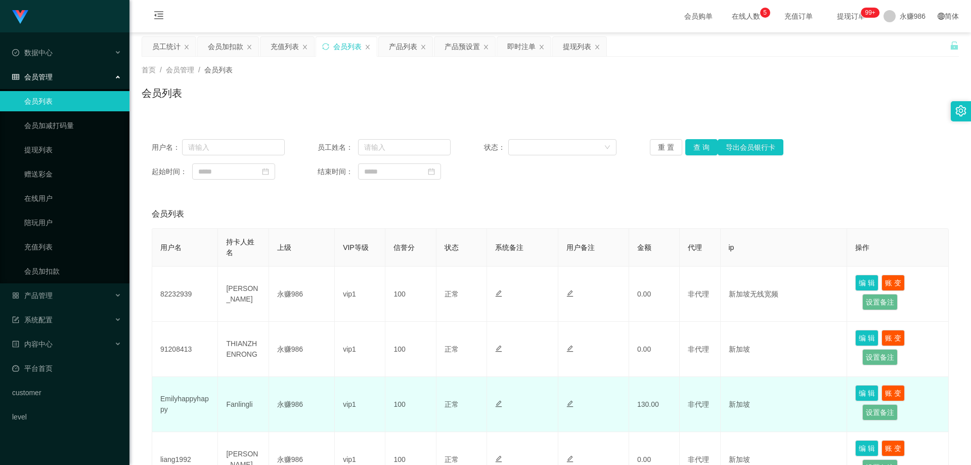
scroll to position [152, 0]
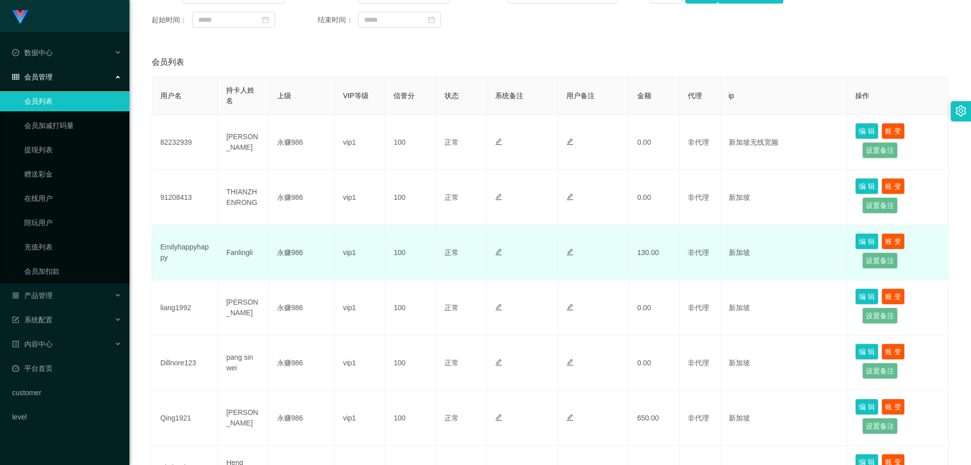
click at [252, 153] on td at bounding box center [522, 252] width 71 height 55
click at [252, 153] on button "编 辑" at bounding box center [867, 241] width 23 height 16
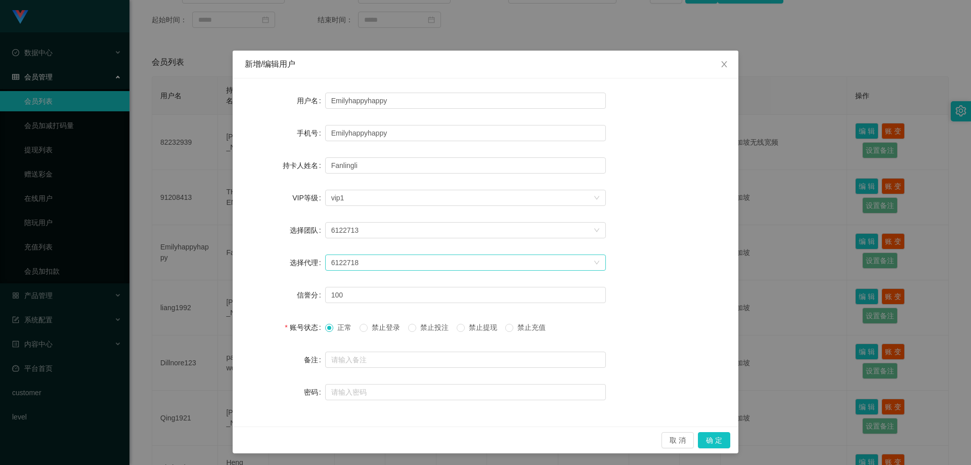
scroll to position [1, 0]
click at [252, 134] on input "Emilyhappyhappy" at bounding box center [465, 132] width 281 height 16
click at [252, 64] on span "Close" at bounding box center [724, 64] width 28 height 28
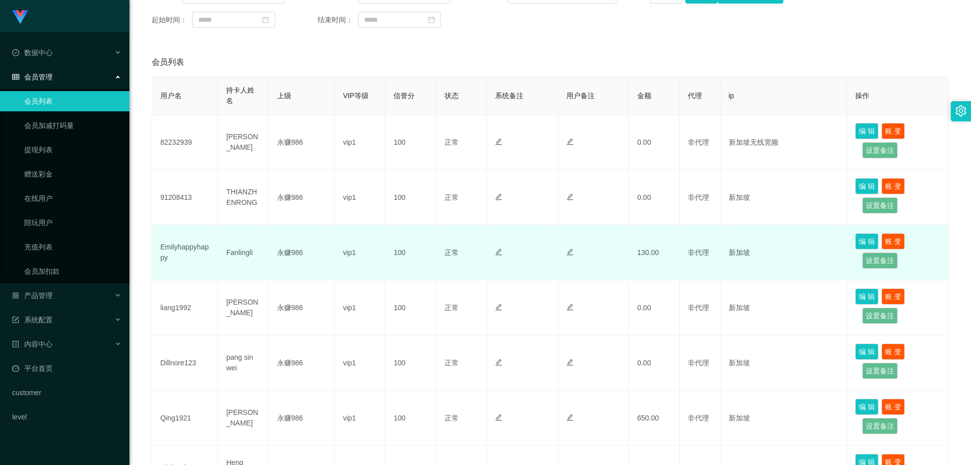
drag, startPoint x: 223, startPoint y: 246, endPoint x: 191, endPoint y: 249, distance: 32.0
click at [222, 153] on td "Fanlingli" at bounding box center [243, 252] width 51 height 55
click at [190, 153] on td "Emilyhappyhappy" at bounding box center [185, 252] width 66 height 55
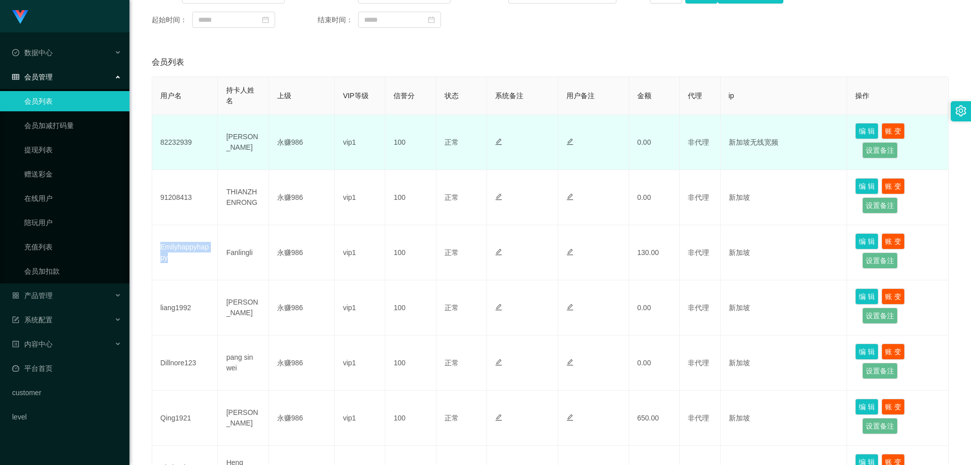
scroll to position [202, 0]
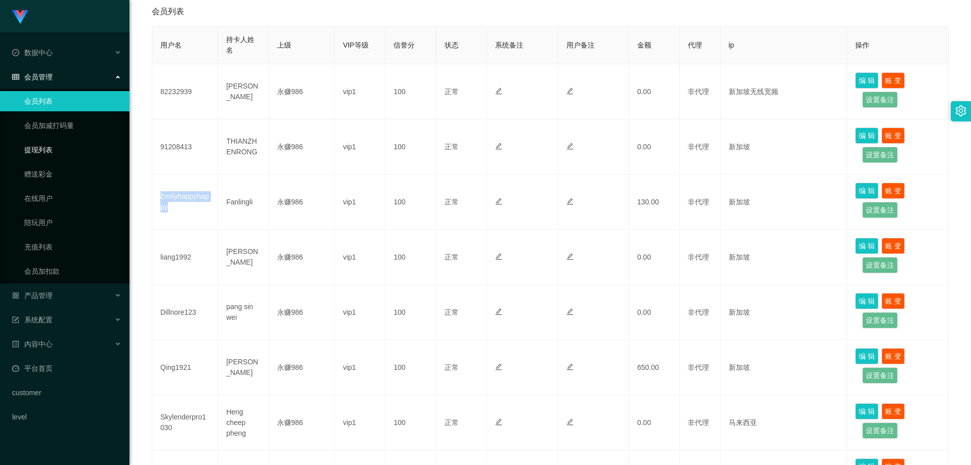
click at [39, 150] on link "提现列表" at bounding box center [72, 150] width 97 height 20
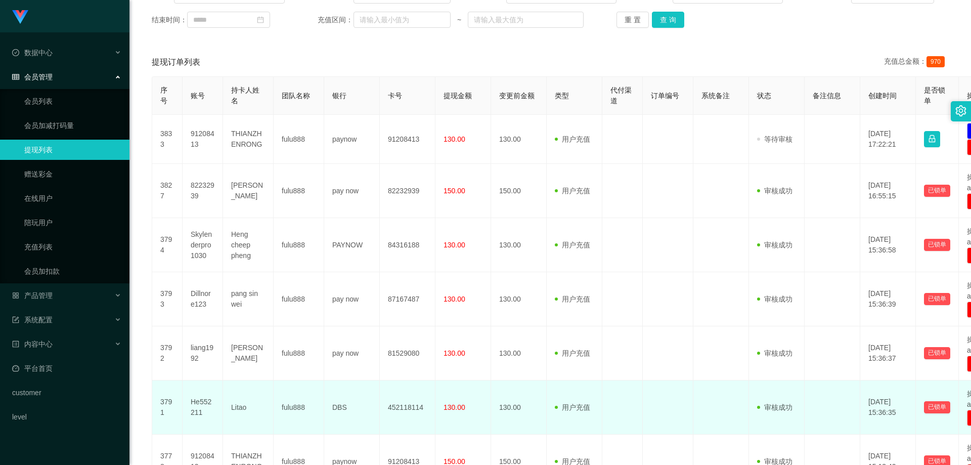
scroll to position [304, 0]
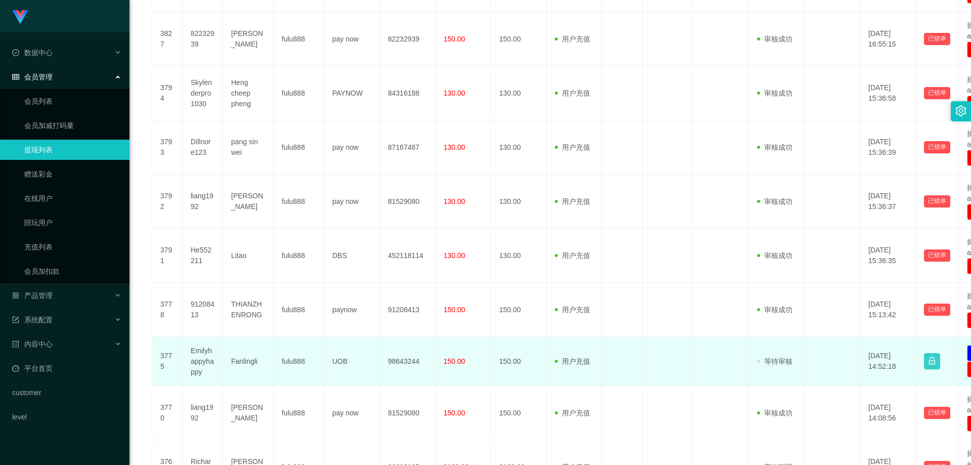
click at [252, 153] on button "button" at bounding box center [932, 361] width 16 height 16
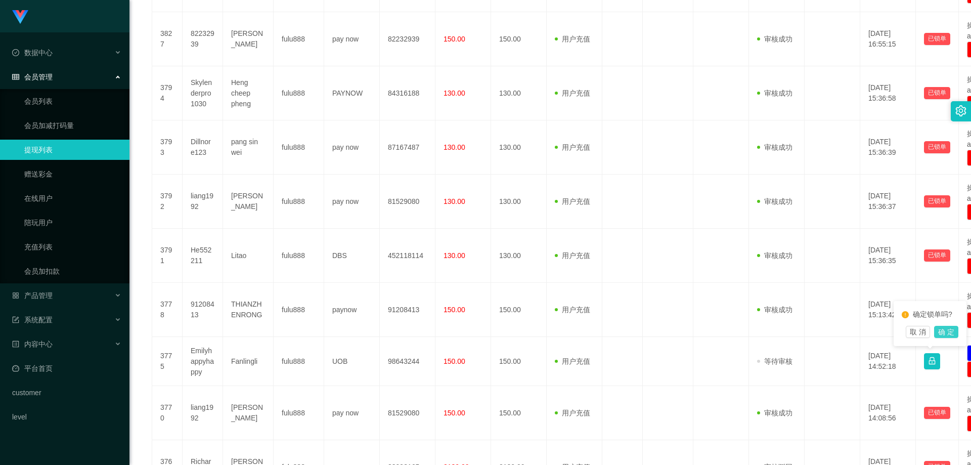
click at [252, 153] on button "确 定" at bounding box center [946, 332] width 24 height 12
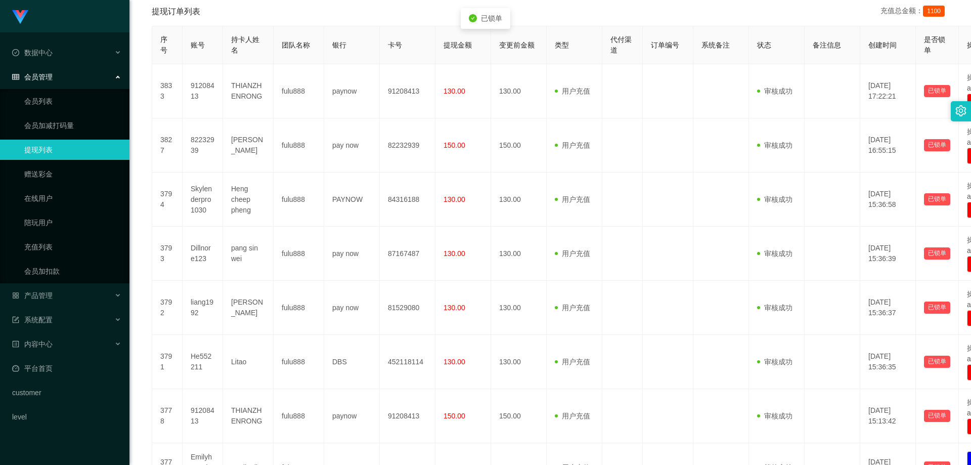
scroll to position [51, 0]
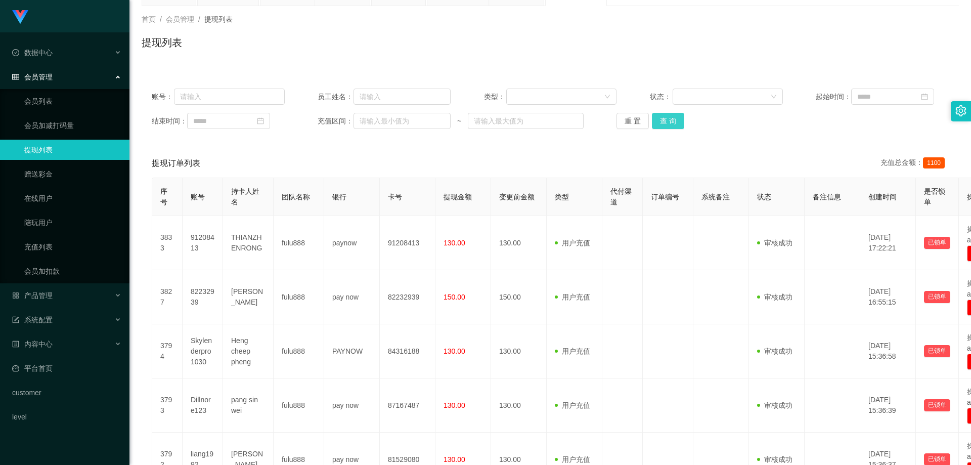
click at [252, 121] on button "查 询" at bounding box center [668, 121] width 32 height 16
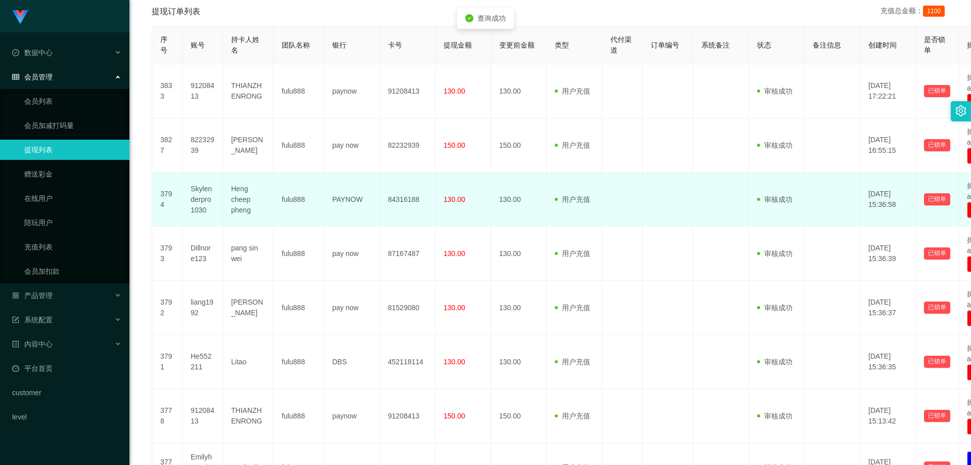
scroll to position [354, 0]
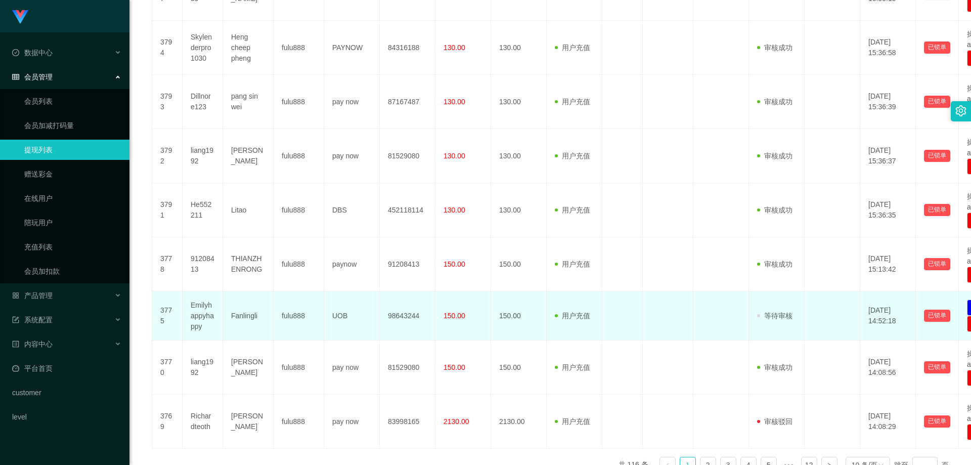
click at [252, 153] on span "等待审核" at bounding box center [774, 316] width 35 height 8
click at [252, 153] on span at bounding box center [760, 316] width 7 height 11
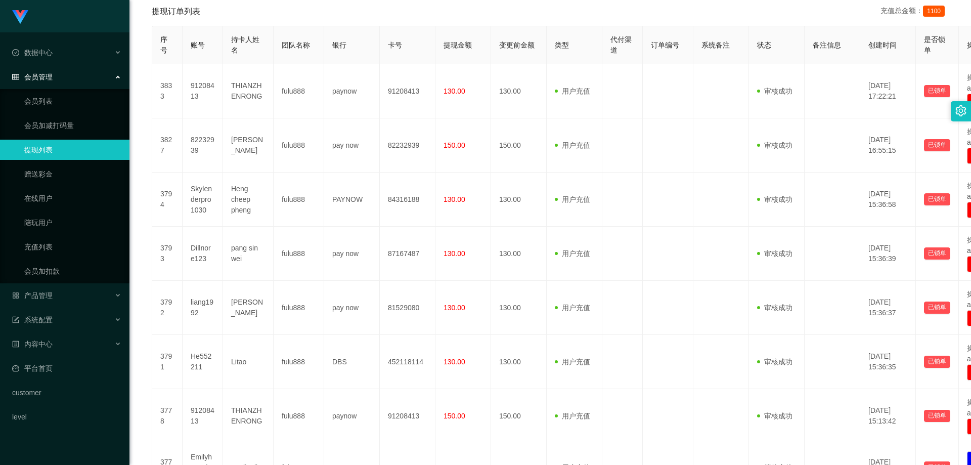
scroll to position [0, 0]
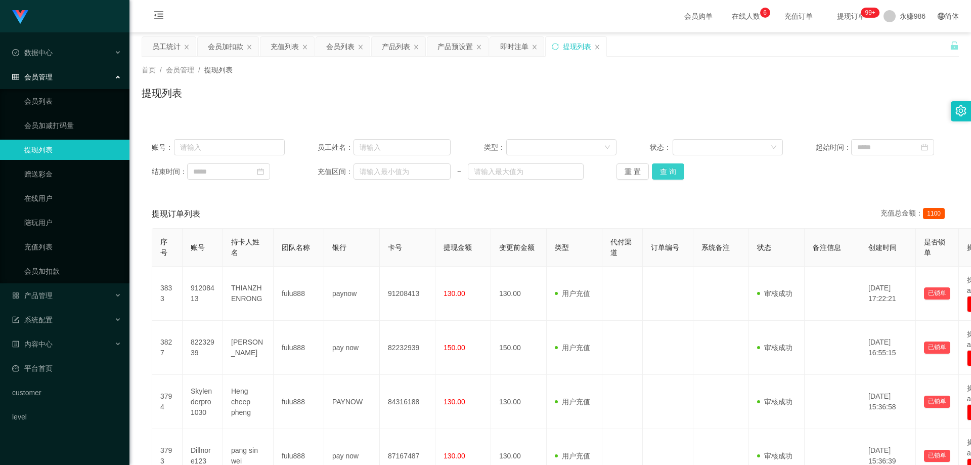
click at [252, 153] on button "查 询" at bounding box center [668, 171] width 32 height 16
click at [252, 153] on div "重 置 查 询" at bounding box center [683, 171] width 133 height 16
click at [252, 153] on button "查 询" at bounding box center [668, 171] width 32 height 16
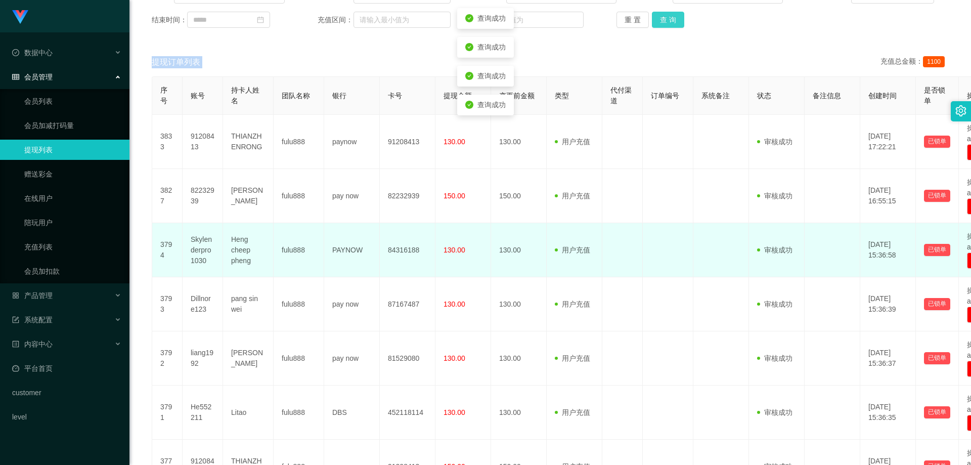
scroll to position [354, 0]
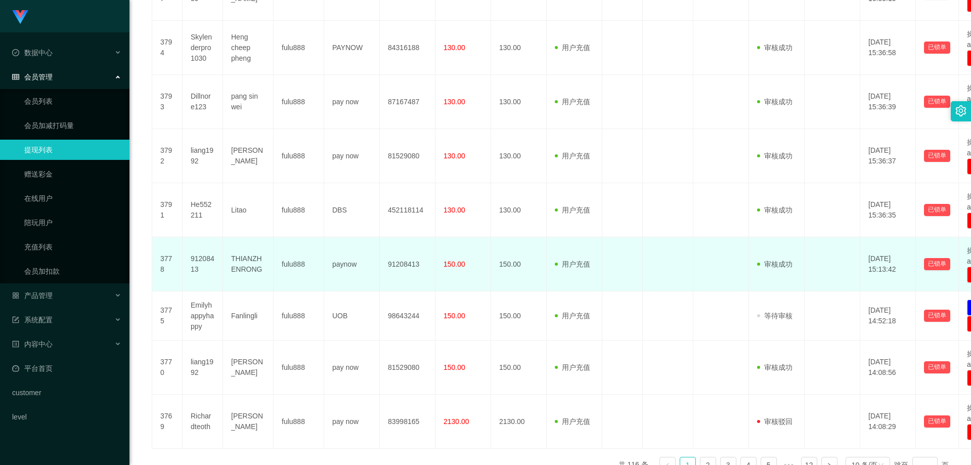
click at [252, 153] on td at bounding box center [623, 264] width 40 height 54
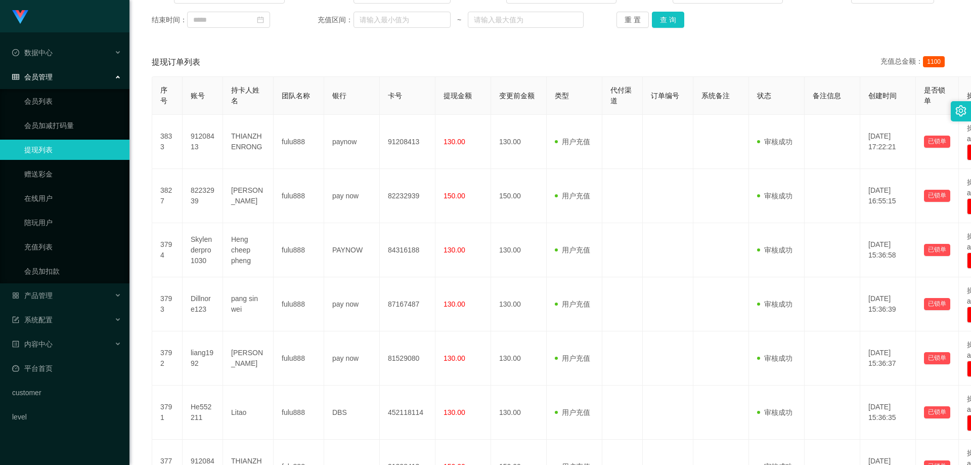
scroll to position [51, 0]
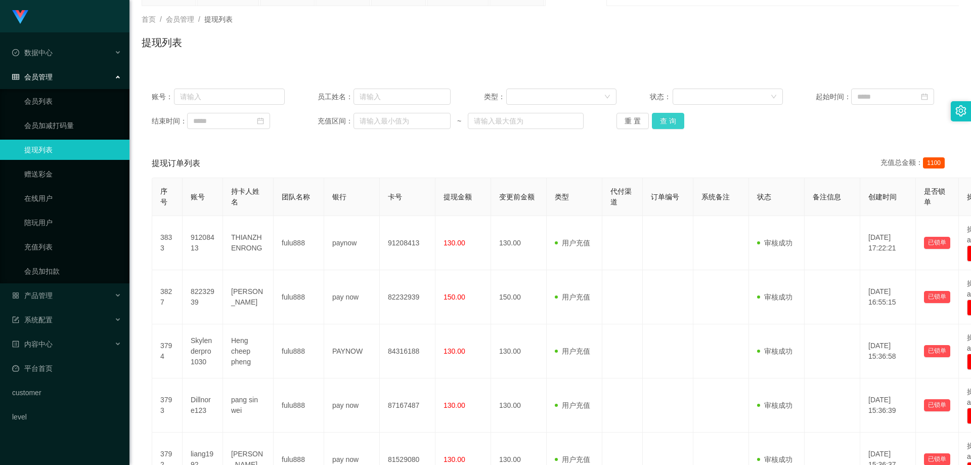
click at [252, 124] on button "查 询" at bounding box center [668, 121] width 32 height 16
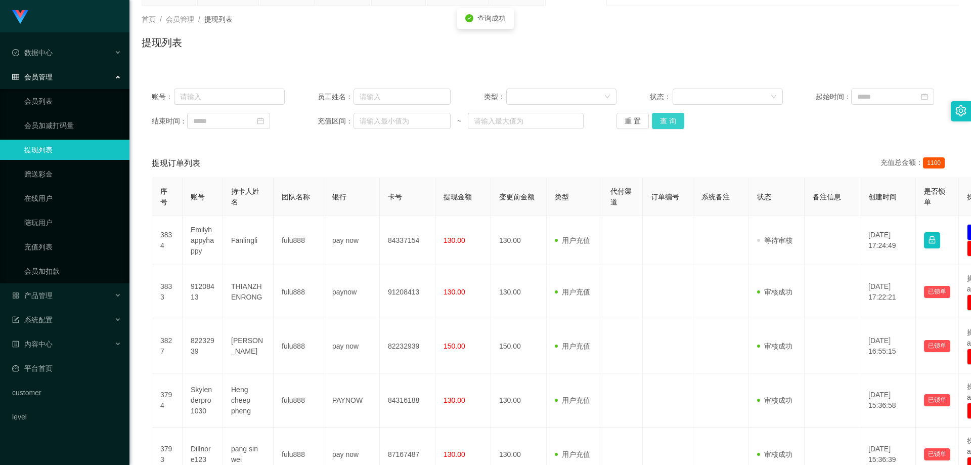
click at [252, 124] on button "查 询" at bounding box center [668, 121] width 32 height 16
click at [252, 124] on div "重 置 查 询" at bounding box center [683, 121] width 133 height 16
click at [252, 124] on button "查 询" at bounding box center [668, 121] width 32 height 16
click at [252, 124] on button "查 询" at bounding box center [674, 121] width 44 height 16
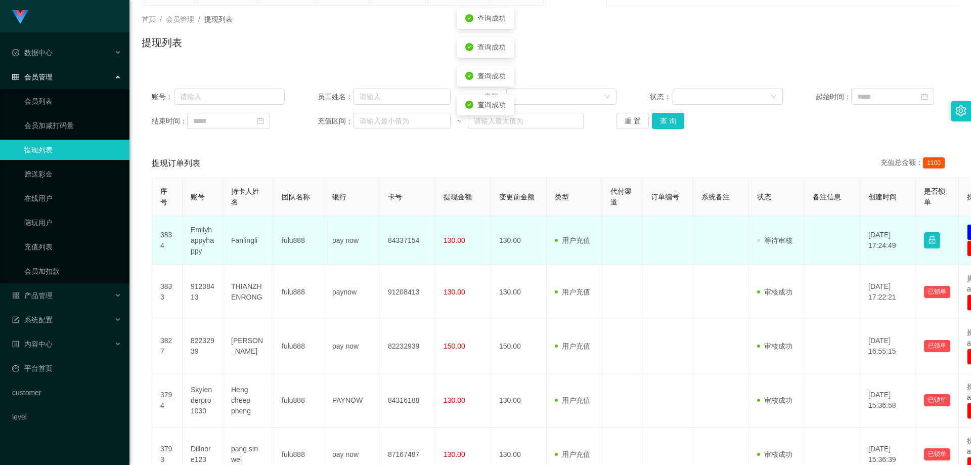
click at [203, 153] on td "Emilyhappyhappy" at bounding box center [203, 240] width 40 height 49
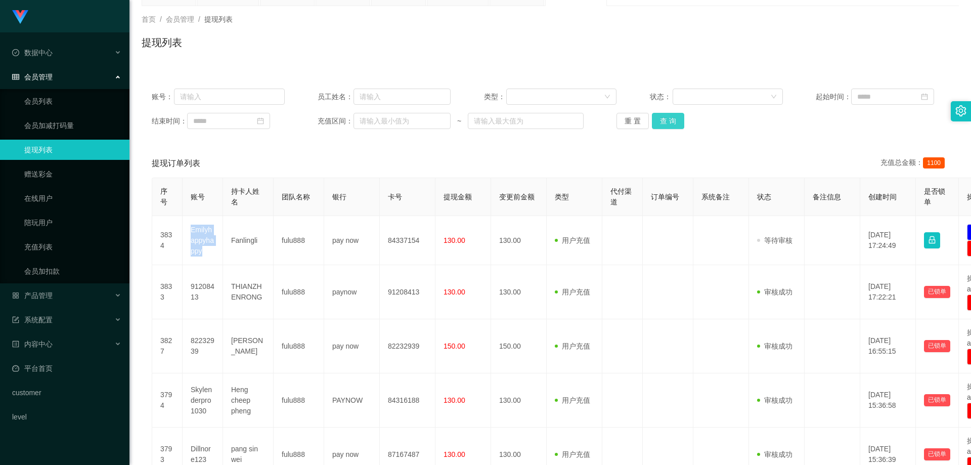
click at [252, 122] on button "查 询" at bounding box center [668, 121] width 32 height 16
click at [252, 122] on button "查 询" at bounding box center [674, 121] width 44 height 16
click at [252, 122] on div "重 置 查 询" at bounding box center [683, 121] width 133 height 16
click at [252, 122] on button "查 询" at bounding box center [668, 121] width 32 height 16
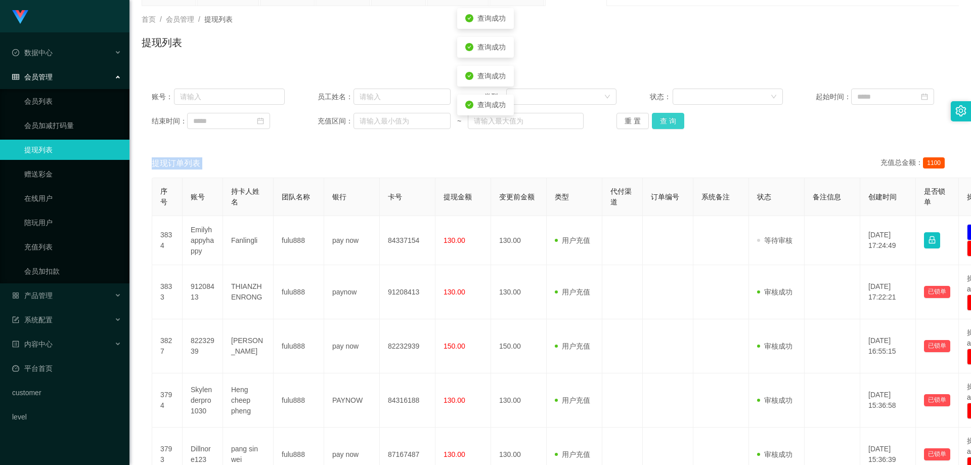
click at [252, 122] on div "重 置 查 询" at bounding box center [683, 121] width 133 height 16
click at [252, 122] on button "查 询" at bounding box center [668, 121] width 32 height 16
click at [252, 122] on div "重 置 查 询" at bounding box center [683, 121] width 133 height 16
click at [252, 122] on button "查 询" at bounding box center [668, 121] width 32 height 16
click at [252, 122] on div "重 置 查 询" at bounding box center [683, 121] width 133 height 16
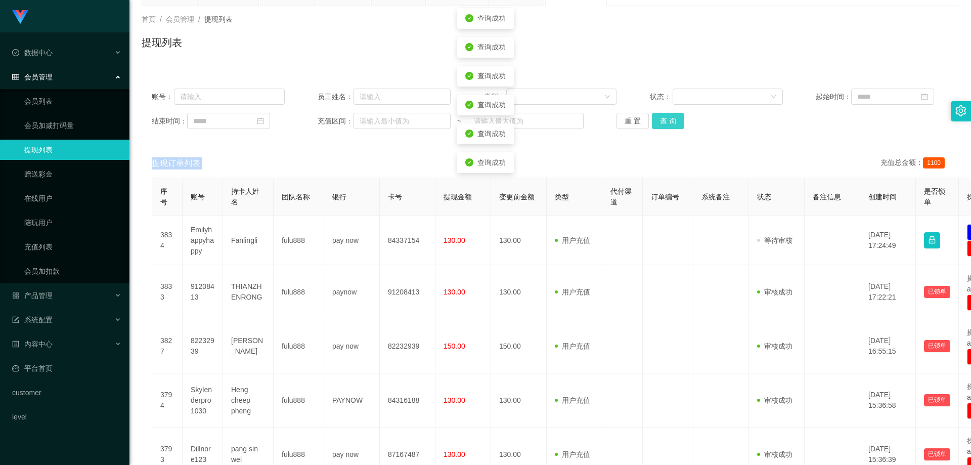
click at [252, 122] on button "查 询" at bounding box center [668, 121] width 32 height 16
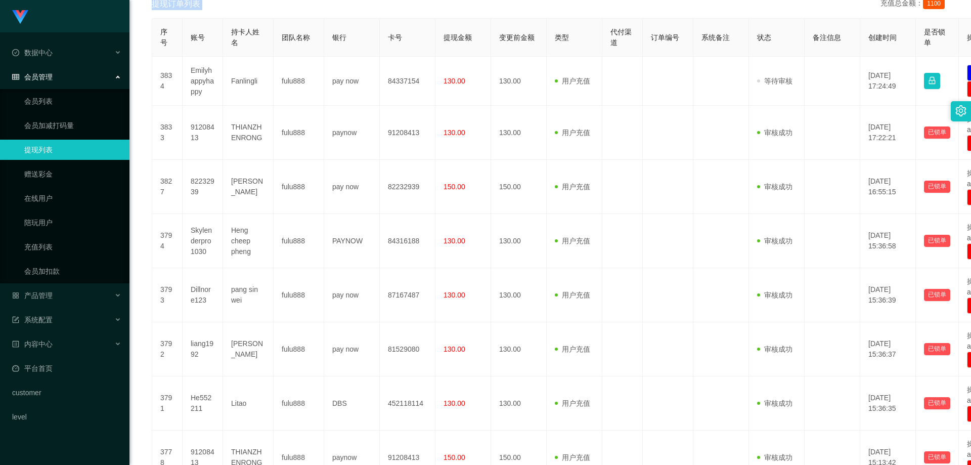
scroll to position [58, 0]
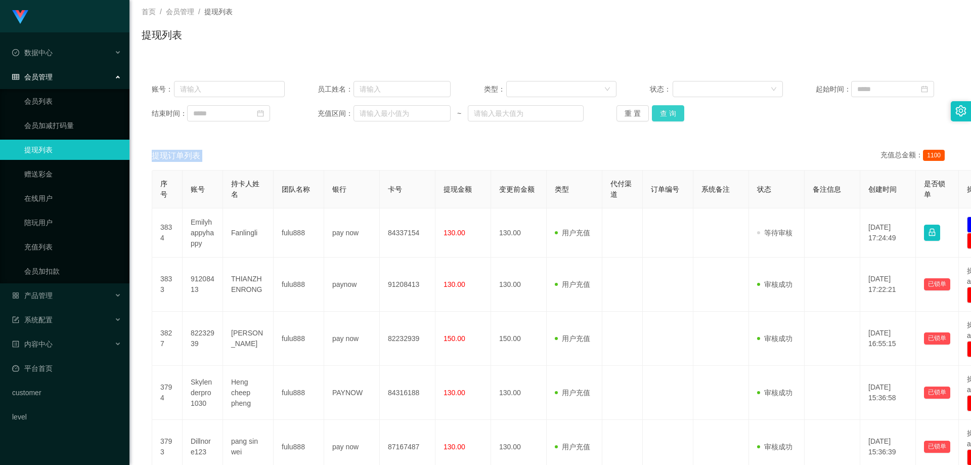
click at [252, 114] on button "查 询" at bounding box center [668, 113] width 32 height 16
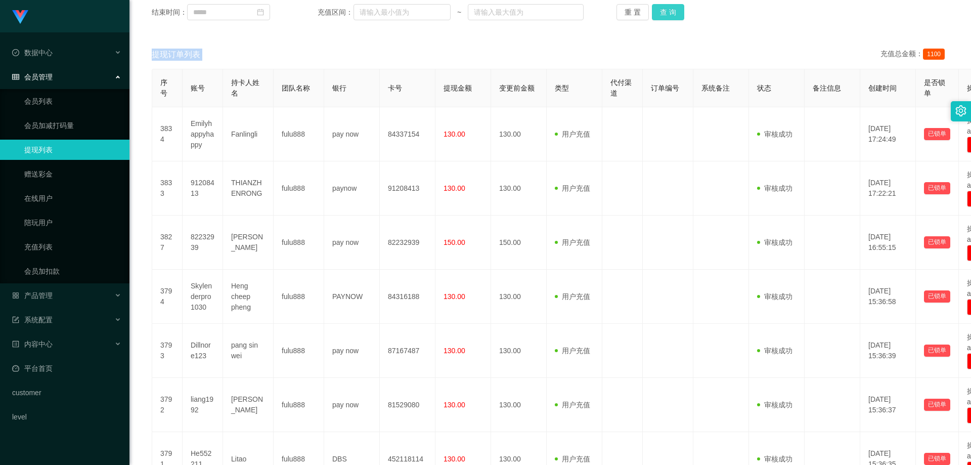
scroll to position [109, 0]
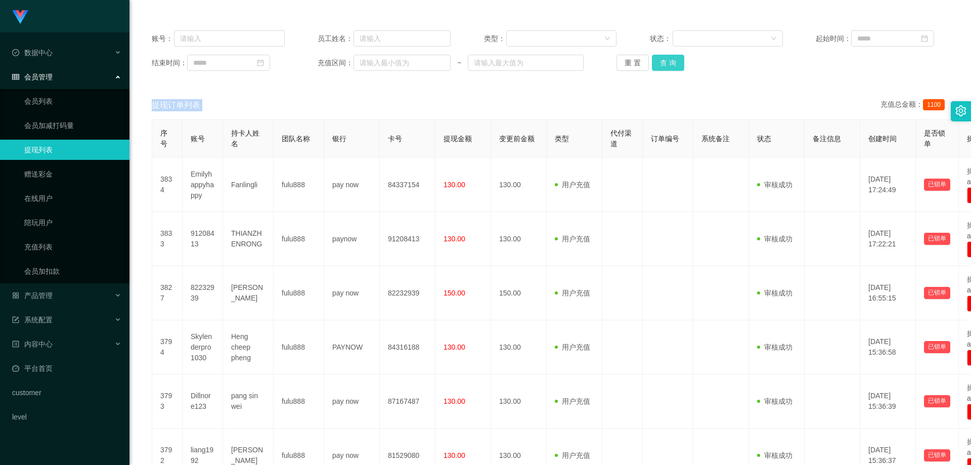
click at [252, 66] on button "查 询" at bounding box center [668, 63] width 32 height 16
click at [252, 69] on button "查 询" at bounding box center [668, 63] width 32 height 16
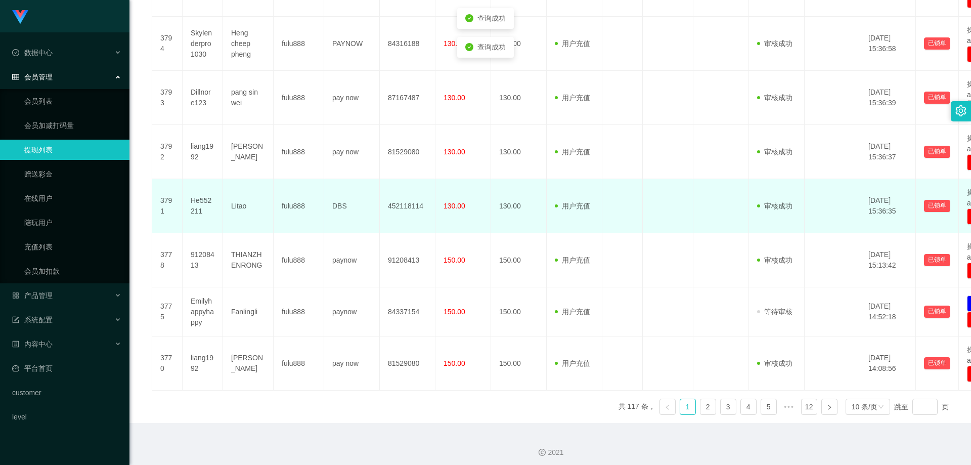
scroll to position [417, 0]
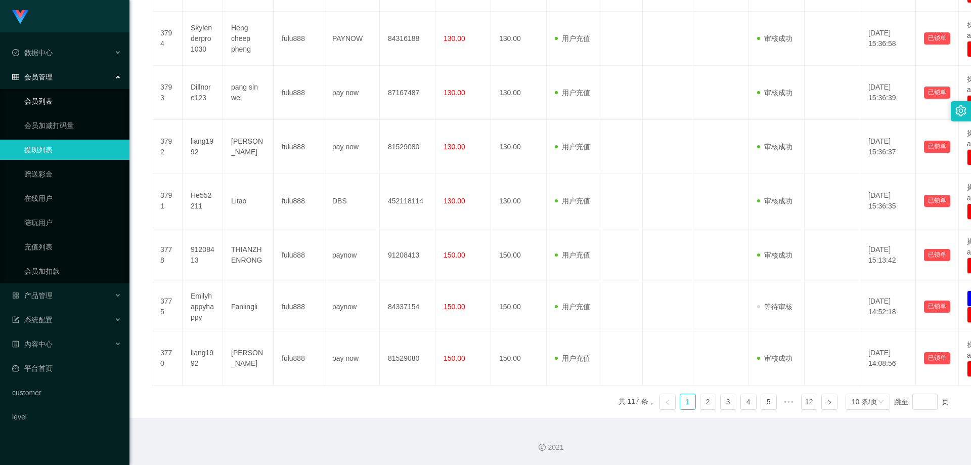
click at [67, 99] on link "会员列表" at bounding box center [72, 101] width 97 height 20
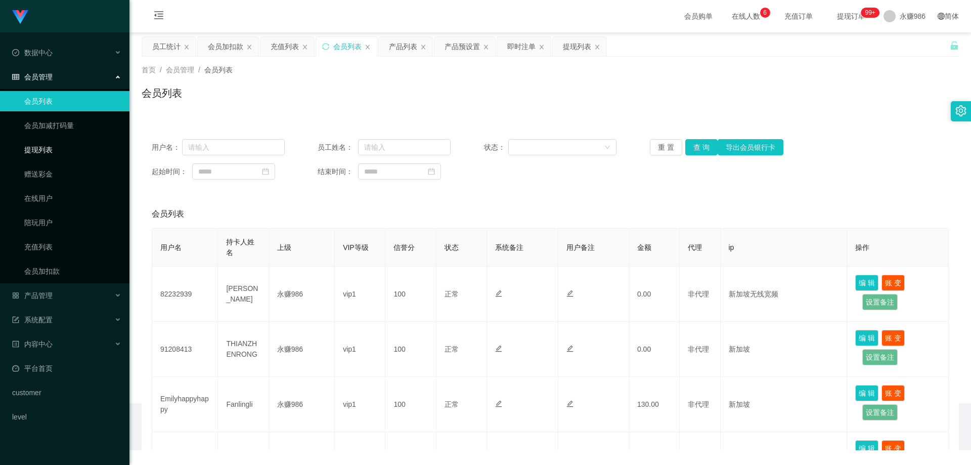
click at [53, 153] on link "提现列表" at bounding box center [72, 150] width 97 height 20
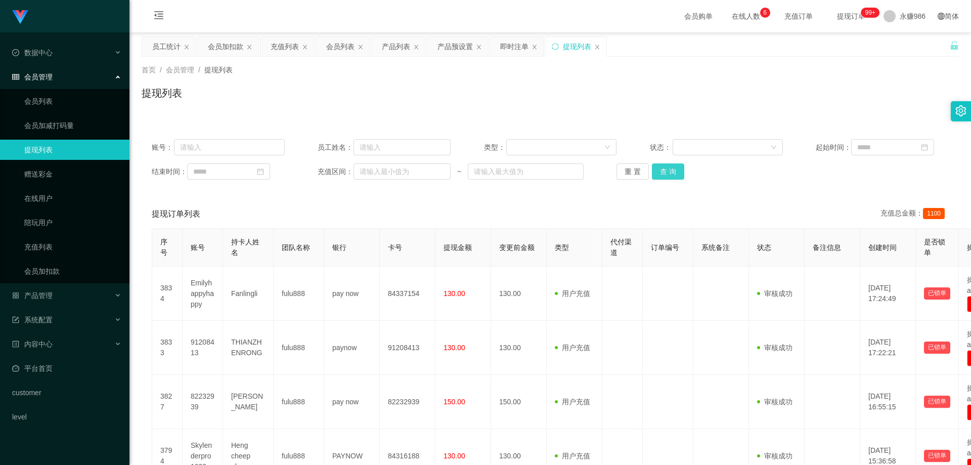
click at [252, 153] on button "查 询" at bounding box center [668, 171] width 32 height 16
click at [252, 153] on div "重 置 查 询" at bounding box center [683, 171] width 133 height 16
click at [252, 153] on button "查 询" at bounding box center [668, 171] width 32 height 16
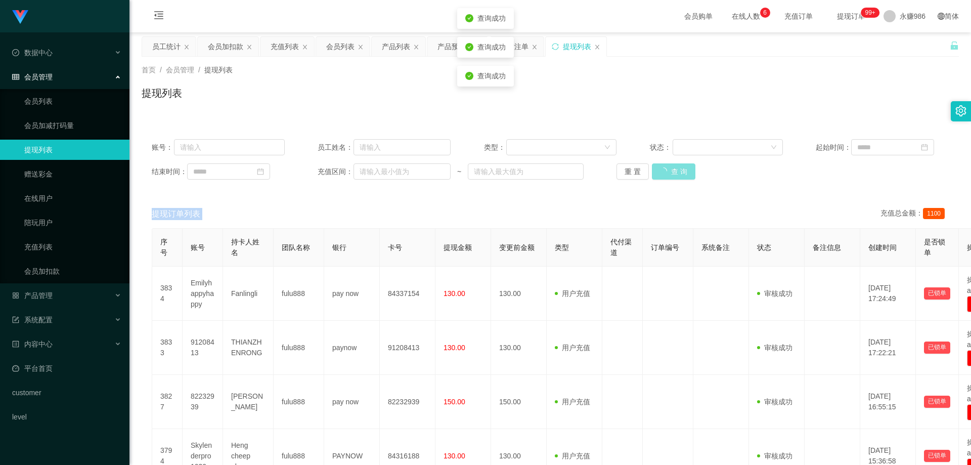
click at [252, 153] on div "重 置 查 询" at bounding box center [683, 171] width 133 height 16
click at [252, 153] on button "查 询" at bounding box center [668, 171] width 32 height 16
click at [252, 153] on div "重 置 查 询" at bounding box center [683, 171] width 133 height 16
click at [252, 153] on button "查 询" at bounding box center [668, 171] width 32 height 16
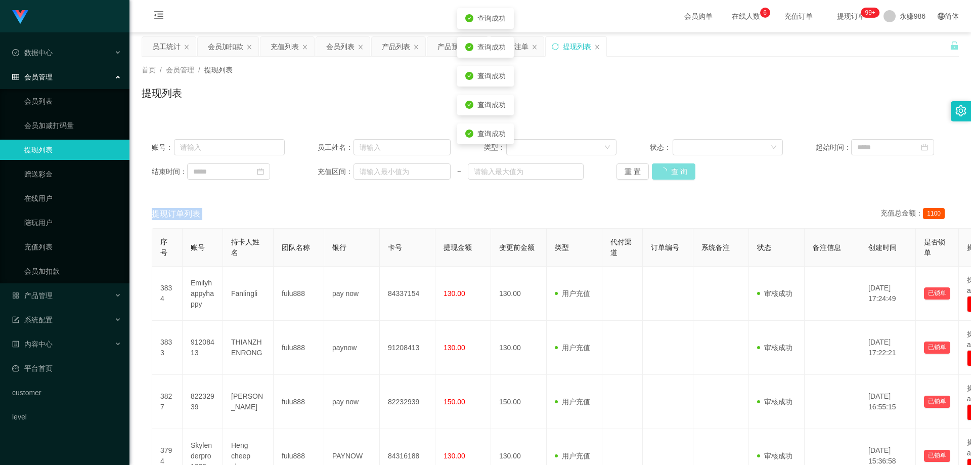
click at [252, 153] on div "重 置 查 询" at bounding box center [683, 171] width 133 height 16
click at [252, 153] on button "查 询" at bounding box center [668, 171] width 32 height 16
click at [252, 153] on div "重 置 查 询" at bounding box center [683, 171] width 133 height 16
click at [252, 153] on button "查 询" at bounding box center [668, 171] width 32 height 16
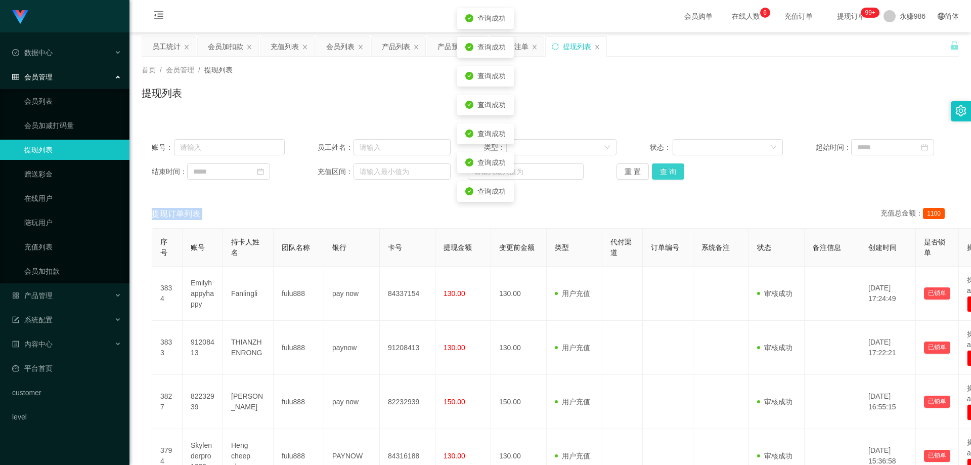
click at [252, 153] on div "重 置 查 询" at bounding box center [683, 171] width 133 height 16
click at [252, 153] on button "查 询" at bounding box center [668, 171] width 32 height 16
click at [252, 153] on div "重 置 查 询" at bounding box center [683, 171] width 133 height 16
click at [252, 153] on button "查 询" at bounding box center [668, 171] width 32 height 16
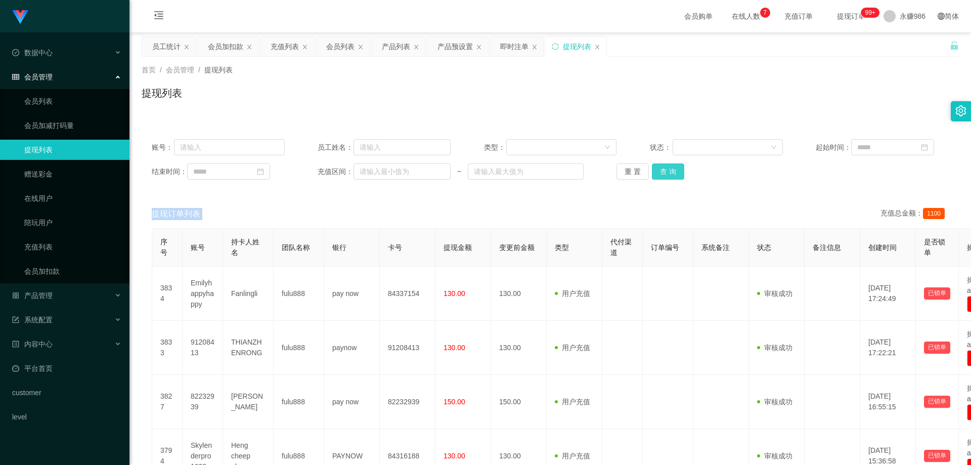
click at [252, 153] on button "查 询" at bounding box center [668, 171] width 32 height 16
click at [78, 108] on link "会员列表" at bounding box center [72, 101] width 97 height 20
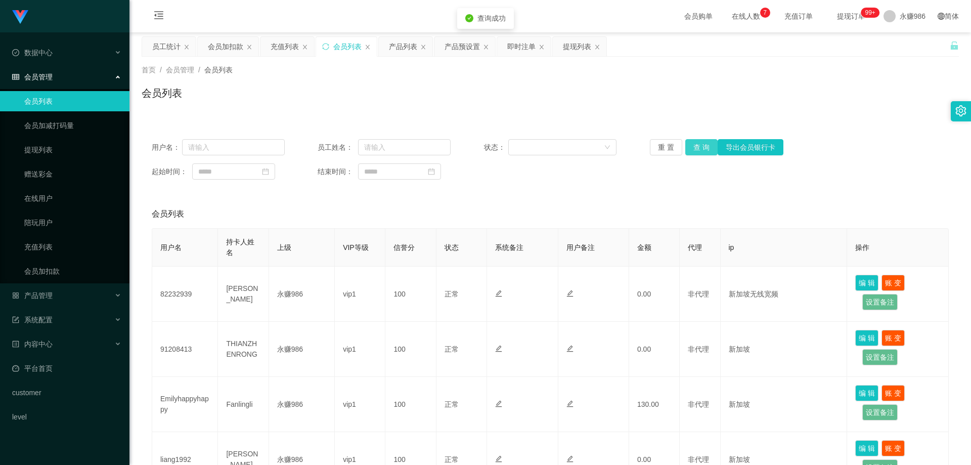
click at [252, 148] on button "查 询" at bounding box center [702, 147] width 32 height 16
click at [252, 144] on button "查 询" at bounding box center [702, 147] width 32 height 16
click at [45, 153] on link "在线用户" at bounding box center [72, 198] width 97 height 20
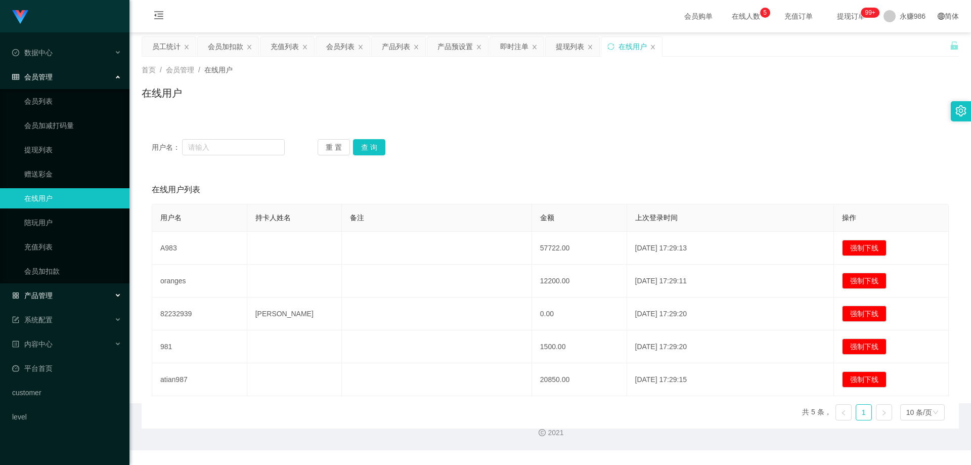
click at [62, 153] on div "产品管理" at bounding box center [65, 295] width 130 height 20
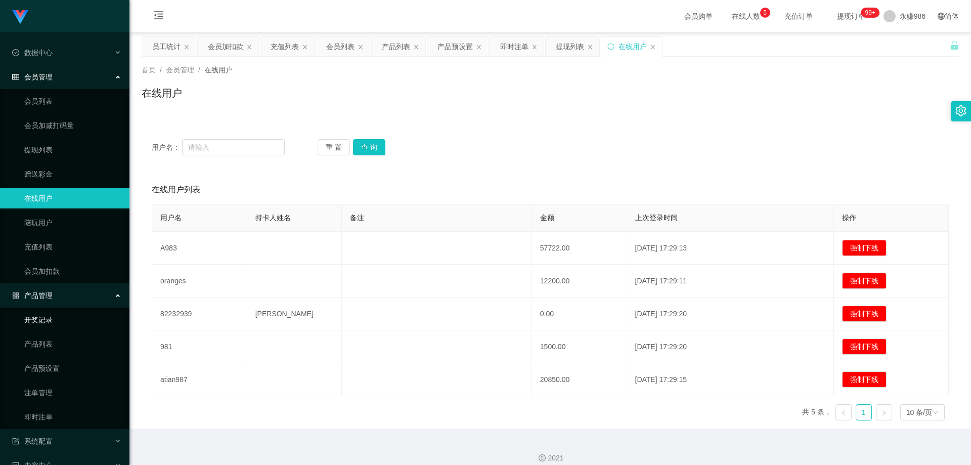
scroll to position [94, 0]
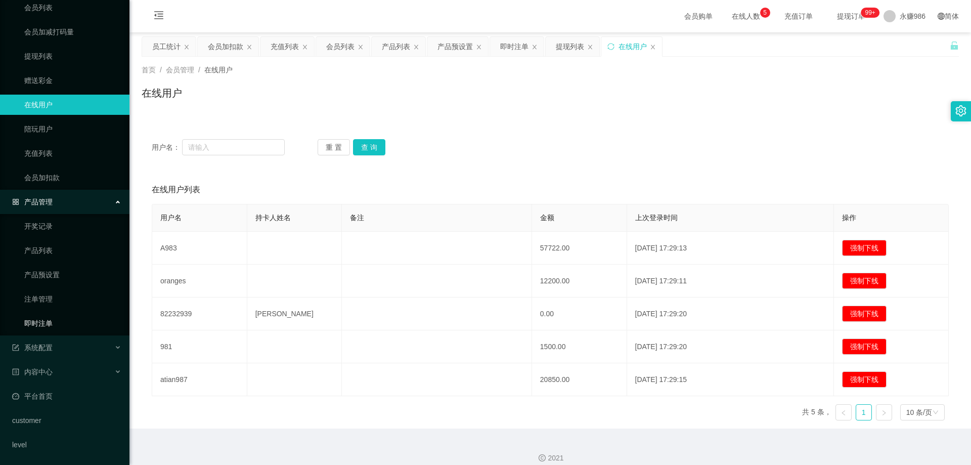
click at [52, 153] on link "即时注单" at bounding box center [72, 323] width 97 height 20
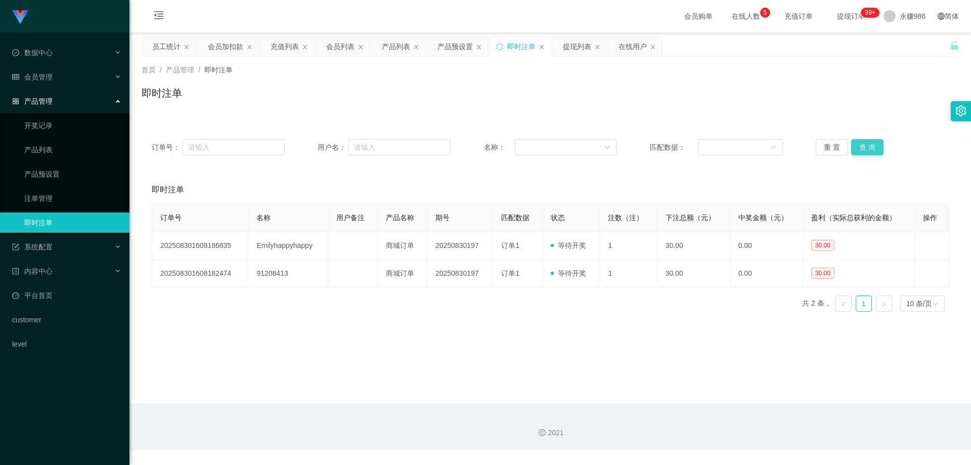
click at [252, 150] on button "查 询" at bounding box center [867, 147] width 32 height 16
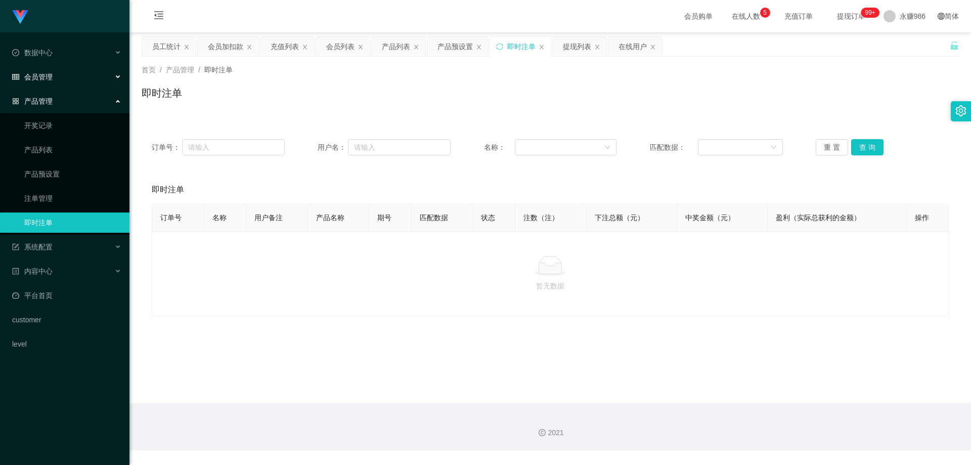
click at [63, 86] on div "会员管理" at bounding box center [65, 77] width 130 height 20
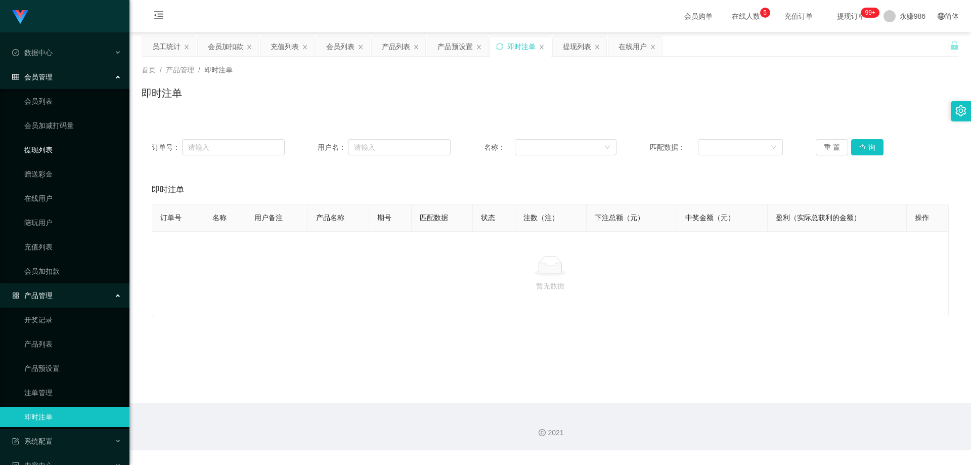
click at [46, 145] on link "提现列表" at bounding box center [72, 150] width 97 height 20
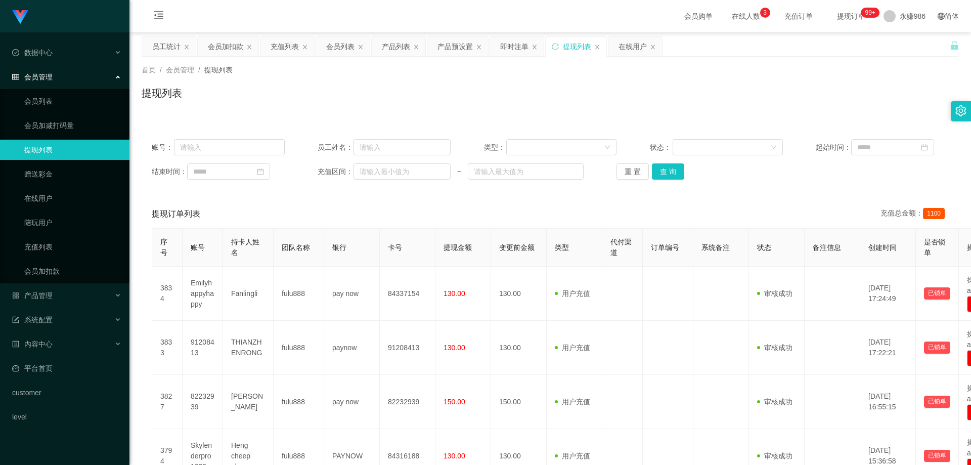
click at [252, 153] on div "账号： 员工姓名： 类型： 状态： 起始时间： 结束时间： 充值区间： ~ 重 置 查 询" at bounding box center [551, 159] width 818 height 61
click at [252, 153] on button "查 询" at bounding box center [668, 171] width 32 height 16
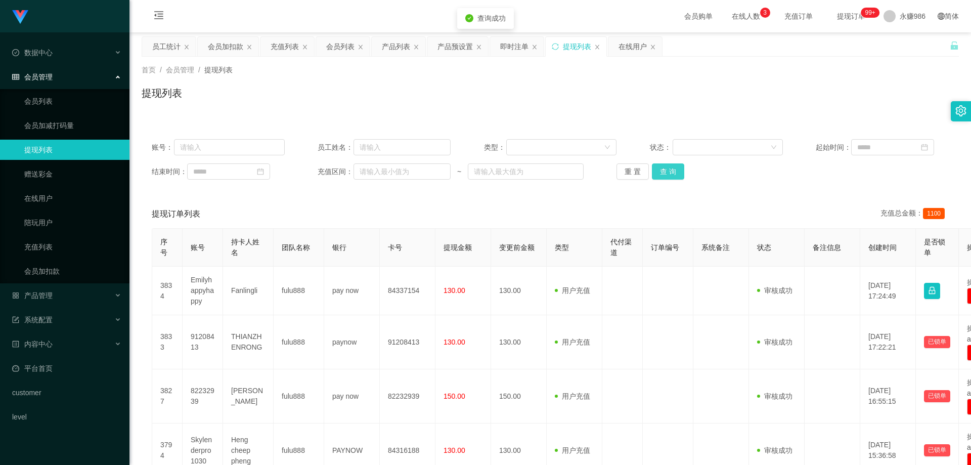
click at [252, 153] on button "查 询" at bounding box center [668, 171] width 32 height 16
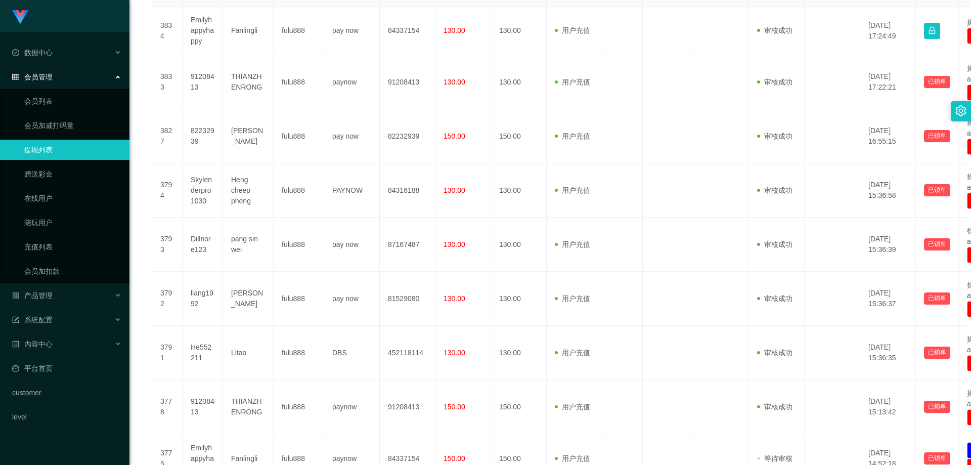
scroll to position [58, 0]
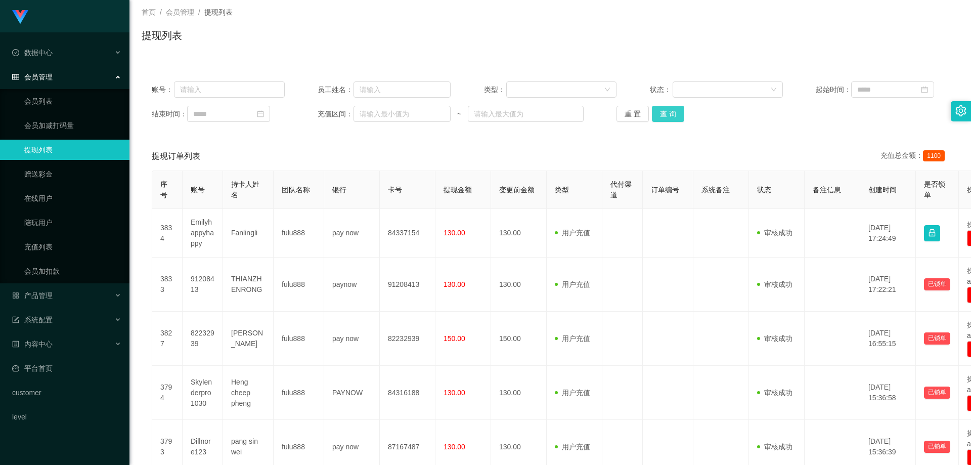
click at [252, 114] on button "查 询" at bounding box center [668, 114] width 32 height 16
click at [252, 121] on button "查 询" at bounding box center [668, 114] width 32 height 16
click at [252, 121] on div "重 置 查 询" at bounding box center [683, 114] width 133 height 16
click at [252, 153] on span "1100" at bounding box center [934, 155] width 22 height 11
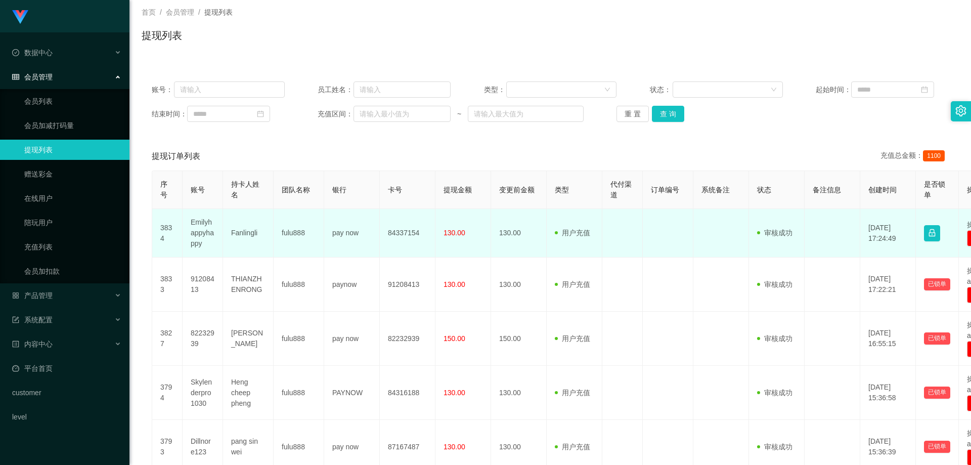
click at [187, 153] on td "Emilyhappyhappy" at bounding box center [203, 233] width 40 height 49
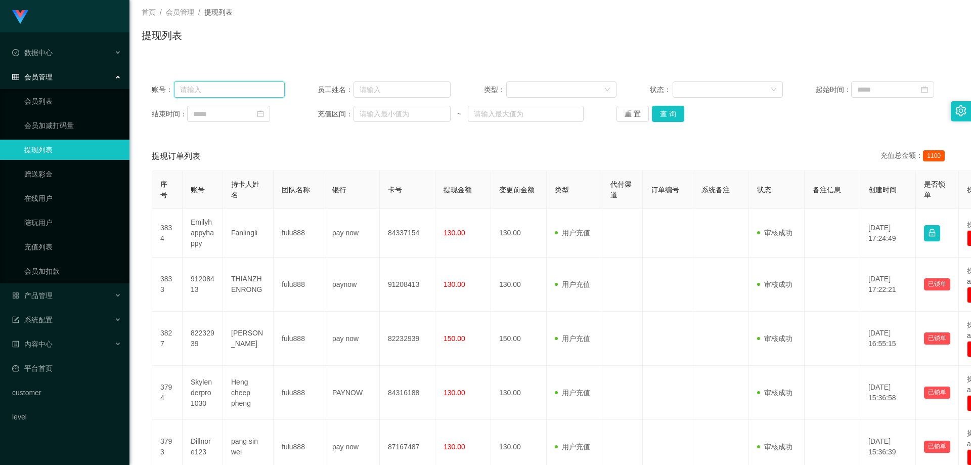
click at [230, 92] on input "text" at bounding box center [229, 89] width 111 height 16
paste input "Emilyhappyhappy"
type input "Emilyhappyhappy"
click at [252, 119] on button "查 询" at bounding box center [668, 114] width 32 height 16
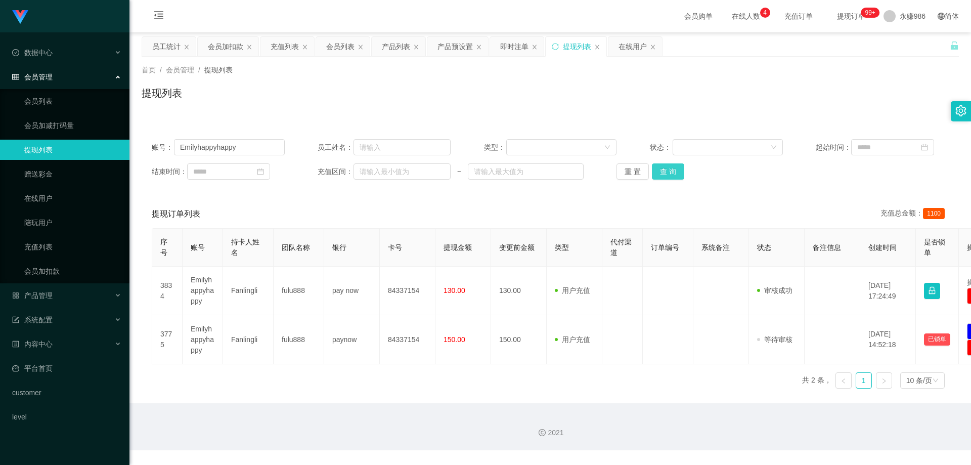
scroll to position [0, 0]
click at [49, 107] on link "会员列表" at bounding box center [72, 101] width 97 height 20
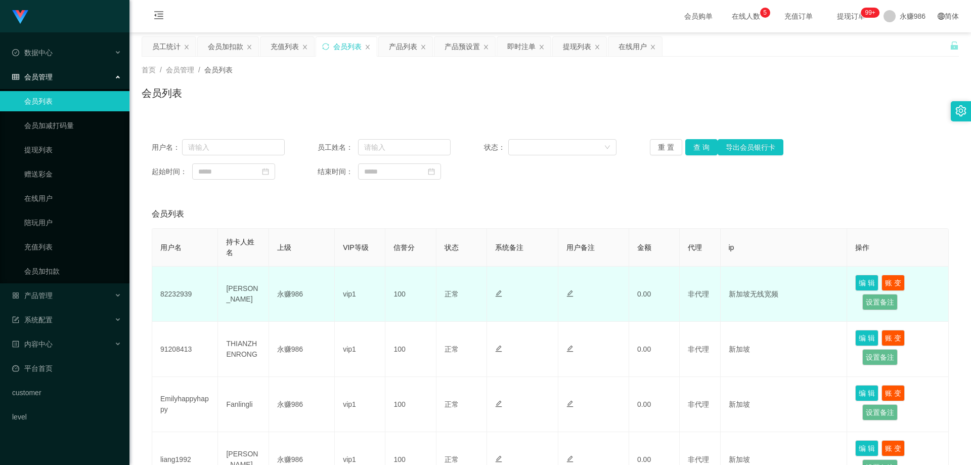
click at [252, 153] on td at bounding box center [522, 294] width 71 height 55
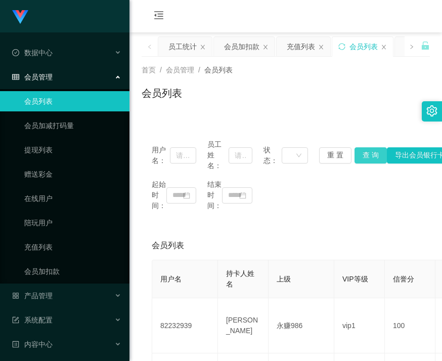
click at [252, 153] on button "查 询" at bounding box center [371, 155] width 32 height 16
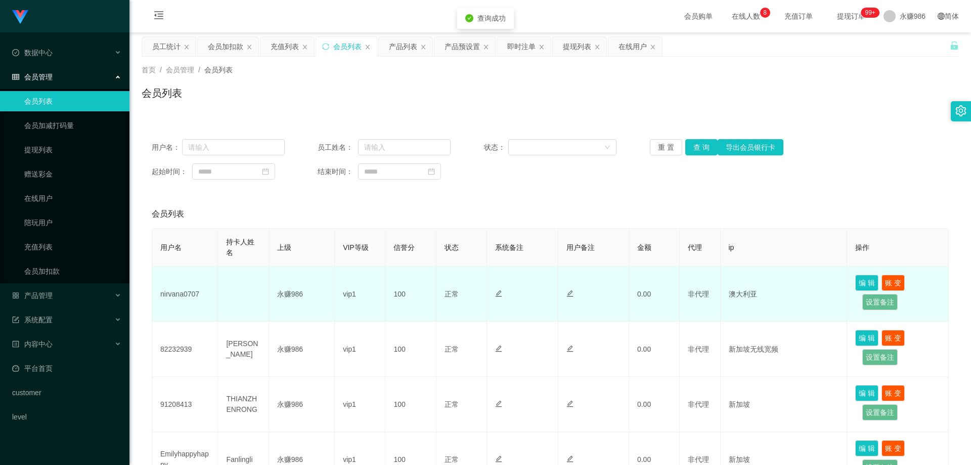
click at [181, 153] on td "nirvana0707" at bounding box center [185, 294] width 66 height 55
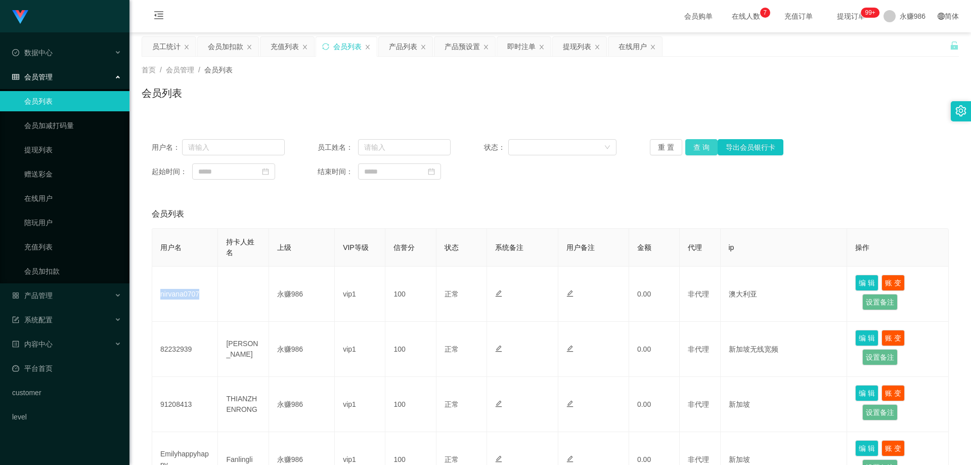
click at [252, 149] on button "查 询" at bounding box center [702, 147] width 32 height 16
click at [63, 153] on li "产品管理 开奖记录 产品列表 产品预设置 注单管理 即时注单" at bounding box center [65, 296] width 130 height 22
click at [59, 153] on div "产品管理" at bounding box center [65, 295] width 130 height 20
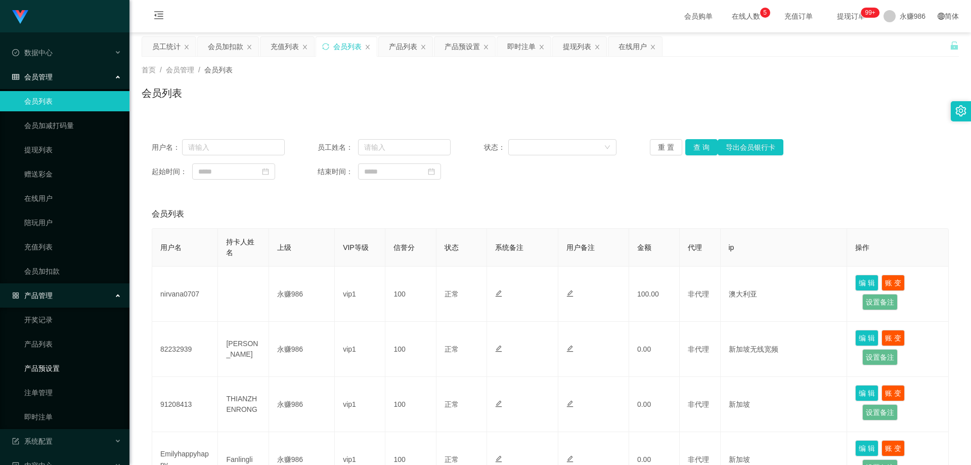
click at [59, 153] on link "产品预设置" at bounding box center [72, 368] width 97 height 20
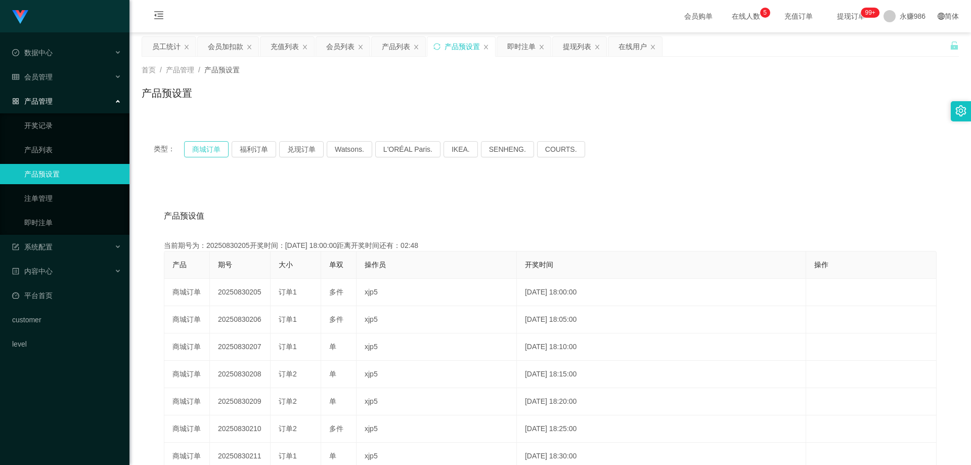
click at [193, 151] on button "商城订单" at bounding box center [206, 149] width 45 height 16
click at [201, 146] on button "商城订单" at bounding box center [206, 149] width 45 height 16
click at [252, 153] on div "产品预设值 添加期号 当前期号为：20250830205开奖时间：[DATE] 18:00:00距离开奖时间还有： 产品 期号 大小 单双 操作员 开奖时间 …" at bounding box center [551, 388] width 818 height 417
click at [39, 153] on link "即时注单" at bounding box center [72, 222] width 97 height 20
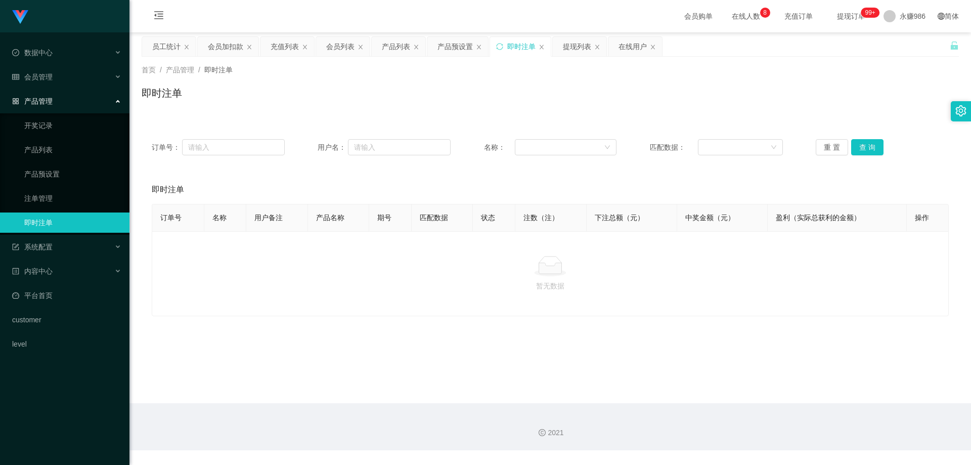
click at [252, 150] on div "重 置 查 询" at bounding box center [882, 147] width 133 height 16
drag, startPoint x: 885, startPoint y: 150, endPoint x: 865, endPoint y: 150, distance: 20.7
click at [252, 150] on div "重 置 查 询" at bounding box center [882, 147] width 133 height 16
click at [252, 150] on button "查 询" at bounding box center [867, 147] width 32 height 16
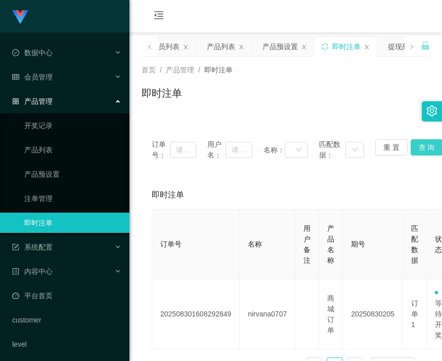
click at [252, 150] on button "查 询" at bounding box center [427, 147] width 32 height 16
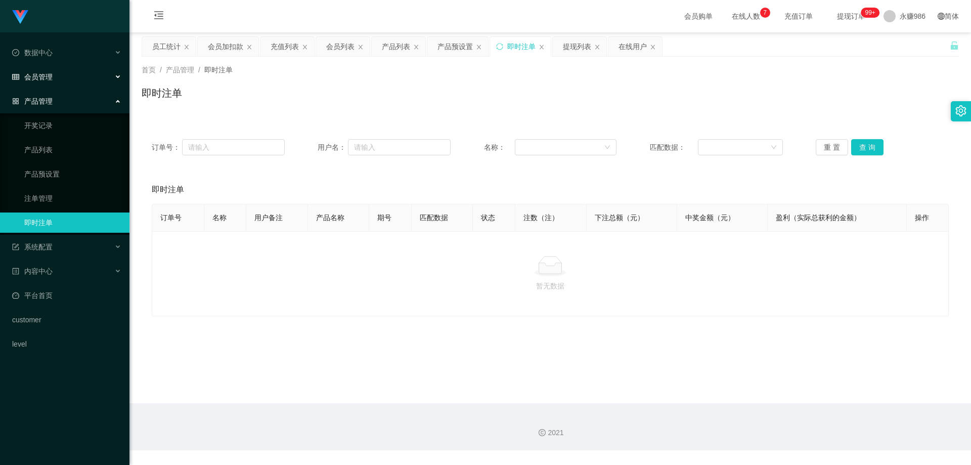
click at [61, 78] on div "会员管理" at bounding box center [65, 77] width 130 height 20
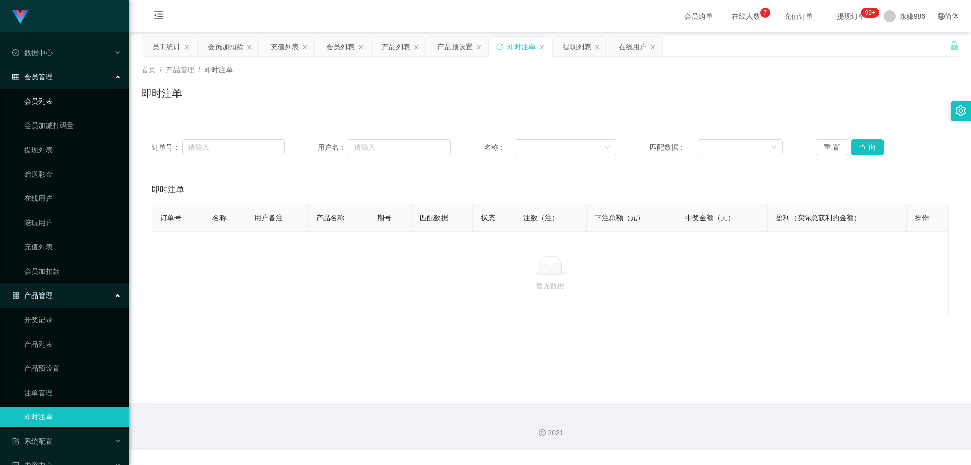
click at [51, 101] on link "会员列表" at bounding box center [72, 101] width 97 height 20
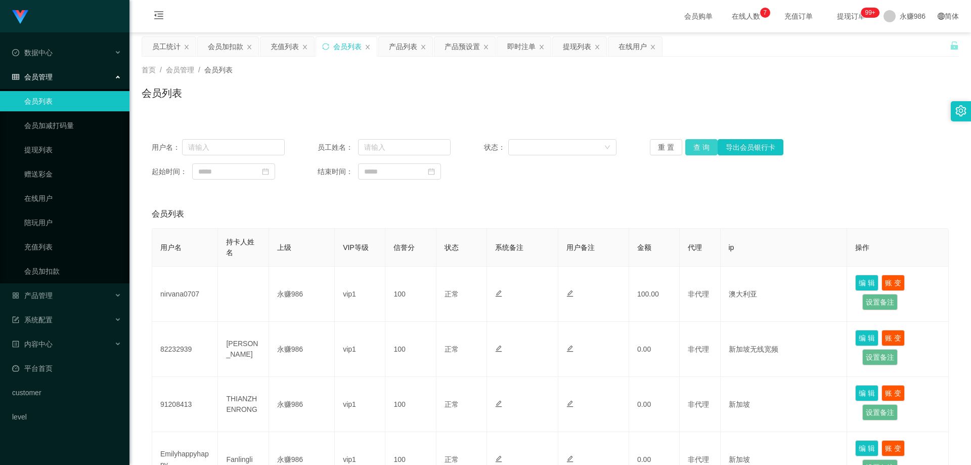
click at [252, 150] on button "查 询" at bounding box center [702, 147] width 32 height 16
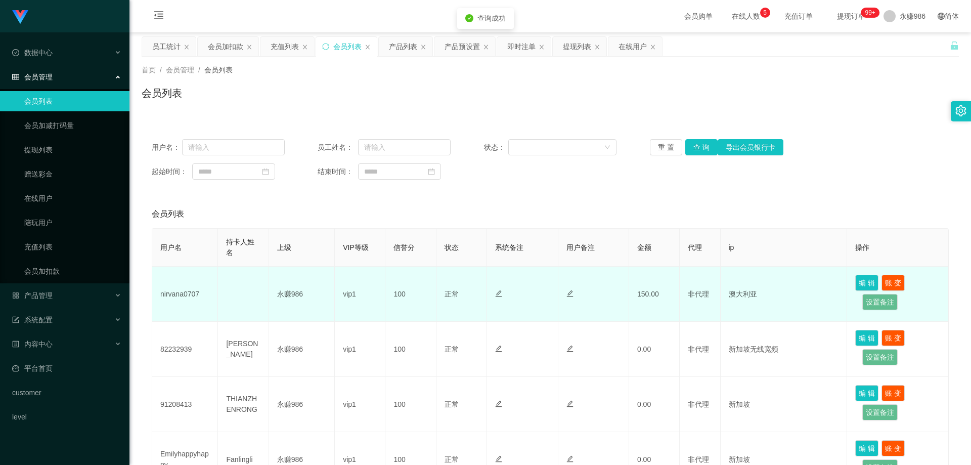
click at [187, 153] on td "nirvana0707" at bounding box center [185, 294] width 66 height 55
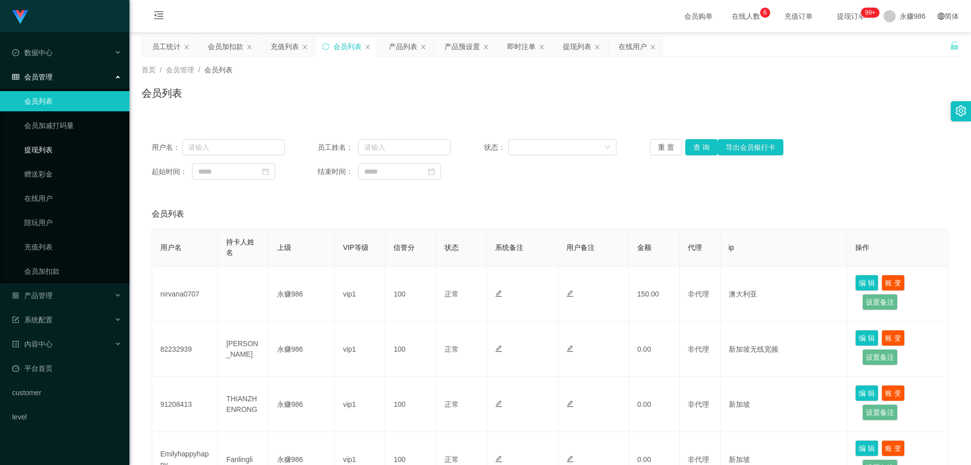
click at [71, 149] on link "提现列表" at bounding box center [72, 150] width 97 height 20
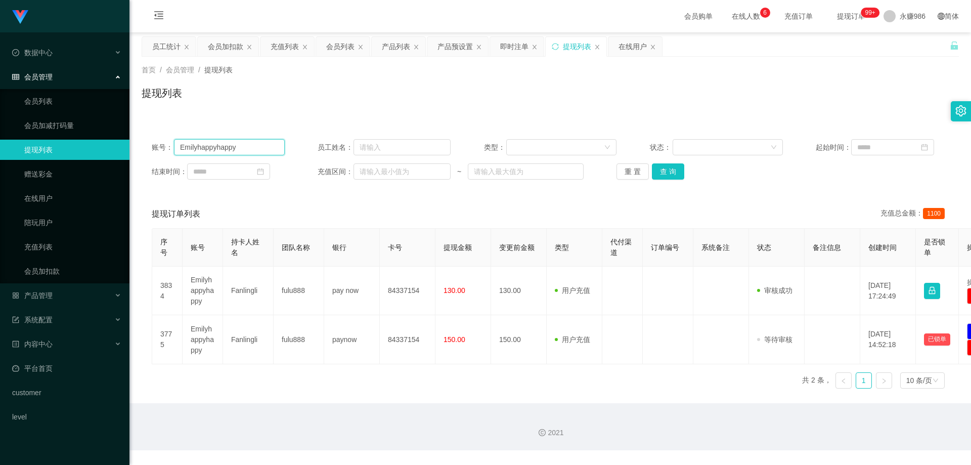
click at [247, 145] on input "Emilyhappyhappy" at bounding box center [229, 147] width 111 height 16
click at [252, 153] on button "查 询" at bounding box center [668, 171] width 32 height 16
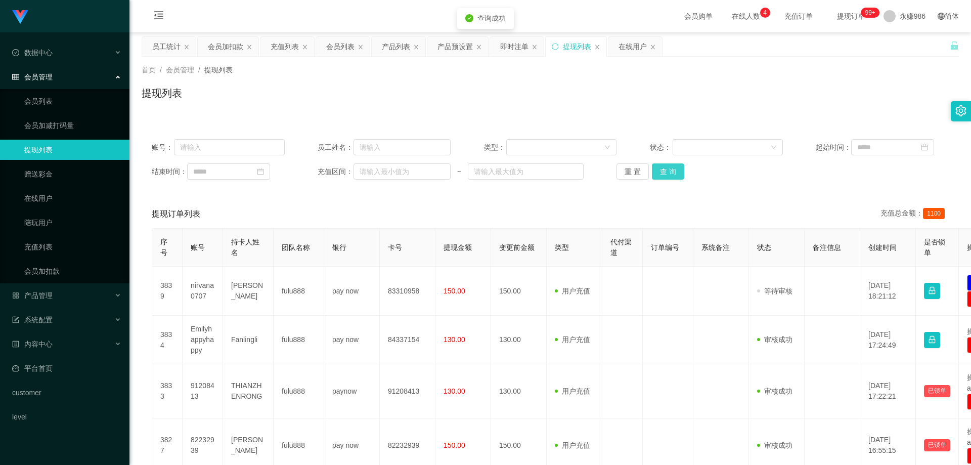
click at [252, 153] on button "查 询" at bounding box center [668, 171] width 32 height 16
click at [252, 153] on div "重 置 查 询" at bounding box center [683, 171] width 133 height 16
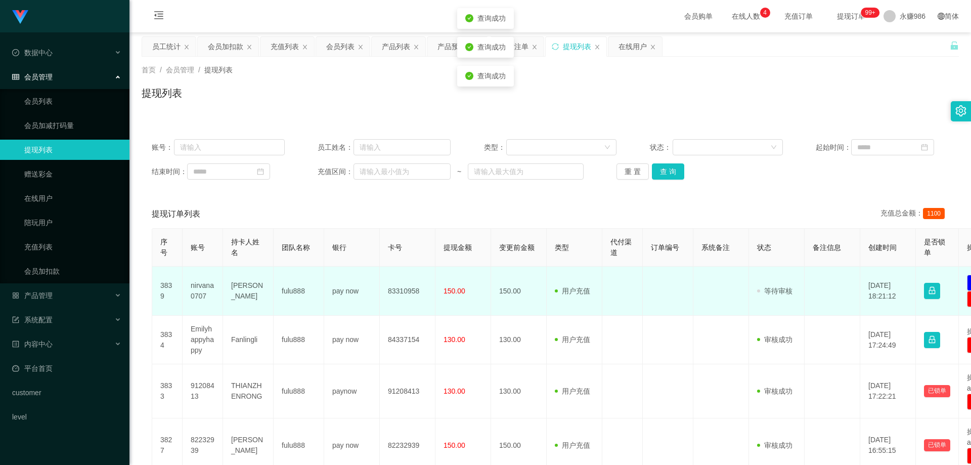
click at [252, 153] on td "83310958" at bounding box center [408, 291] width 56 height 49
click at [196, 153] on td "nirvana0707" at bounding box center [203, 291] width 40 height 49
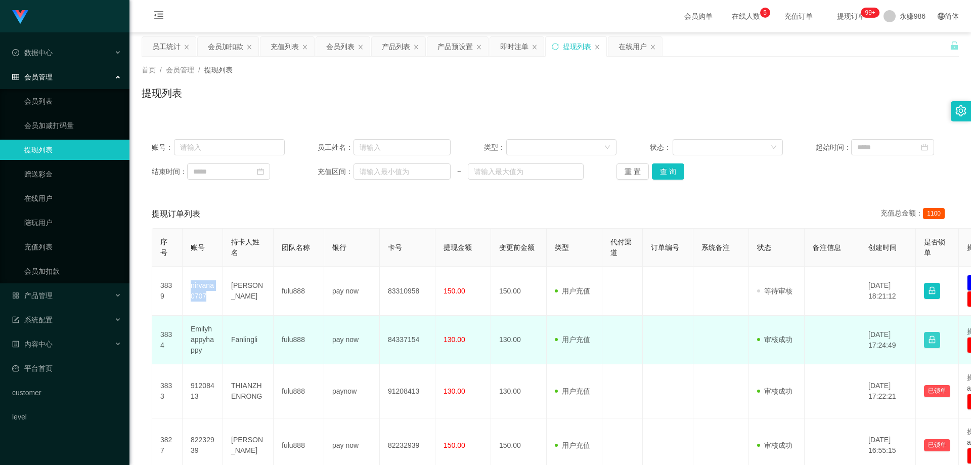
click at [252, 153] on button "button" at bounding box center [932, 340] width 16 height 16
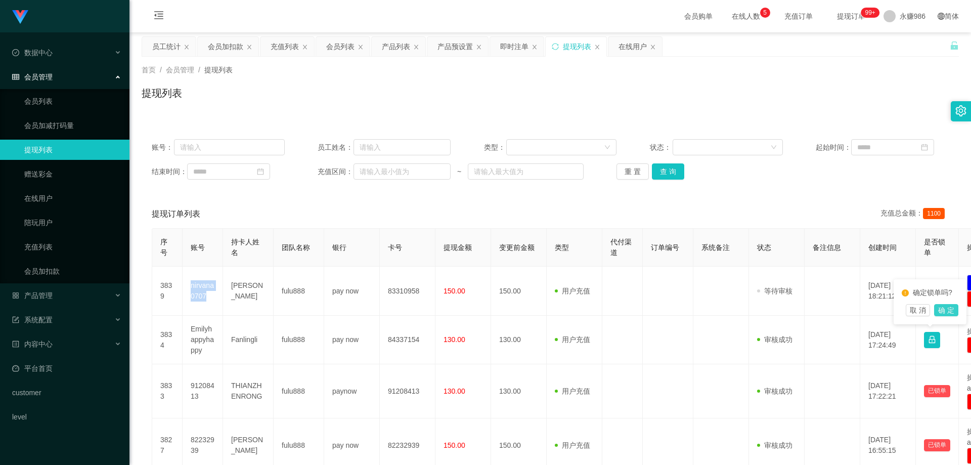
click at [252, 153] on button "确 定" at bounding box center [946, 310] width 24 height 12
click at [252, 153] on button "查 询" at bounding box center [668, 171] width 32 height 16
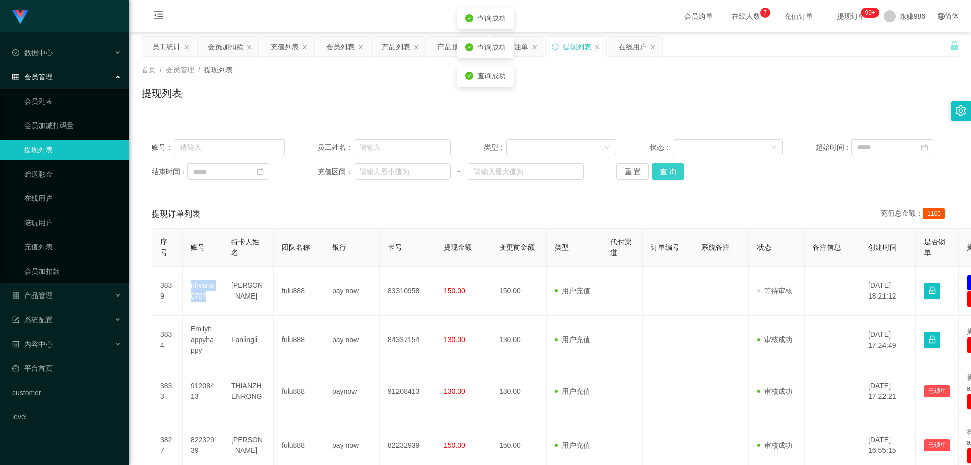
click at [252, 153] on button "查 询" at bounding box center [668, 171] width 32 height 16
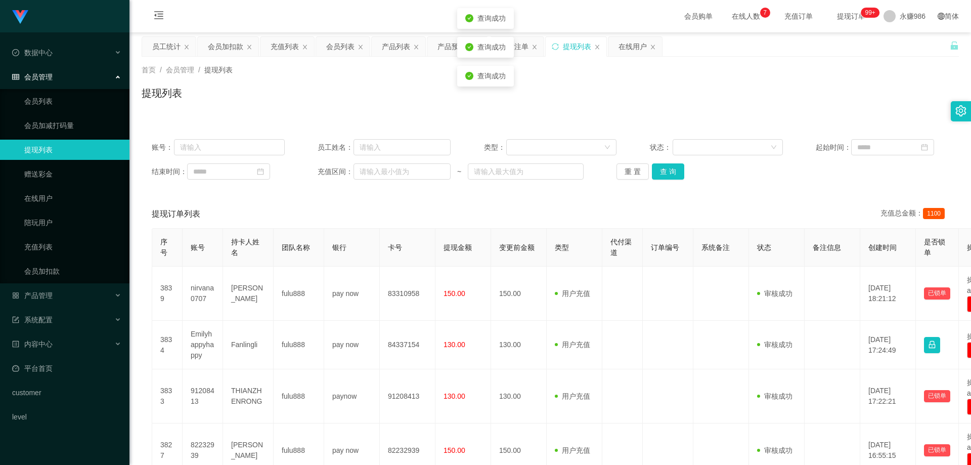
click at [252, 153] on div "账号： 员工姓名： 类型： 状态： 起始时间： 结束时间： 充值区间： ~ 重 置 查 询" at bounding box center [551, 159] width 818 height 61
click at [252, 153] on button "查 询" at bounding box center [668, 171] width 32 height 16
click at [96, 58] on div "数据中心" at bounding box center [65, 52] width 130 height 20
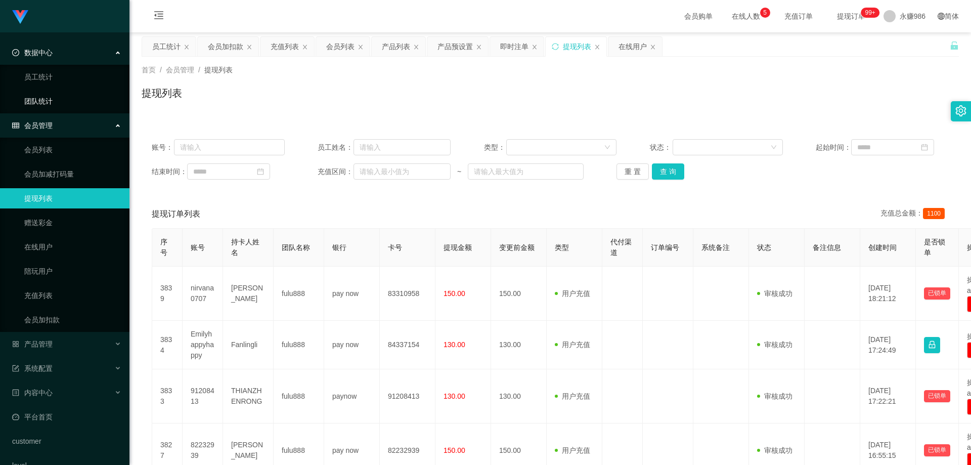
click at [75, 96] on link "团队统计" at bounding box center [72, 101] width 97 height 20
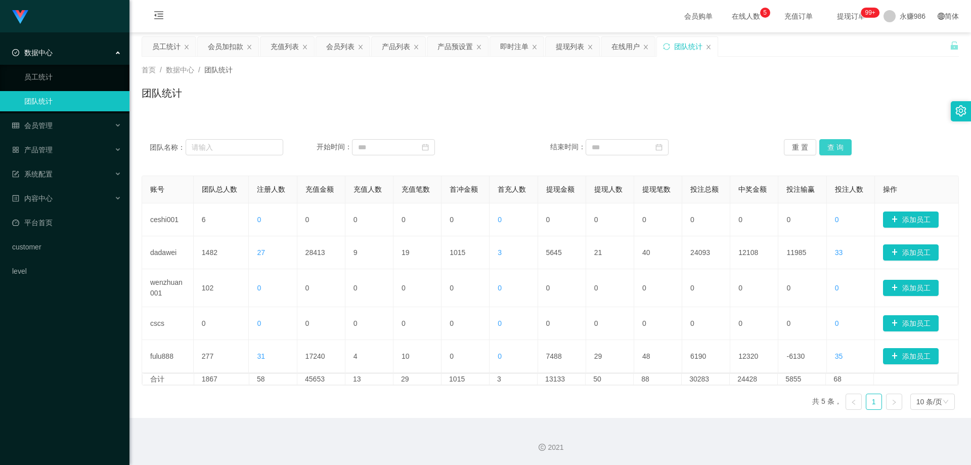
click at [252, 146] on button "查 询" at bounding box center [836, 147] width 32 height 16
click at [252, 151] on button "查 询" at bounding box center [836, 147] width 32 height 16
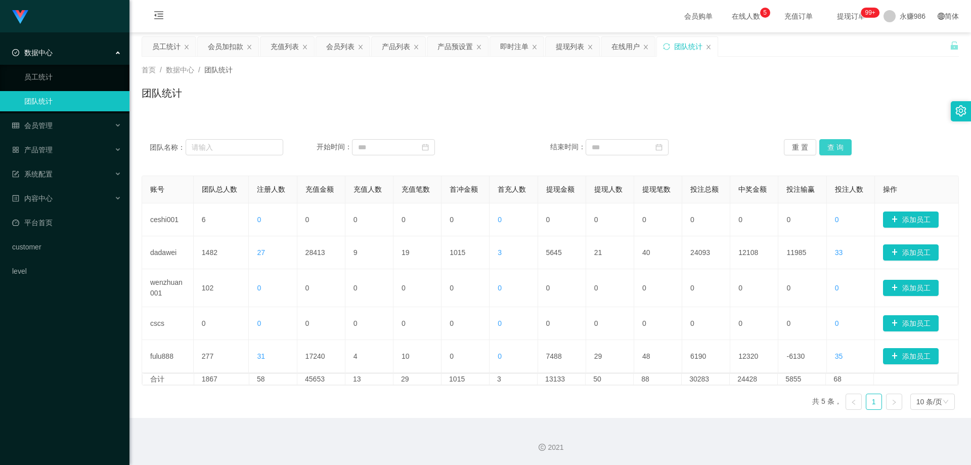
click at [252, 151] on button "查 询" at bounding box center [836, 147] width 32 height 16
click at [252, 150] on button "查 询" at bounding box center [836, 147] width 32 height 16
click at [252, 153] on div "团队名称： 开始时间： 结束时间： 重 置 查 询" at bounding box center [551, 147] width 818 height 36
click at [252, 151] on button "查 询" at bounding box center [836, 147] width 32 height 16
click at [252, 150] on button "查 询" at bounding box center [836, 147] width 32 height 16
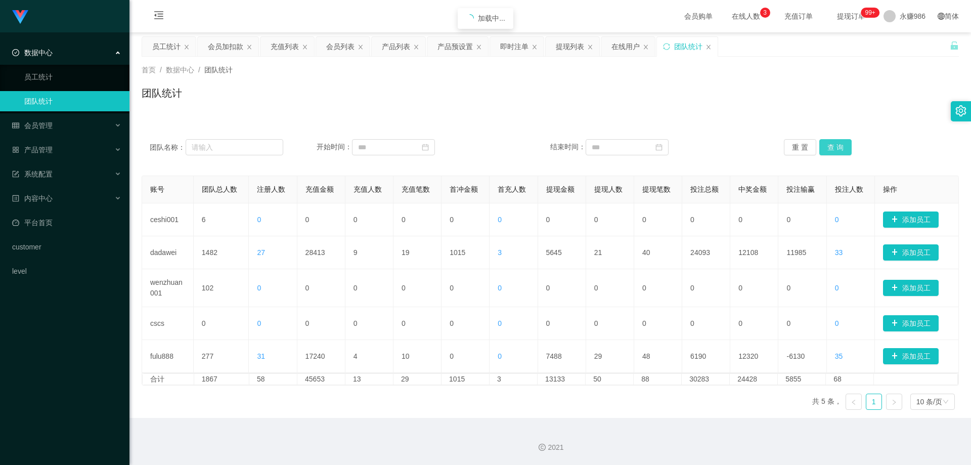
click at [252, 150] on button "查 询" at bounding box center [836, 147] width 32 height 16
click at [75, 119] on div "会员管理" at bounding box center [65, 125] width 130 height 20
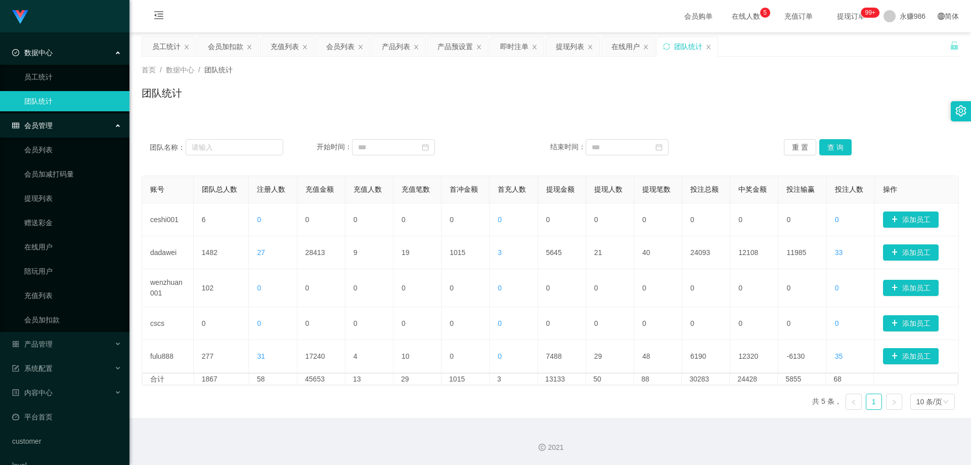
drag, startPoint x: 77, startPoint y: 137, endPoint x: 77, endPoint y: 145, distance: 8.6
click at [77, 137] on li "会员管理 会员列表 会员加减打码量 提现列表 赠送彩金 在线用户 陪玩用户 充值列表 会员加扣款" at bounding box center [65, 223] width 130 height 217
click at [77, 145] on link "会员列表" at bounding box center [72, 150] width 97 height 20
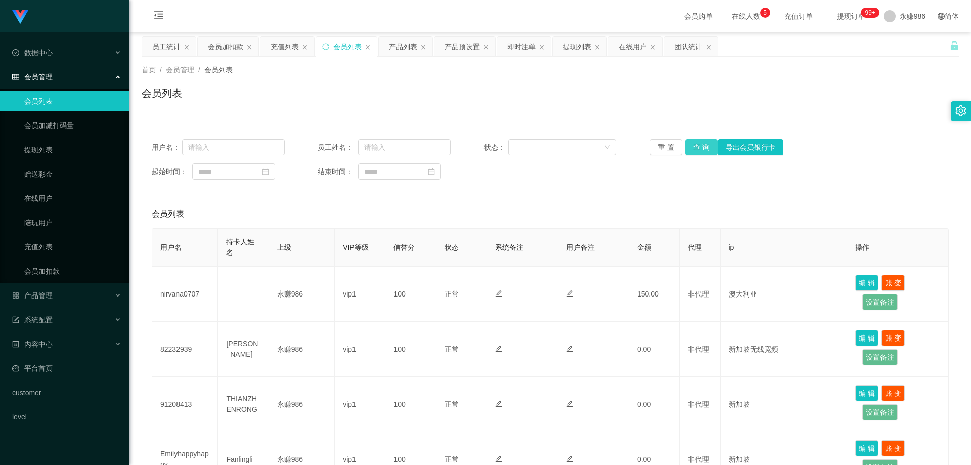
click at [252, 145] on button "查 询" at bounding box center [702, 147] width 32 height 16
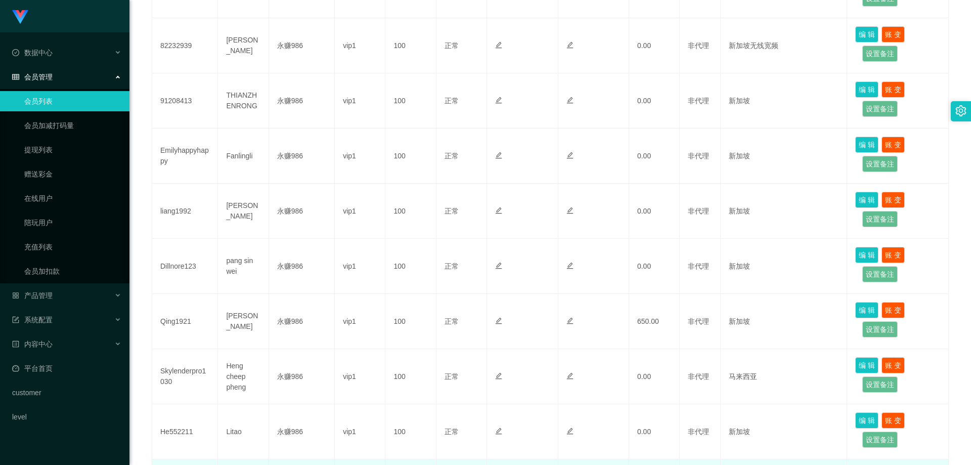
scroll to position [433, 0]
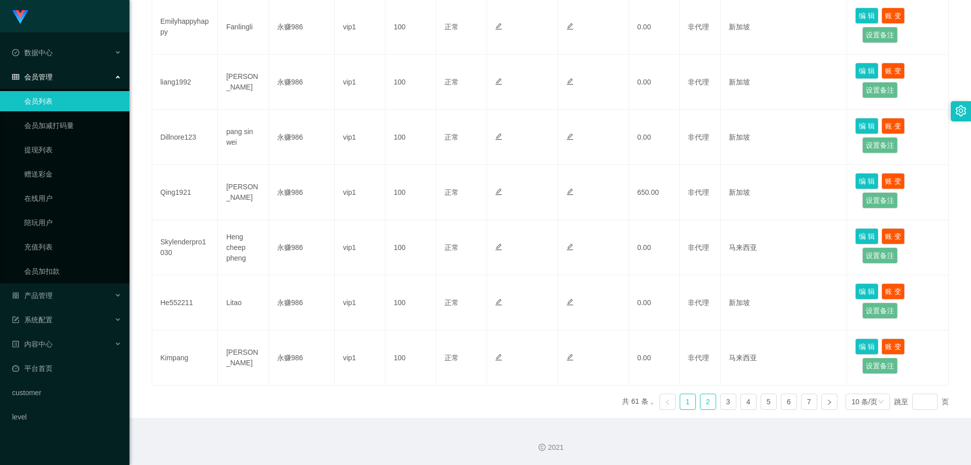
click at [252, 153] on link "2" at bounding box center [708, 401] width 15 height 15
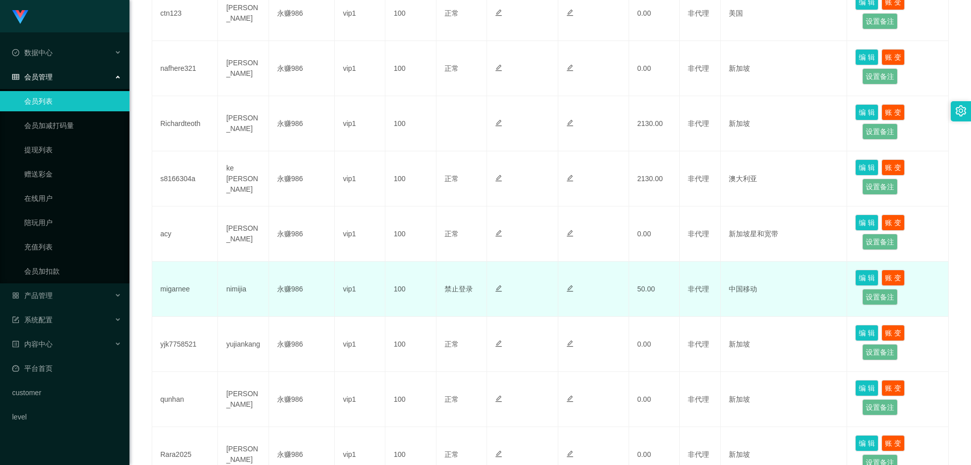
scroll to position [180, 0]
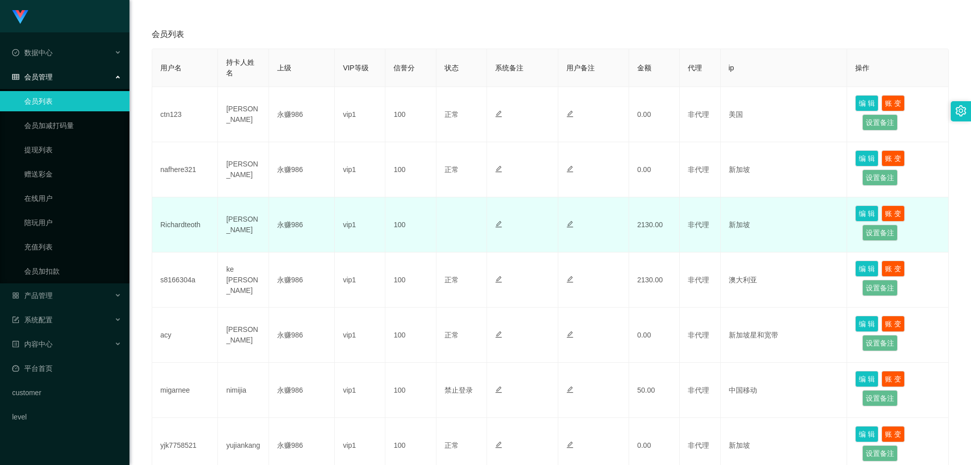
click at [171, 153] on td "Richardteoth" at bounding box center [185, 224] width 66 height 55
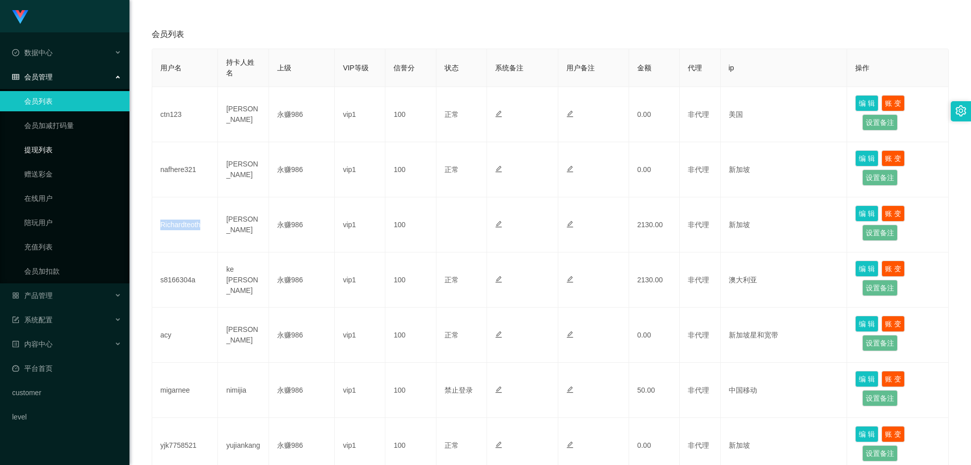
click at [47, 151] on link "提现列表" at bounding box center [72, 150] width 97 height 20
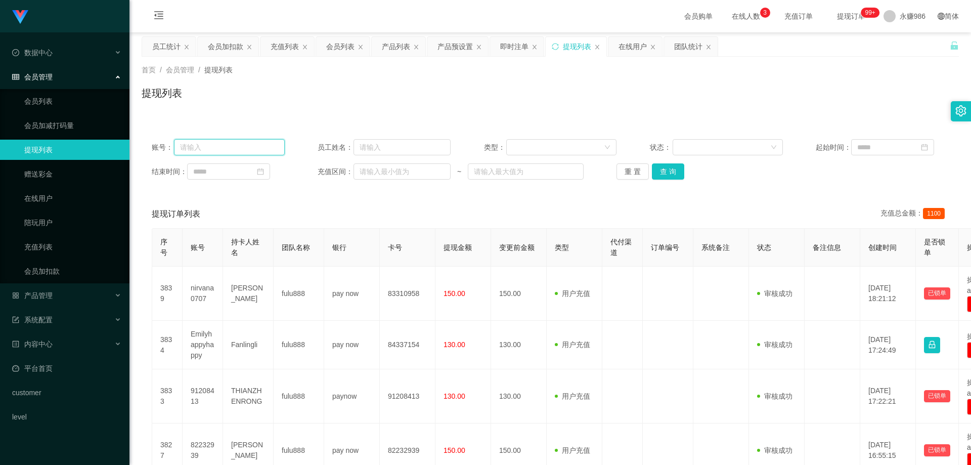
click at [252, 145] on input "text" at bounding box center [229, 147] width 111 height 16
paste input "Richardteoth"
type input "Richardteoth"
click at [252, 153] on button "查 询" at bounding box center [668, 171] width 32 height 16
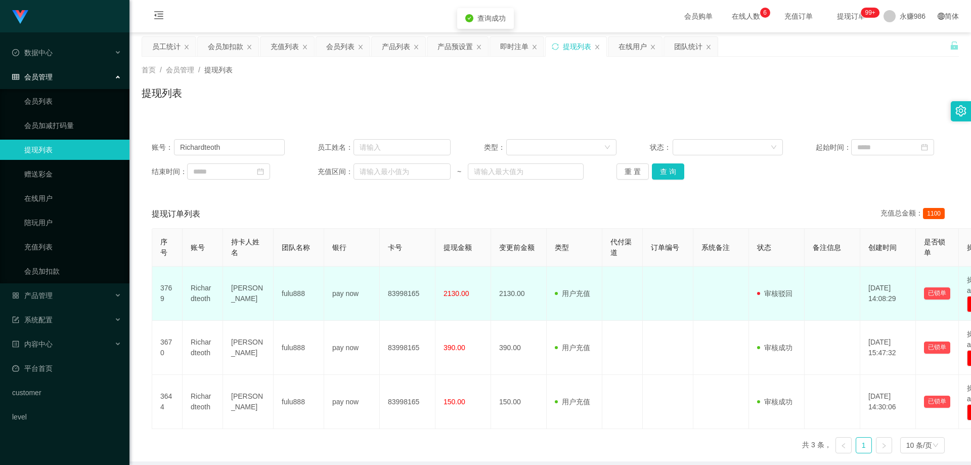
click at [252, 153] on td "83998165" at bounding box center [408, 294] width 56 height 54
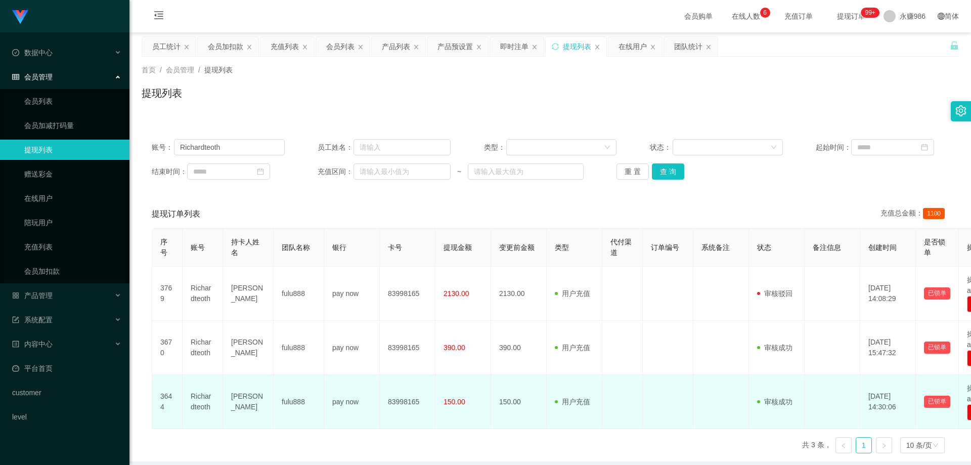
click at [252, 153] on td "83998165" at bounding box center [408, 402] width 56 height 54
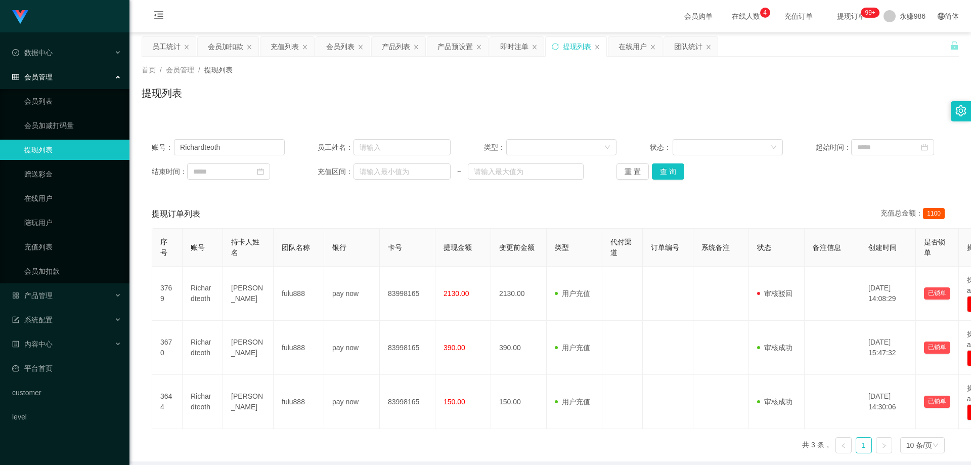
click at [252, 153] on div "账号： Richardteoth 员工姓名： 类型： 状态： 起始时间： 结束时间： 充值区间： ~ 重 置 查 询" at bounding box center [551, 159] width 818 height 61
click at [252, 151] on input "Richardteoth" at bounding box center [229, 147] width 111 height 16
click at [252, 153] on button "查 询" at bounding box center [668, 171] width 32 height 16
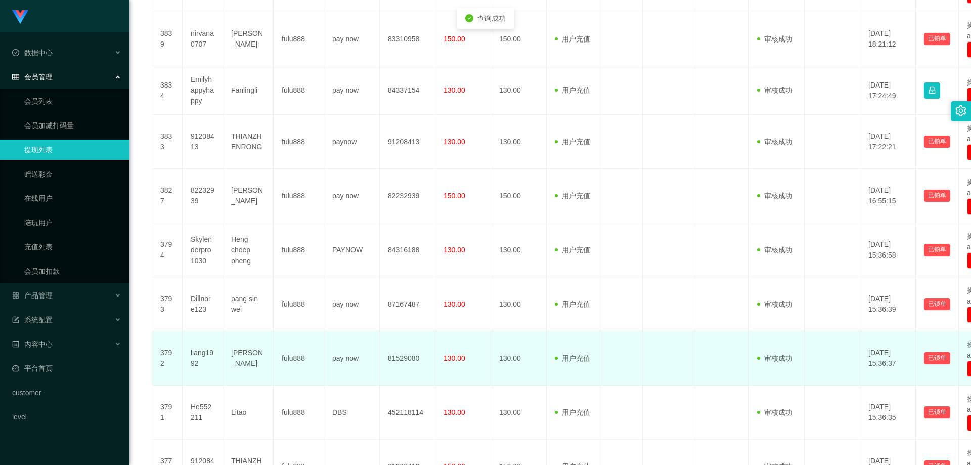
scroll to position [412, 0]
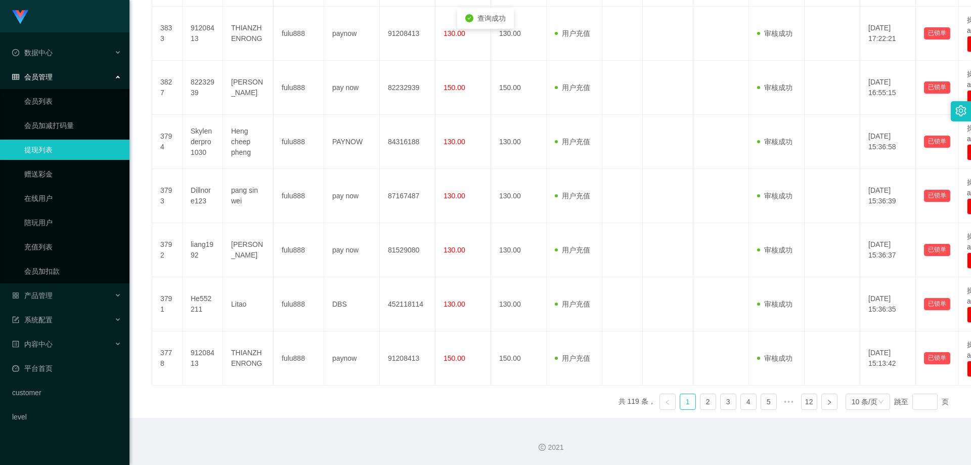
click at [252, 153] on ul "共 119 条， 1 2 3 4 5 ••• 12 10 条/页 跳至 页" at bounding box center [784, 402] width 331 height 16
click at [252, 153] on link "2" at bounding box center [708, 401] width 15 height 15
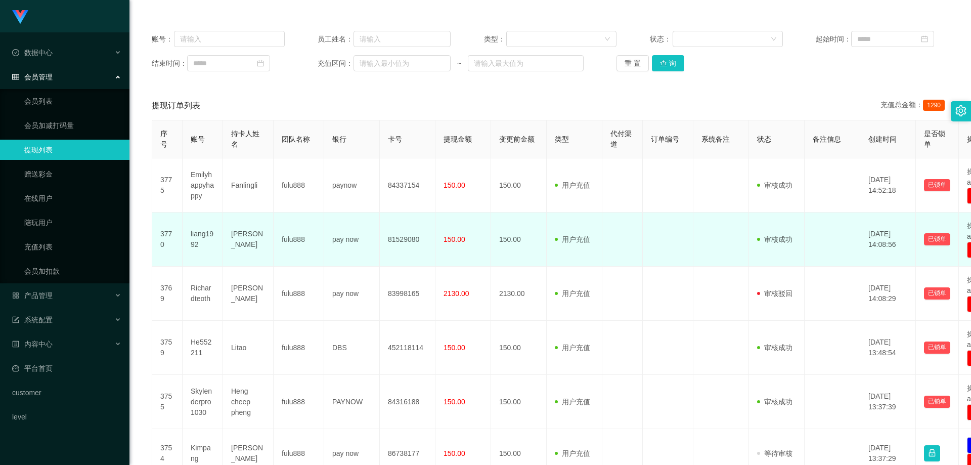
scroll to position [0, 0]
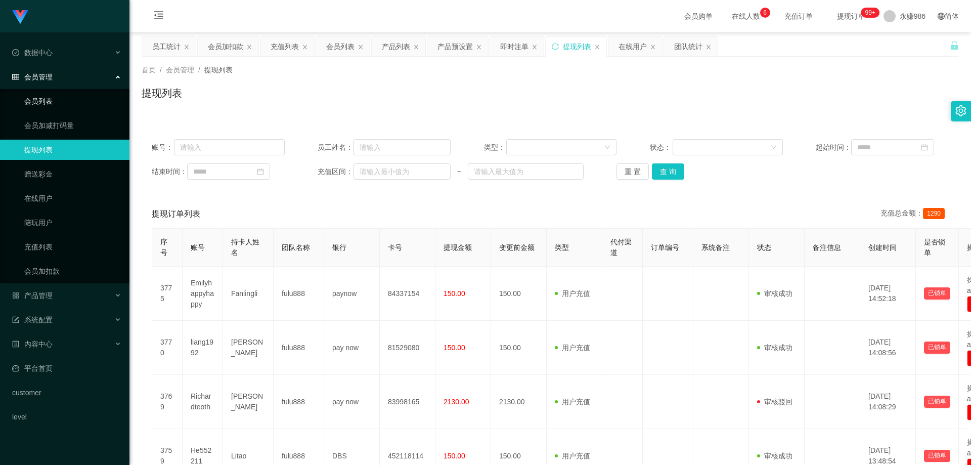
click at [58, 98] on link "会员列表" at bounding box center [72, 101] width 97 height 20
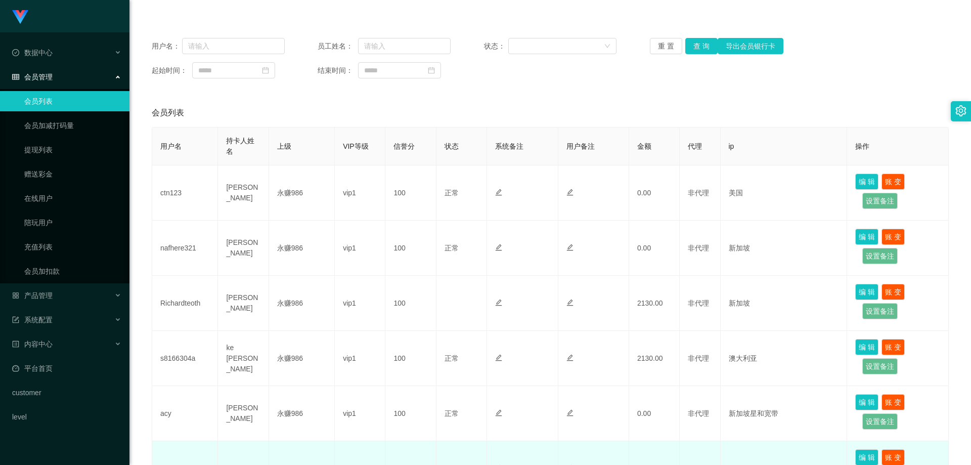
scroll to position [253, 0]
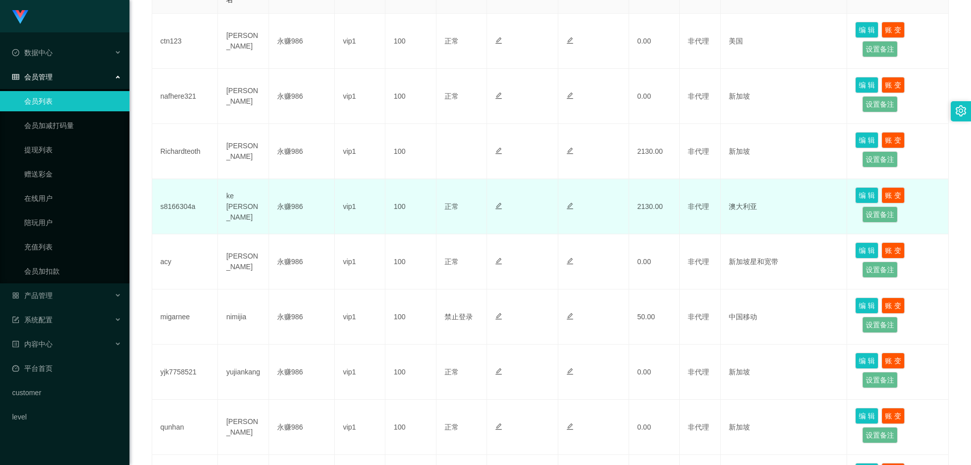
click at [171, 153] on td "s8166304a" at bounding box center [185, 206] width 66 height 55
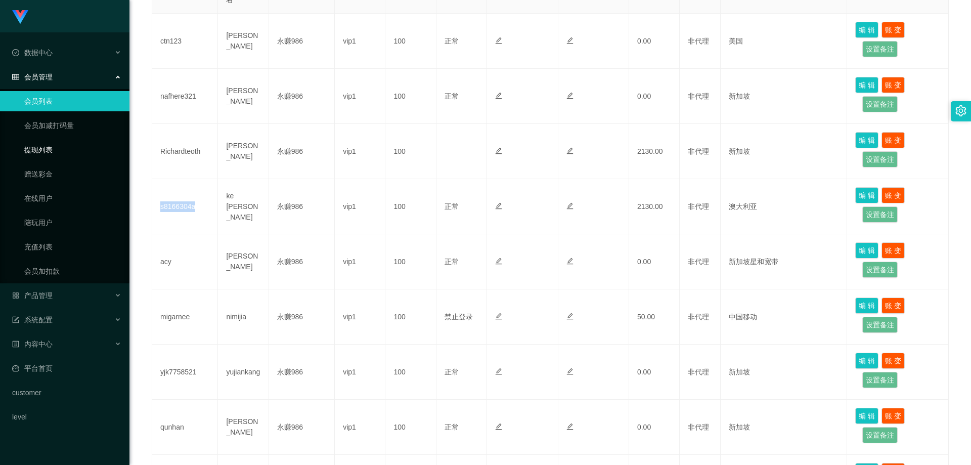
click at [46, 153] on link "提现列表" at bounding box center [72, 150] width 97 height 20
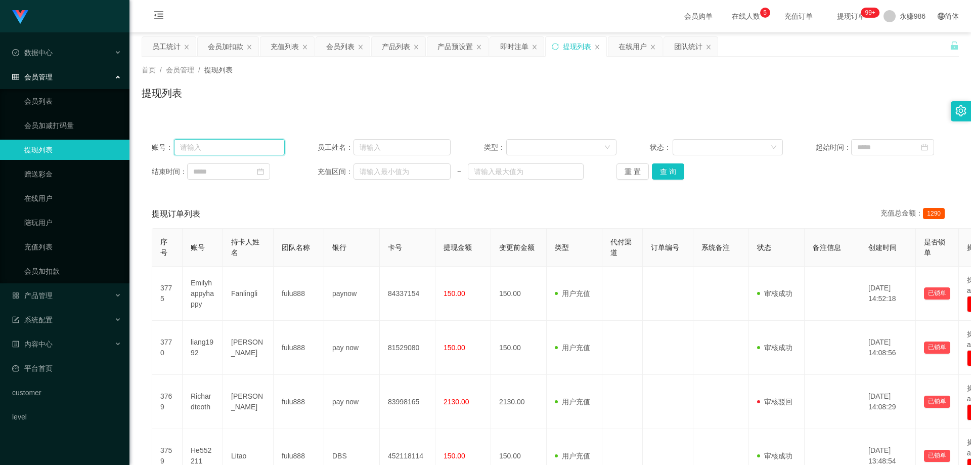
click at [242, 141] on input "text" at bounding box center [229, 147] width 111 height 16
paste input "s8166304a"
type input "s8166304a"
click at [252, 153] on button "查 询" at bounding box center [668, 171] width 32 height 16
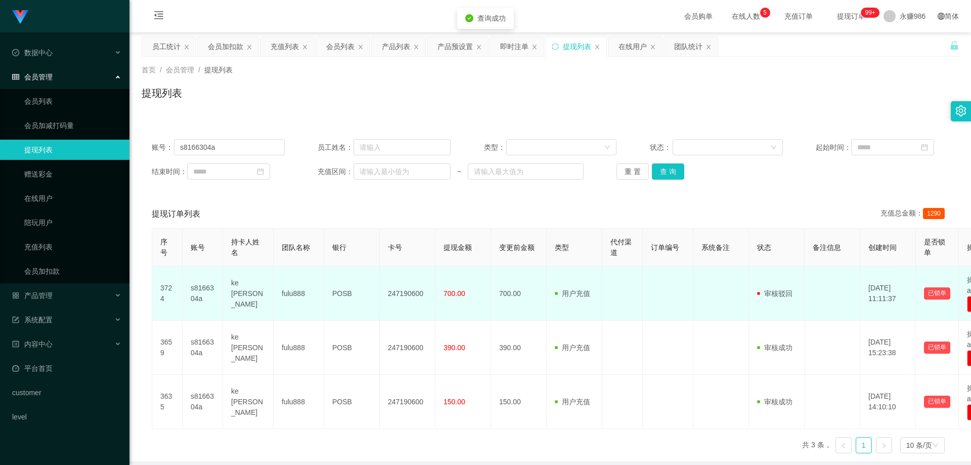
click at [252, 153] on td "247190600" at bounding box center [408, 294] width 56 height 54
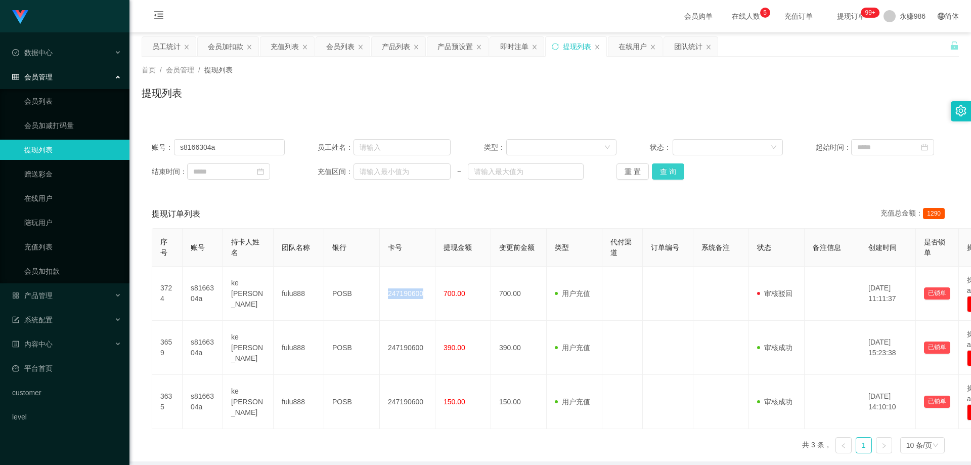
click at [252, 153] on button "查 询" at bounding box center [668, 171] width 32 height 16
click at [50, 103] on link "会员列表" at bounding box center [72, 101] width 97 height 20
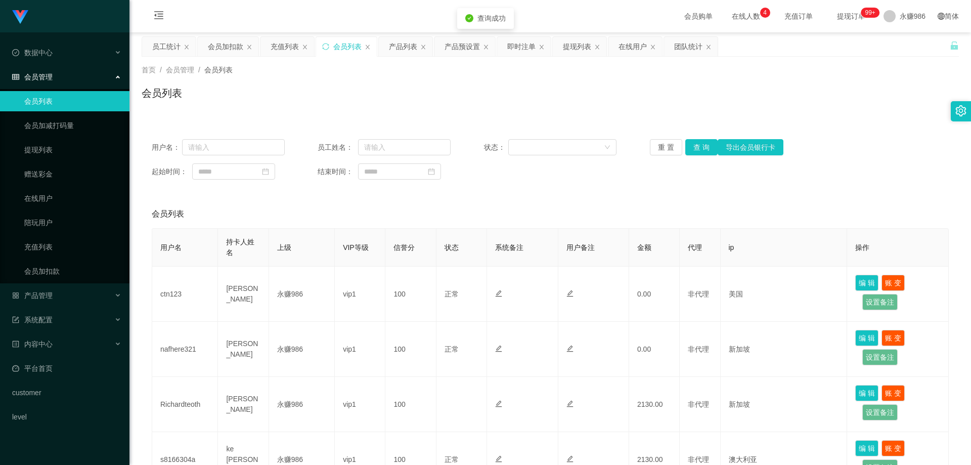
scroll to position [202, 0]
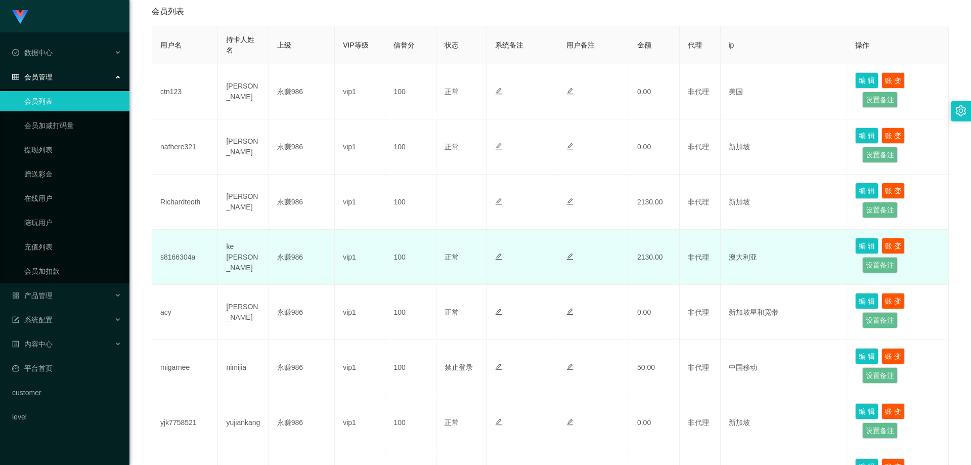
click at [158, 153] on td "s8166304a" at bounding box center [185, 257] width 66 height 55
click at [172, 153] on td "s8166304a" at bounding box center [185, 257] width 66 height 55
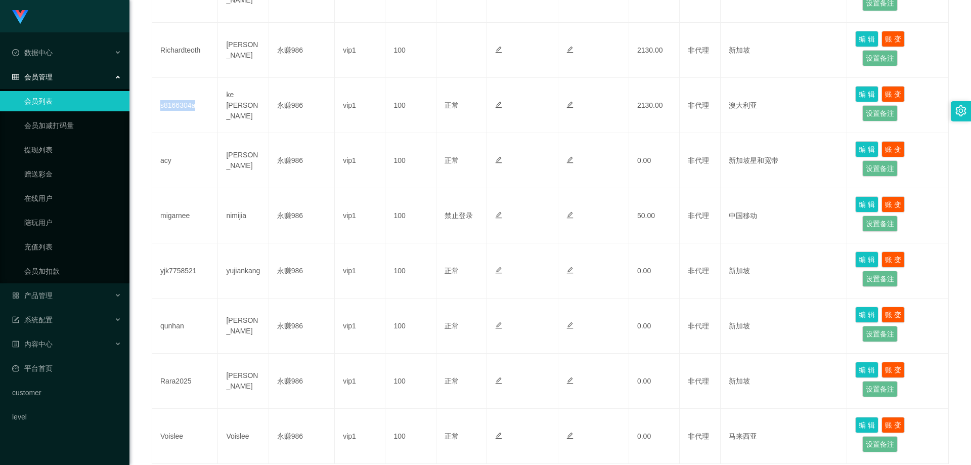
scroll to position [433, 0]
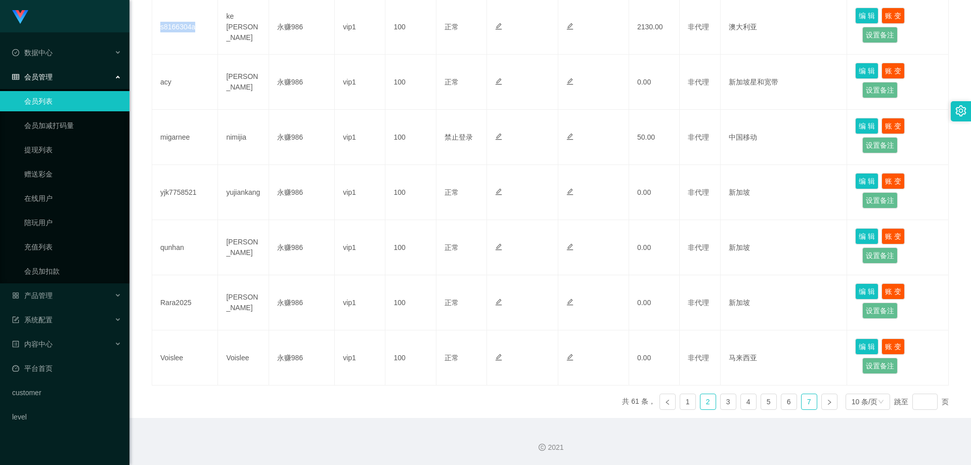
click at [252, 153] on link "7" at bounding box center [809, 401] width 15 height 15
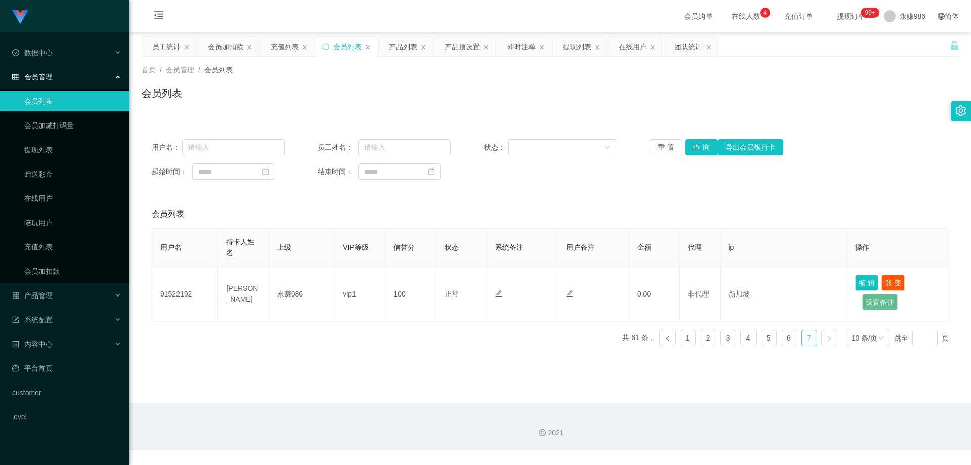
scroll to position [0, 0]
click at [252, 153] on link "6" at bounding box center [789, 337] width 15 height 15
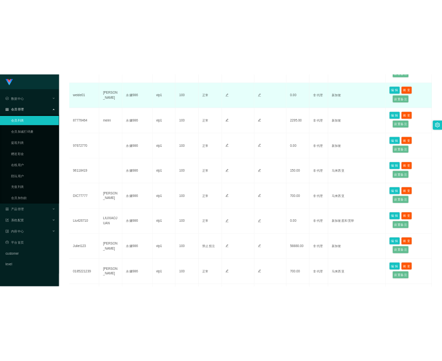
scroll to position [405, 0]
